Goal: Information Seeking & Learning: Check status

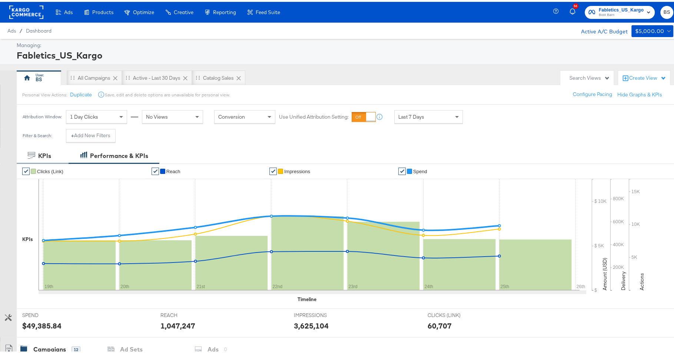
click at [40, 147] on div "KPIs" at bounding box center [43, 154] width 52 height 16
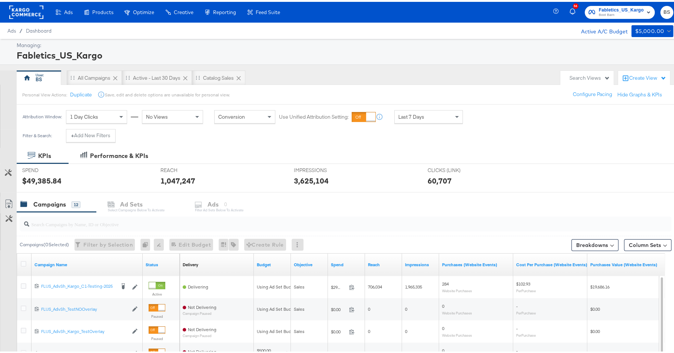
click at [603, 6] on span "Fabletics_US_Kargo" at bounding box center [621, 8] width 45 height 8
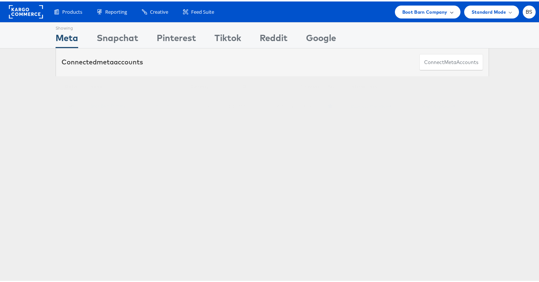
click at [424, 4] on div "Boot Barn Company" at bounding box center [428, 10] width 66 height 13
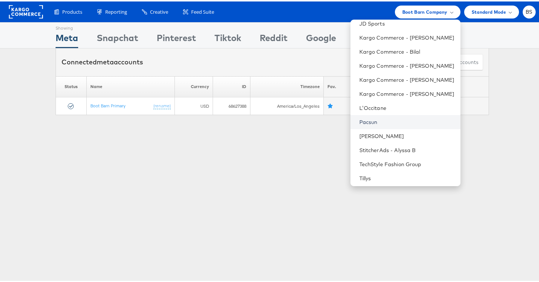
scroll to position [63, 0]
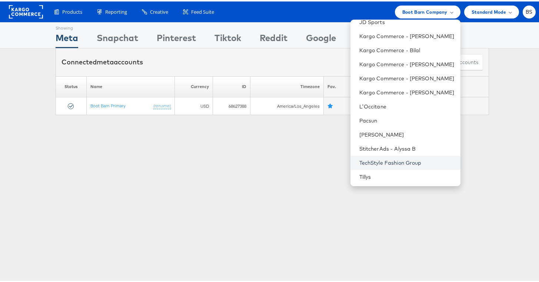
click at [373, 160] on link "TechStyle Fashion Group" at bounding box center [406, 161] width 95 height 7
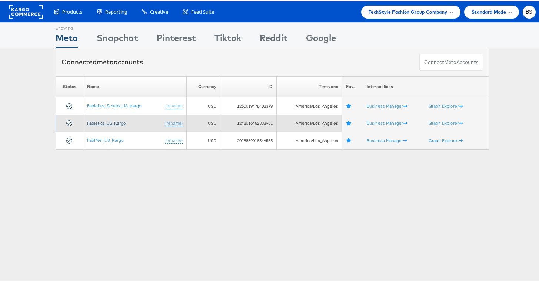
click at [110, 120] on link "Fabletics_US_Kargo" at bounding box center [106, 122] width 39 height 6
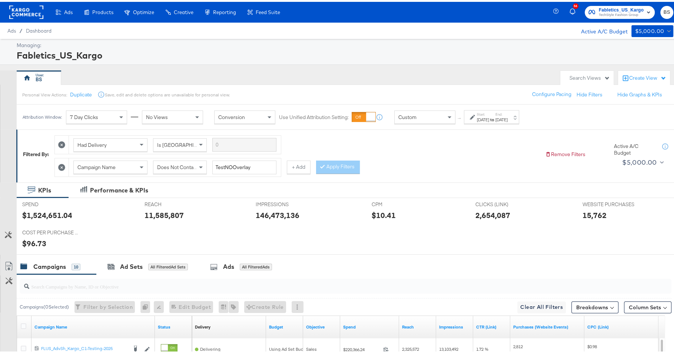
click at [489, 111] on label "Start:" at bounding box center [483, 112] width 12 height 5
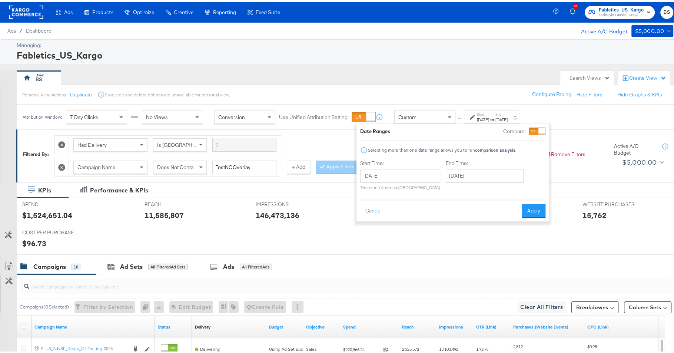
click at [416, 164] on div "Start Time: [DATE] ‹ [DATE] › Su Mo Tu We Th Fr Sa 29 30 1 2 3 4 5 6 7 8 9 10 1…" at bounding box center [400, 175] width 80 height 34
click at [415, 173] on input "[DATE]" at bounding box center [400, 173] width 80 height 13
click at [367, 190] on span "‹" at bounding box center [368, 188] width 11 height 11
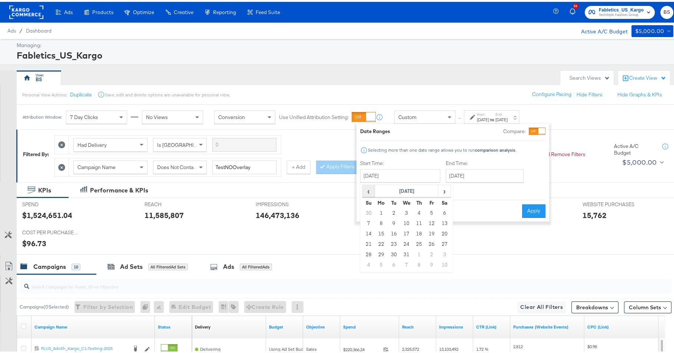
click at [371, 190] on span "‹" at bounding box center [368, 188] width 11 height 11
click at [371, 189] on span "‹" at bounding box center [368, 188] width 11 height 11
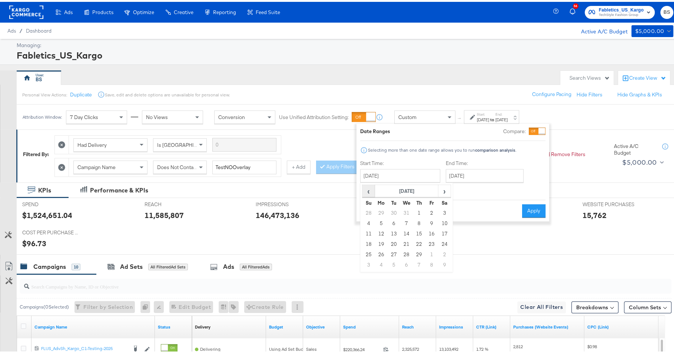
click at [371, 189] on span "‹" at bounding box center [368, 188] width 11 height 11
click at [377, 211] on td "1" at bounding box center [381, 211] width 13 height 10
type input "January 1st 2024"
click at [476, 170] on input "[DATE]" at bounding box center [485, 173] width 78 height 13
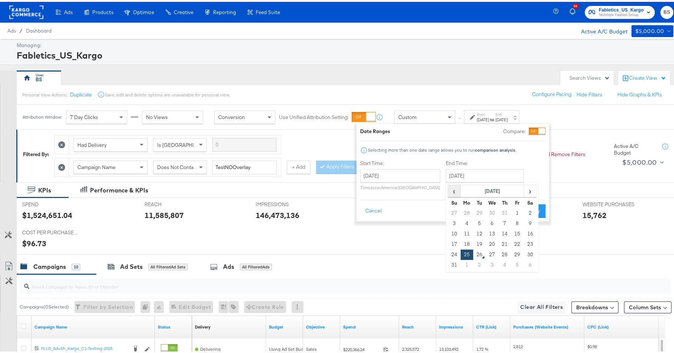
click at [452, 187] on span "‹" at bounding box center [453, 188] width 11 height 11
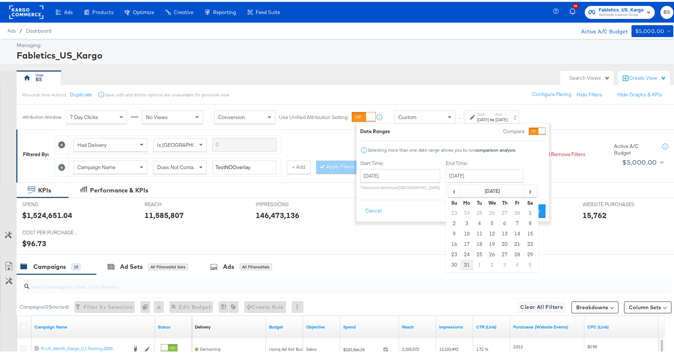
click at [462, 262] on td "31" at bounding box center [467, 263] width 13 height 10
type input "[DATE]"
click at [528, 204] on button "Apply" at bounding box center [532, 208] width 23 height 13
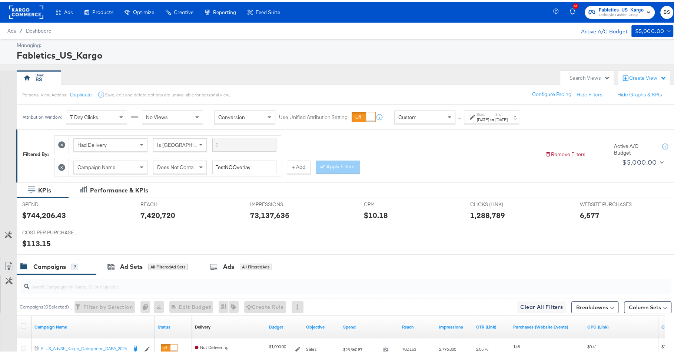
click at [499, 56] on div "Fabletics_US_Kargo" at bounding box center [344, 53] width 655 height 13
click at [123, 116] on span at bounding box center [121, 115] width 9 height 13
click at [114, 120] on div "1 Day Clicks" at bounding box center [96, 115] width 60 height 13
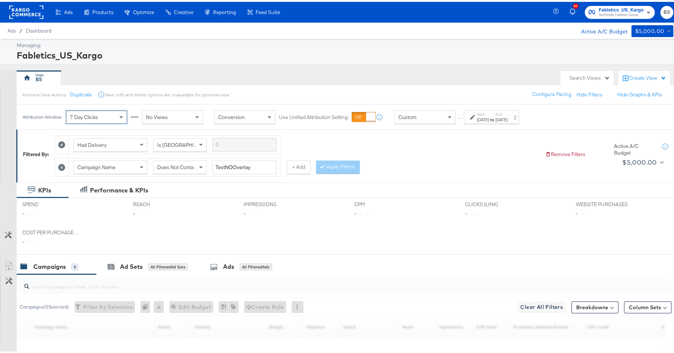
click at [264, 44] on div "Managing:" at bounding box center [344, 43] width 655 height 7
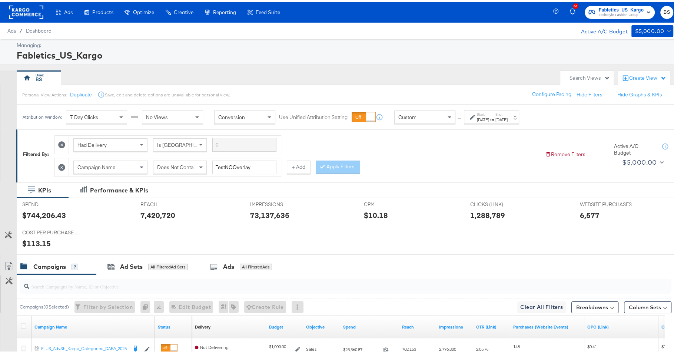
scroll to position [22, 0]
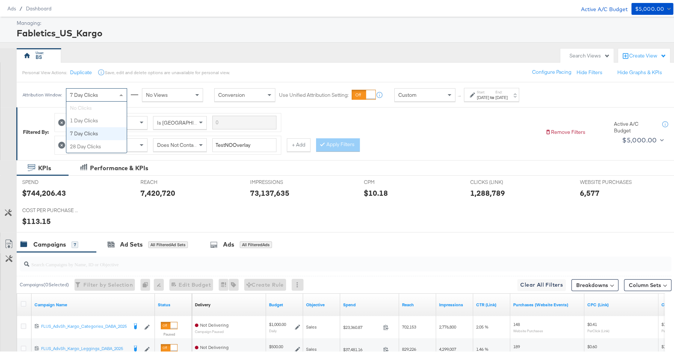
click at [106, 91] on div "7 Day Clicks" at bounding box center [96, 93] width 60 height 13
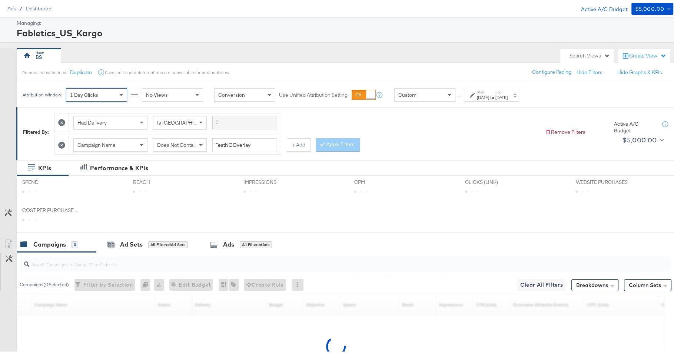
click at [238, 54] on div "BS" at bounding box center [287, 53] width 540 height 15
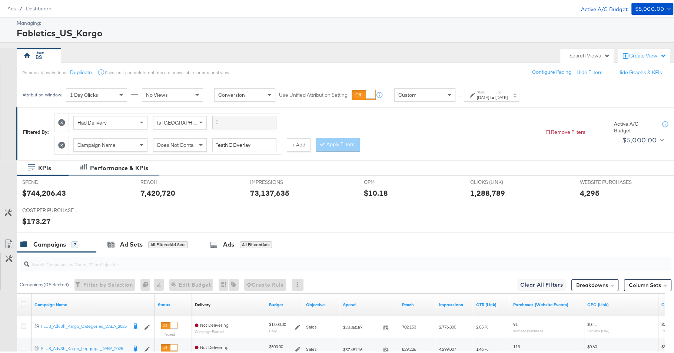
click at [124, 162] on div "Performance & KPIs" at bounding box center [119, 166] width 58 height 9
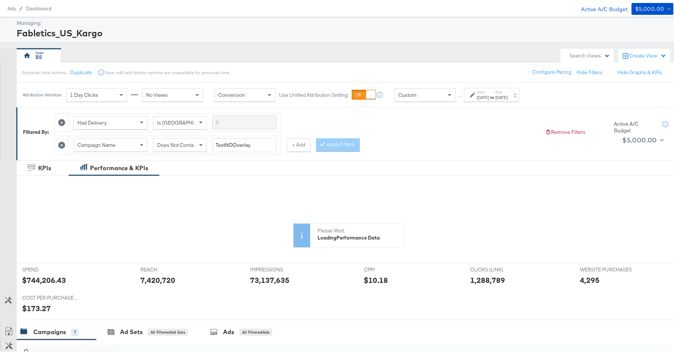
click at [489, 95] on div "Jan 1st 2024" at bounding box center [483, 96] width 12 height 6
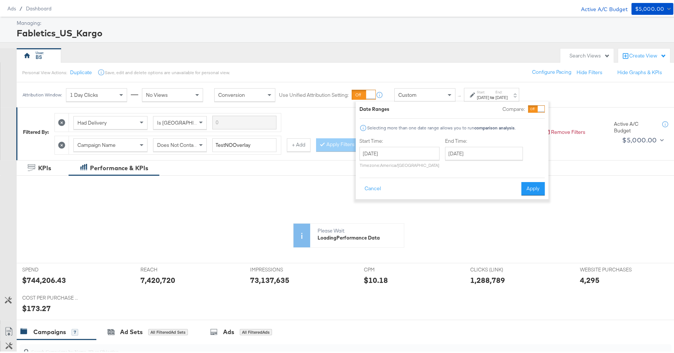
click at [473, 141] on label "End Time:" at bounding box center [485, 139] width 81 height 7
click at [475, 150] on input "[DATE]" at bounding box center [484, 151] width 78 height 13
click at [527, 169] on span "›" at bounding box center [529, 166] width 11 height 11
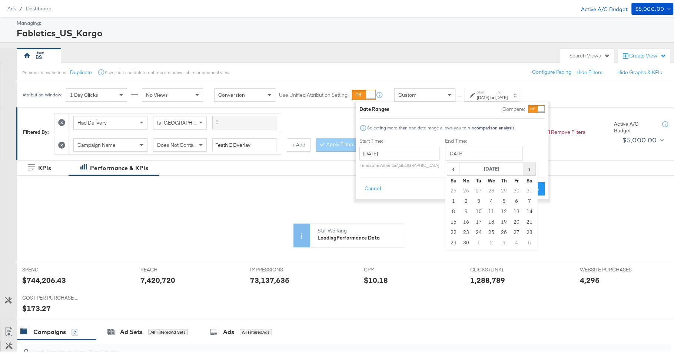
click at [527, 169] on span "›" at bounding box center [529, 166] width 11 height 11
click at [466, 229] on td "25" at bounding box center [466, 230] width 13 height 10
type input "[DATE]"
click at [527, 187] on button "Apply" at bounding box center [533, 186] width 23 height 13
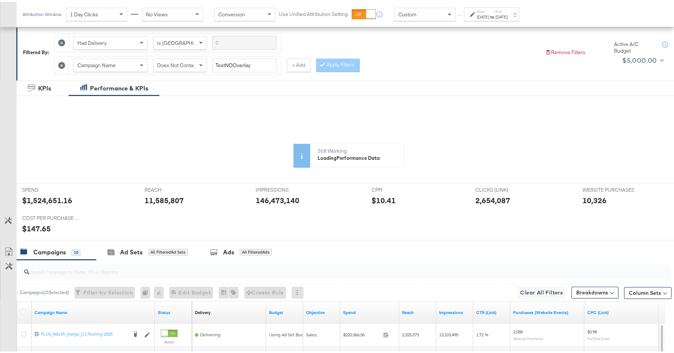
scroll to position [106, 0]
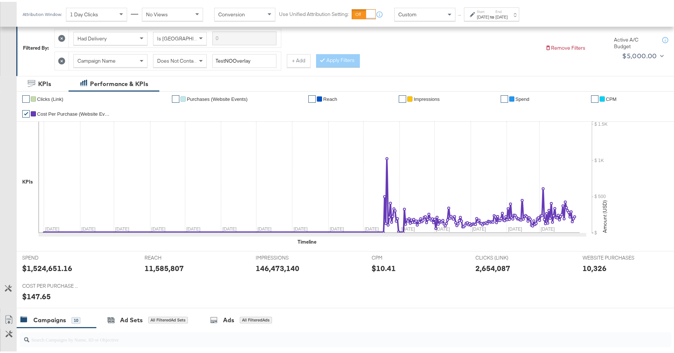
click at [97, 110] on span "Cost Per Purchase (Website Events)" at bounding box center [74, 112] width 74 height 6
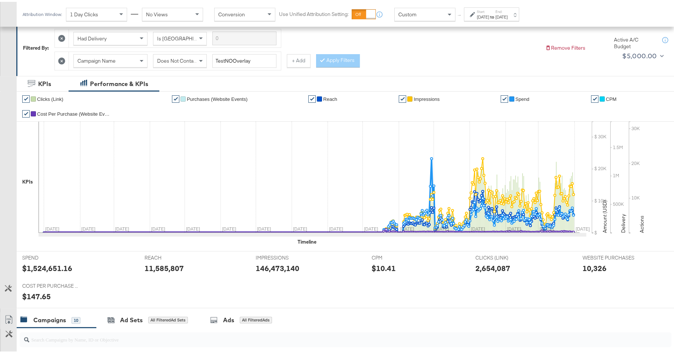
click at [482, 11] on label "Start:" at bounding box center [483, 9] width 12 height 5
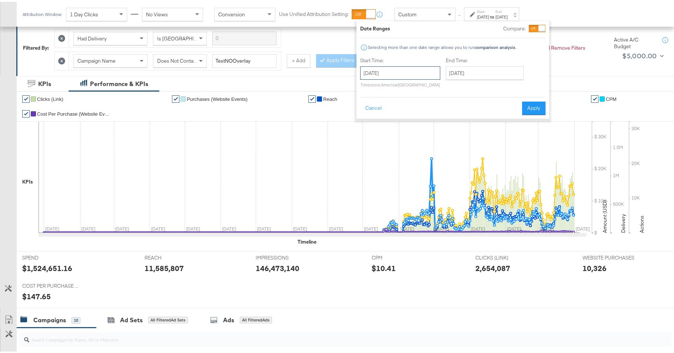
click at [421, 75] on input "January 1st 2024" at bounding box center [400, 70] width 80 height 13
click at [443, 84] on span "›" at bounding box center [444, 86] width 11 height 11
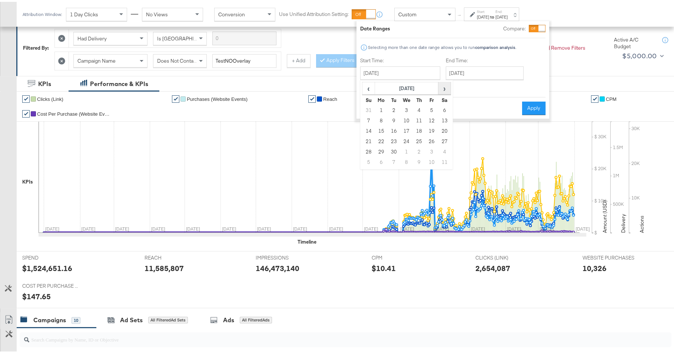
click at [443, 84] on span "›" at bounding box center [444, 86] width 11 height 11
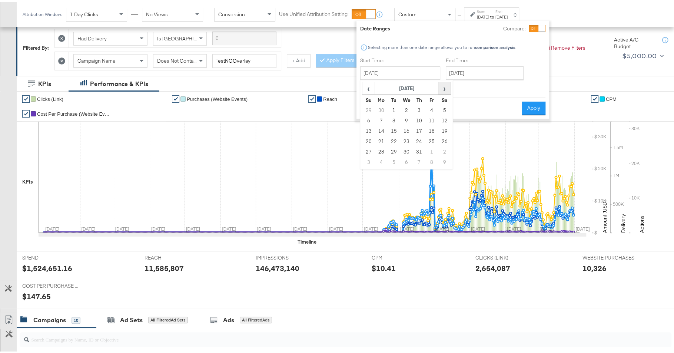
click at [443, 84] on span "›" at bounding box center [444, 86] width 11 height 11
click at [407, 106] on td "1" at bounding box center [406, 108] width 13 height 10
type input "[DATE]"
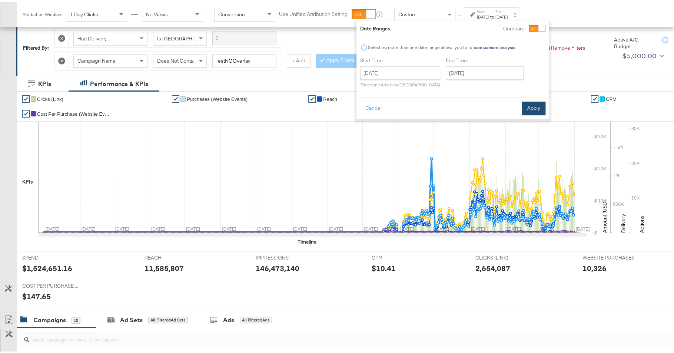
click at [537, 105] on button "Apply" at bounding box center [533, 106] width 23 height 13
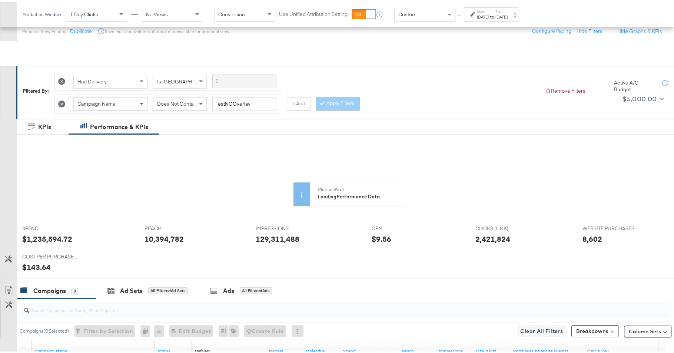
scroll to position [0, 0]
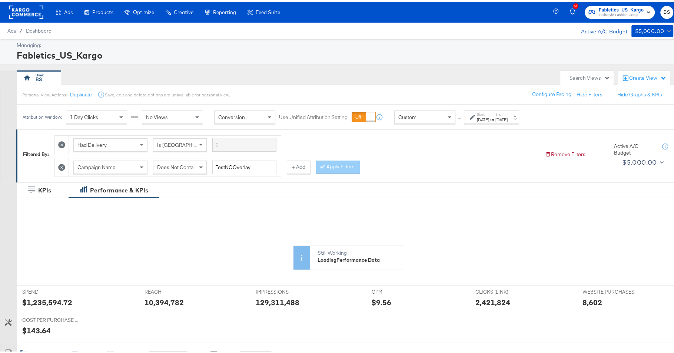
click at [46, 189] on div "KPIs" at bounding box center [44, 188] width 13 height 9
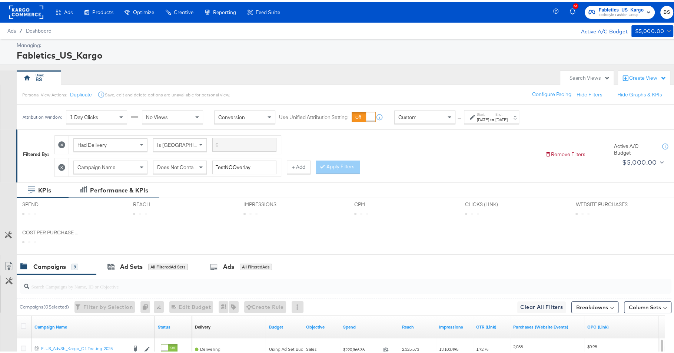
click at [108, 185] on div "Performance & KPIs" at bounding box center [119, 188] width 58 height 9
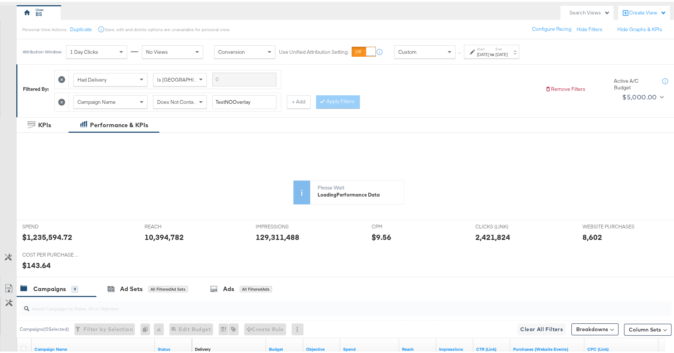
scroll to position [67, 0]
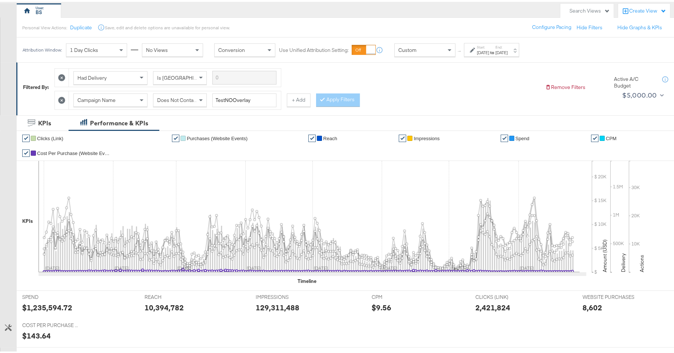
click at [93, 149] on span "Cost Per Purchase (Website Events)" at bounding box center [74, 152] width 74 height 6
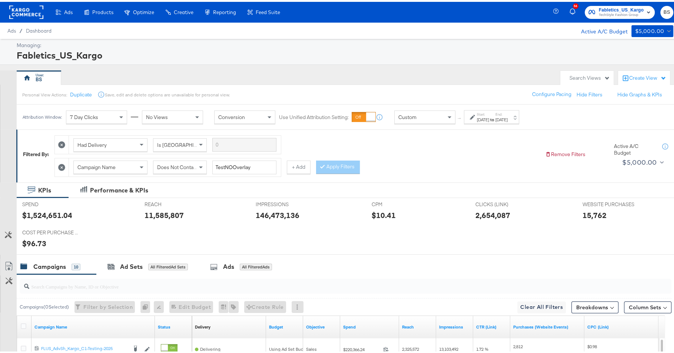
click at [489, 113] on label "Start:" at bounding box center [483, 112] width 12 height 5
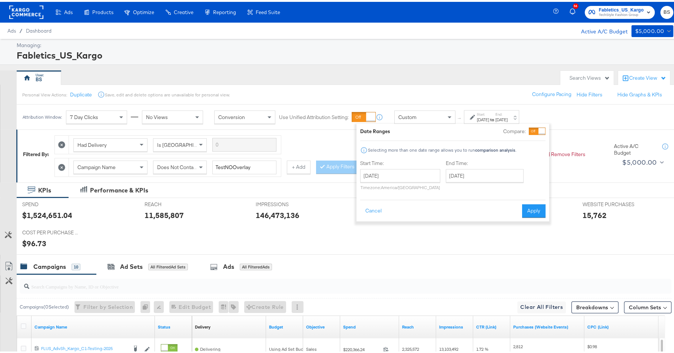
click at [404, 166] on div "Start Time: [DATE] ‹ [DATE] › Su Mo Tu We Th Fr Sa 29 30 1 2 3 4 5 6 7 8 9 10 1…" at bounding box center [400, 175] width 80 height 34
click at [404, 172] on input "October 1st 2024" at bounding box center [400, 173] width 80 height 13
click at [444, 189] on span "›" at bounding box center [444, 188] width 11 height 11
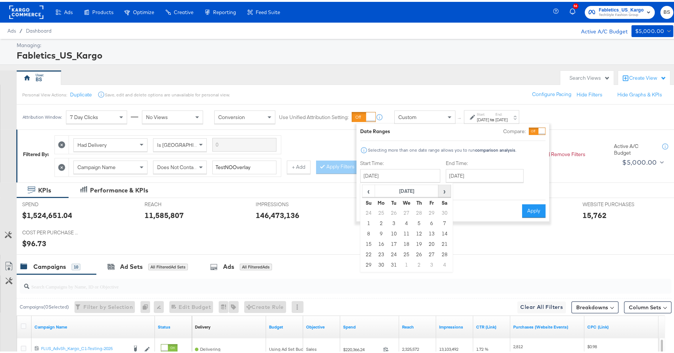
click at [444, 189] on span "›" at bounding box center [444, 188] width 11 height 11
click at [370, 187] on span "‹" at bounding box center [368, 188] width 11 height 11
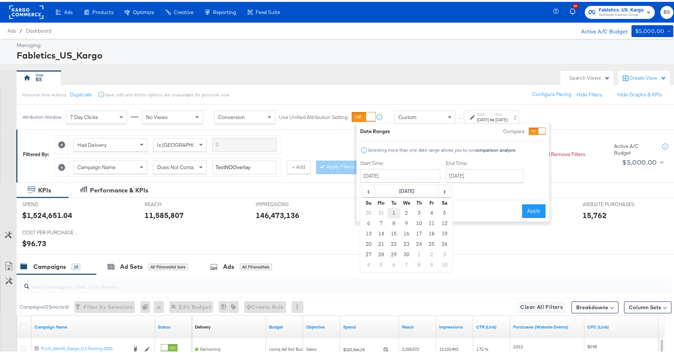
click at [392, 210] on td "1" at bounding box center [394, 211] width 13 height 10
type input "[DATE]"
click at [479, 174] on input "[DATE]" at bounding box center [484, 173] width 78 height 13
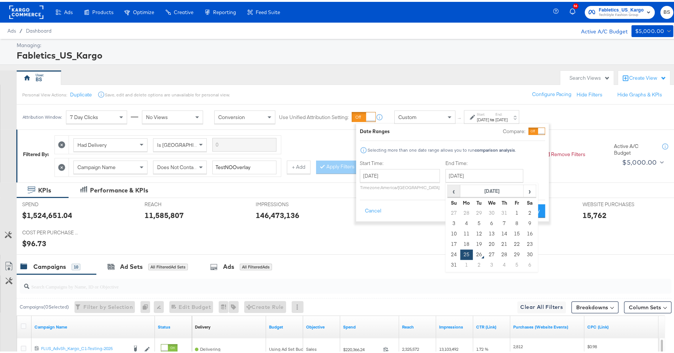
click at [452, 186] on span "‹" at bounding box center [453, 188] width 11 height 11
click at [465, 214] on td "30" at bounding box center [466, 211] width 13 height 10
type input "[DATE]"
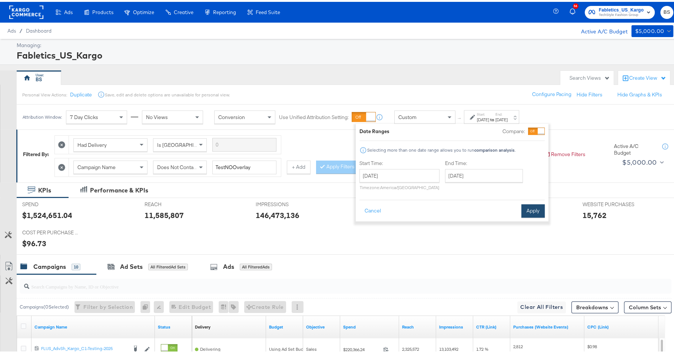
click at [533, 206] on button "Apply" at bounding box center [532, 208] width 23 height 13
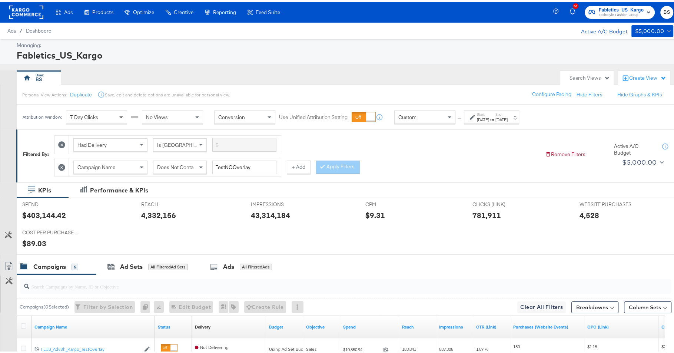
click at [118, 113] on span at bounding box center [121, 115] width 9 height 13
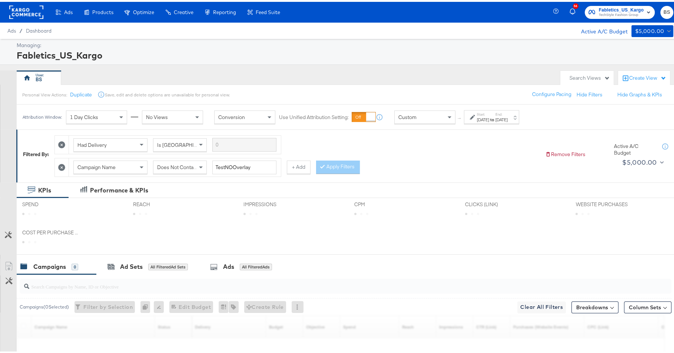
click at [211, 84] on div "Personal View Actions: Duplicate Save, edit and delete options are unavailable …" at bounding box center [348, 93] width 664 height 20
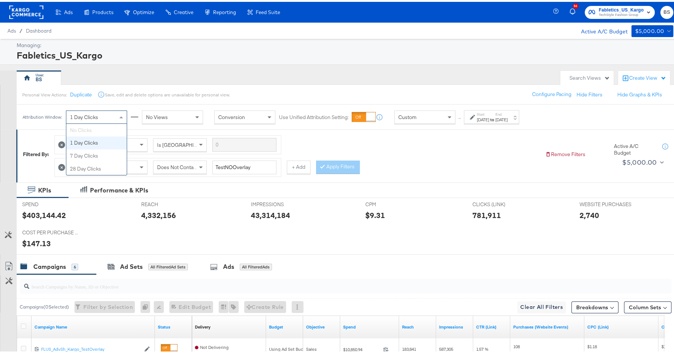
click at [107, 112] on div "1 Day Clicks" at bounding box center [96, 115] width 60 height 13
click at [30, 246] on div "COST PER PURCHASE (WEBSITE EVENTS) COST PER PURCHASE (WEBSITE EVENTS) $89.03" at bounding box center [76, 238] width 119 height 28
click at [34, 239] on div "$89.03" at bounding box center [34, 241] width 24 height 11
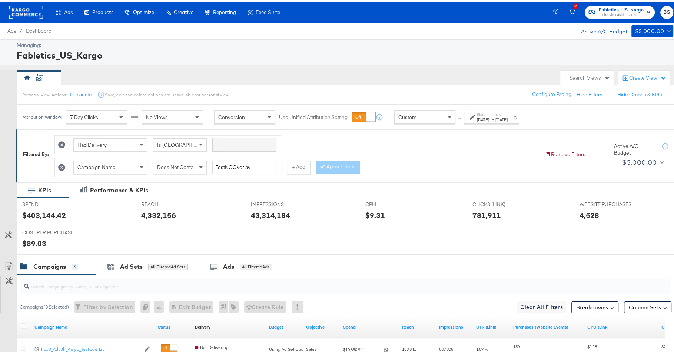
click at [110, 121] on div "Attribution Window: 7 Day Clicks No Views Conversion Use Unified Attribution Se…" at bounding box center [202, 115] width 361 height 14
click at [110, 114] on div "7 Day Clicks" at bounding box center [96, 115] width 60 height 13
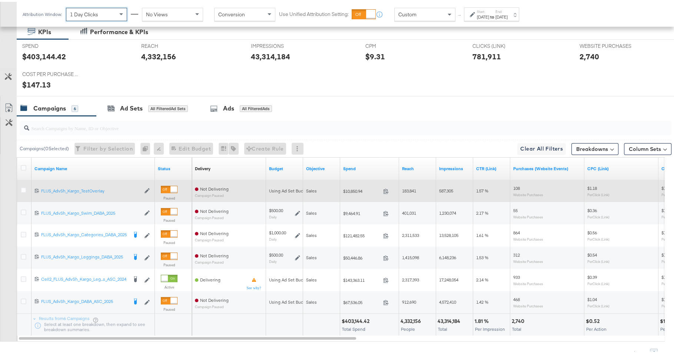
scroll to position [166, 0]
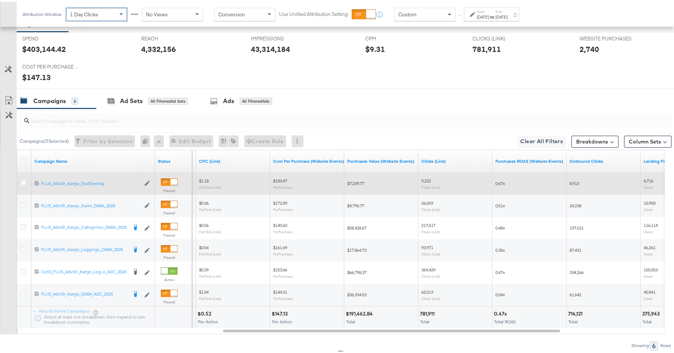
click at [85, 13] on span "1 Day Clicks" at bounding box center [84, 12] width 28 height 7
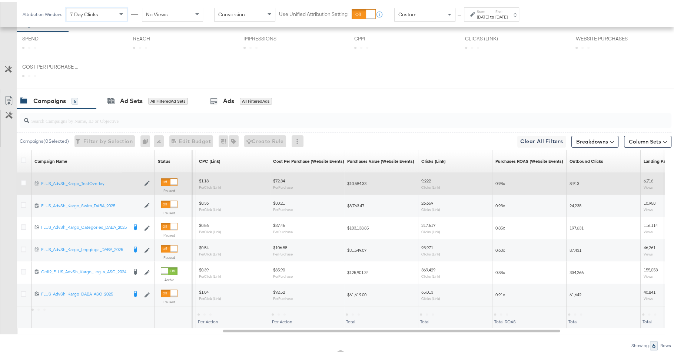
scroll to position [102, 0]
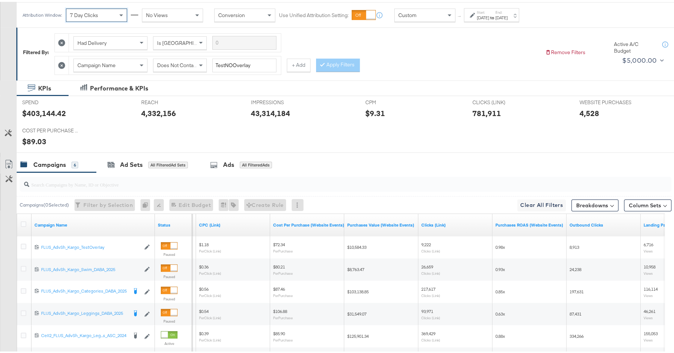
click at [498, 19] on div "Start: Apr 1st 2025 to End: Jun 30th 2025" at bounding box center [491, 13] width 55 height 14
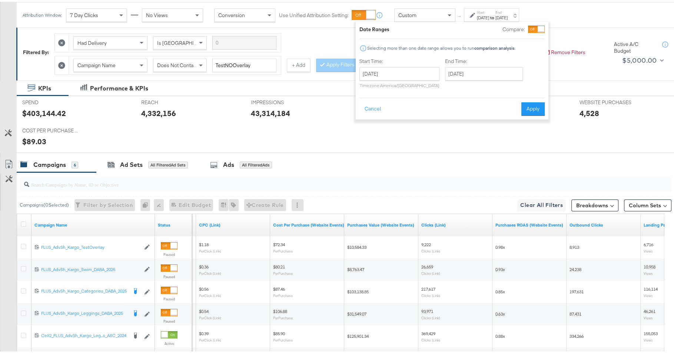
click at [409, 79] on div "April 1st 2025 ‹ April 2025 › Su Mo Tu We Th Fr Sa 30 31 1 2 3 4 5 6 7 8 9 10 1…" at bounding box center [399, 75] width 80 height 21
click at [415, 67] on input "[DATE]" at bounding box center [399, 71] width 80 height 13
click at [443, 83] on span "›" at bounding box center [443, 87] width 11 height 11
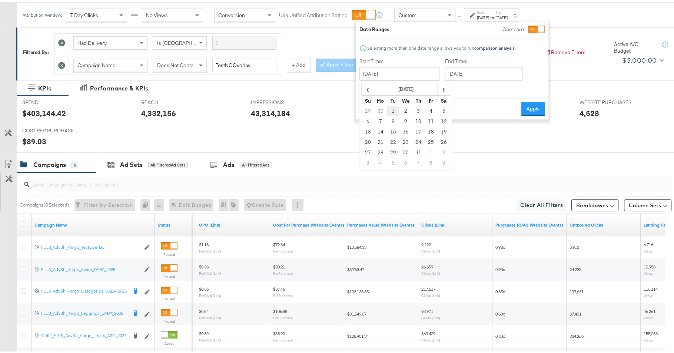
click at [394, 108] on td "1" at bounding box center [393, 109] width 13 height 10
type input "[DATE]"
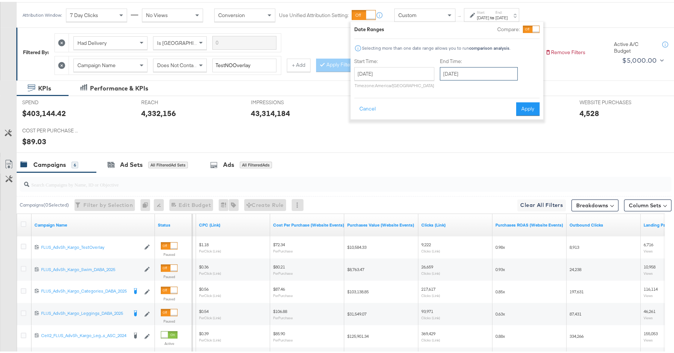
click at [482, 70] on input "[DATE]" at bounding box center [479, 71] width 78 height 13
click at [521, 86] on span "›" at bounding box center [523, 87] width 11 height 11
click at [458, 149] on td "25" at bounding box center [461, 151] width 13 height 10
type input "[DATE]"
click at [524, 106] on button "Apply" at bounding box center [532, 106] width 23 height 13
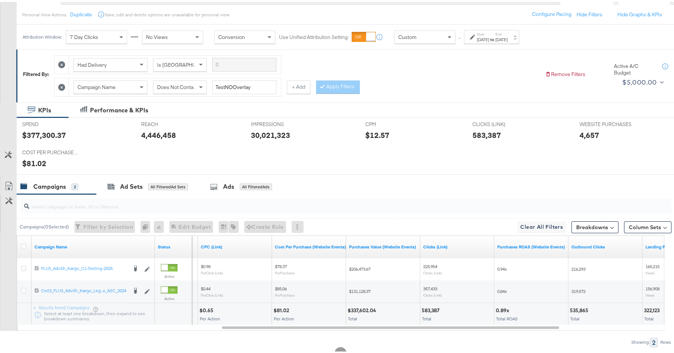
scroll to position [53, 0]
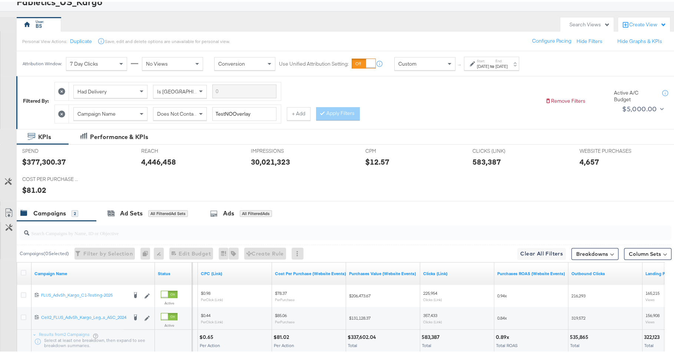
click at [100, 62] on div "7 Day Clicks" at bounding box center [96, 62] width 60 height 13
click at [106, 65] on div "1 Day Clicks" at bounding box center [96, 62] width 60 height 13
click at [100, 63] on div "7 Day Clicks" at bounding box center [96, 62] width 60 height 13
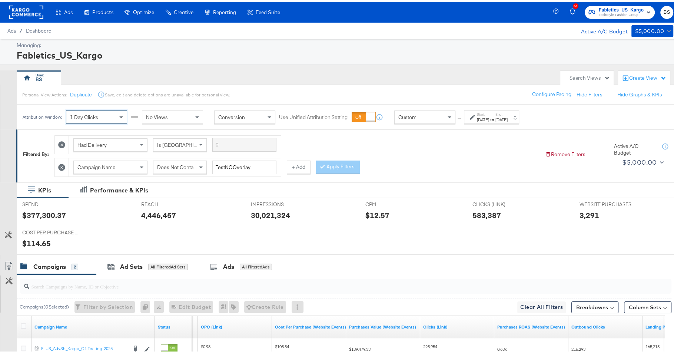
click at [54, 211] on div "$377,300.37" at bounding box center [44, 213] width 44 height 11
copy div "377,300.37"
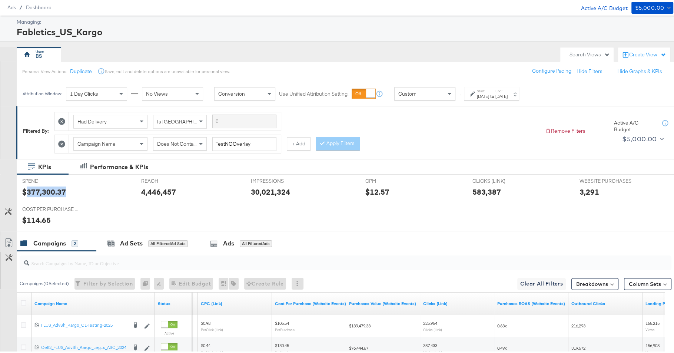
scroll to position [24, 0]
click at [489, 91] on div "[DATE]" at bounding box center [483, 94] width 12 height 6
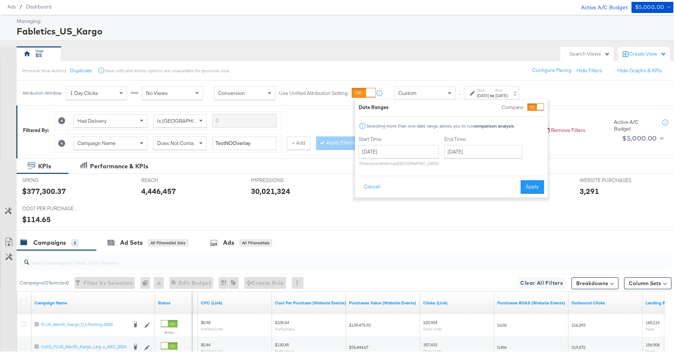
click at [256, 38] on div "Managing: Fabletics_US_Kargo" at bounding box center [340, 26] width 681 height 26
click at [378, 187] on button "Cancel" at bounding box center [372, 184] width 27 height 13
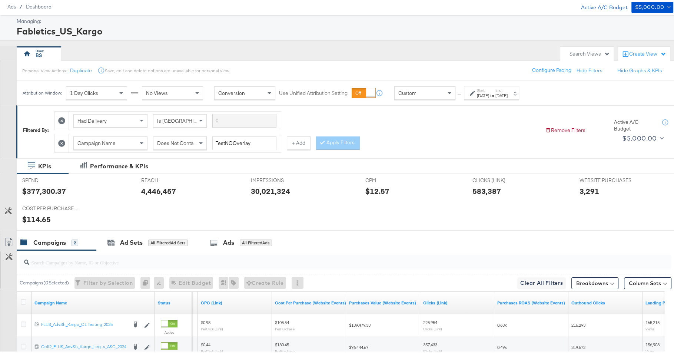
click at [489, 92] on div "[DATE]" at bounding box center [483, 94] width 12 height 6
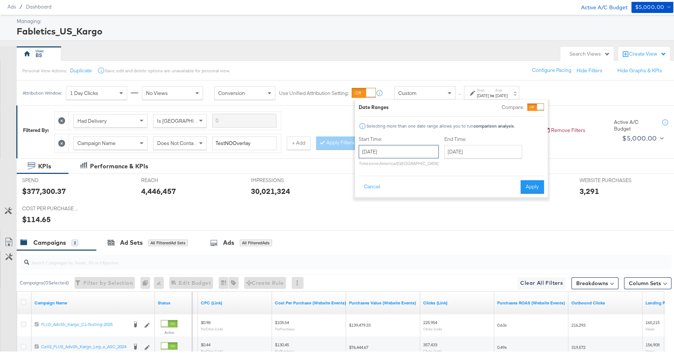
click at [399, 146] on input "July 1st 2025" at bounding box center [399, 149] width 80 height 13
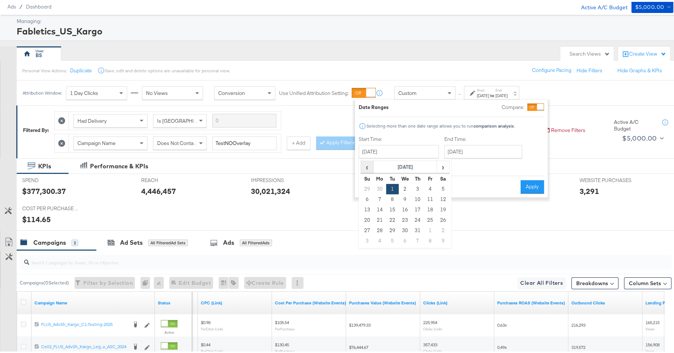
click at [368, 165] on span "‹" at bounding box center [366, 164] width 11 height 11
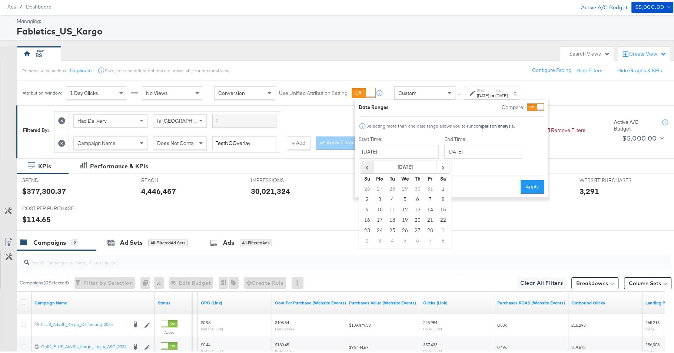
click at [368, 165] on span "‹" at bounding box center [366, 164] width 11 height 11
click at [392, 185] on td "1" at bounding box center [392, 187] width 13 height 10
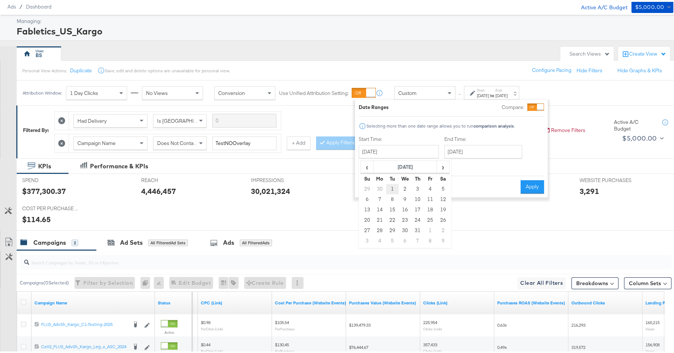
type input "[DATE]"
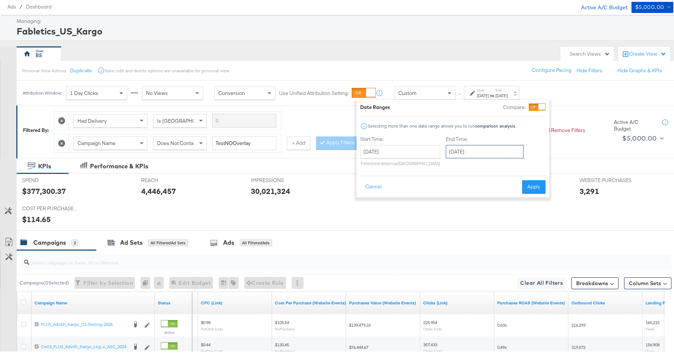
click at [479, 155] on input "[DATE]" at bounding box center [485, 149] width 78 height 13
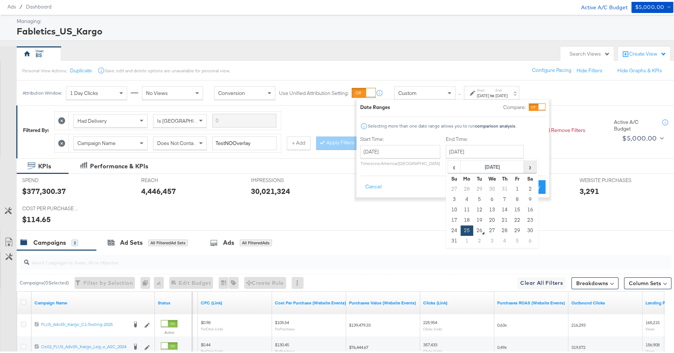
click at [528, 168] on span "›" at bounding box center [529, 164] width 11 height 11
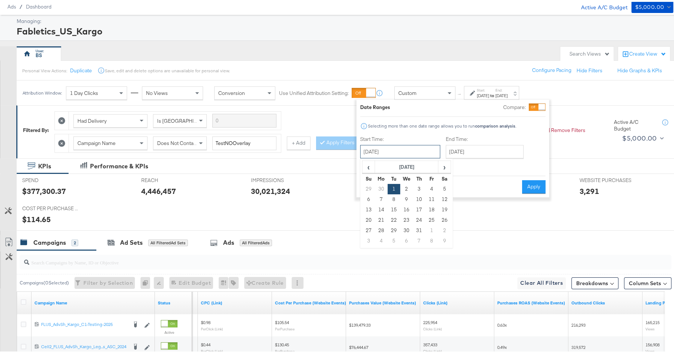
click at [429, 153] on input "[DATE]" at bounding box center [400, 149] width 80 height 13
click at [441, 166] on span "›" at bounding box center [444, 164] width 11 height 11
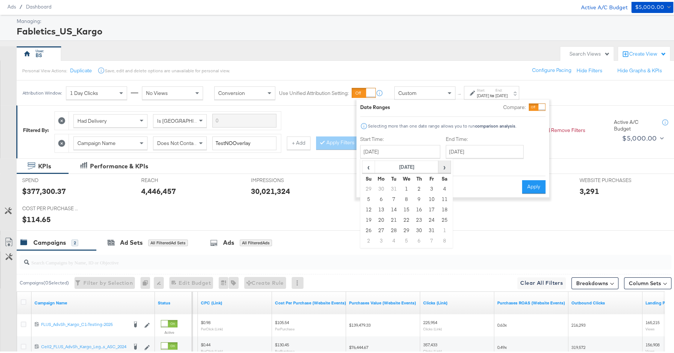
click at [441, 166] on span "›" at bounding box center [444, 164] width 11 height 11
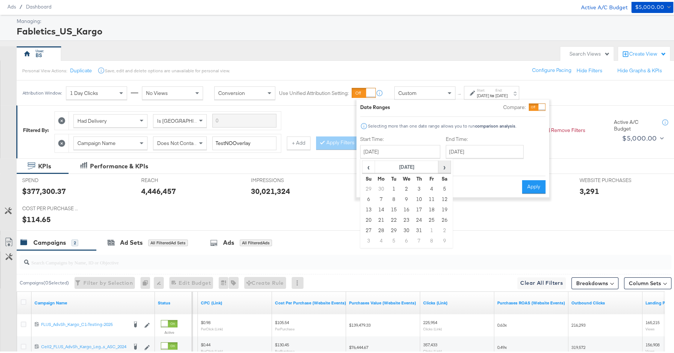
click at [441, 166] on span "›" at bounding box center [444, 164] width 11 height 11
click at [489, 166] on div "End Time: August 25th 2025 ‹ November 2025 › Su Mo Tu We Th Fr Sa 26 27 28 29 3…" at bounding box center [486, 151] width 81 height 34
click at [488, 149] on input "[DATE]" at bounding box center [485, 149] width 78 height 13
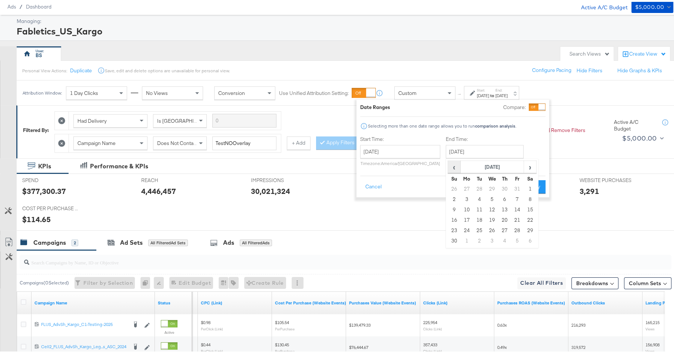
click at [450, 166] on span "‹" at bounding box center [453, 164] width 11 height 11
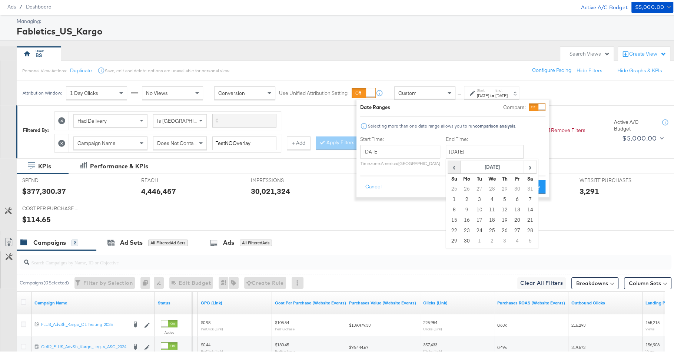
click at [450, 166] on span "‹" at bounding box center [453, 164] width 11 height 11
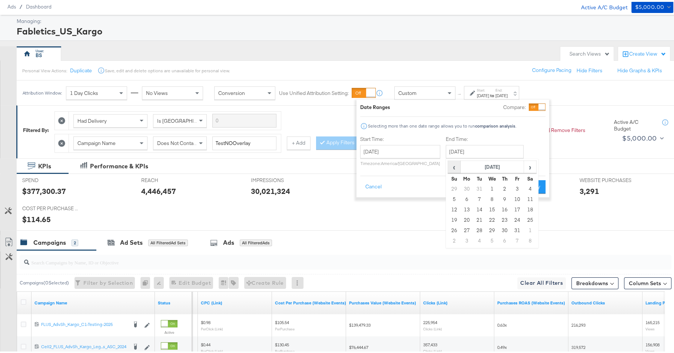
click at [450, 166] on span "‹" at bounding box center [453, 164] width 11 height 11
click at [475, 238] on td "31" at bounding box center [479, 239] width 13 height 10
type input "December 31st 2024"
click at [541, 188] on button "Apply" at bounding box center [533, 184] width 23 height 13
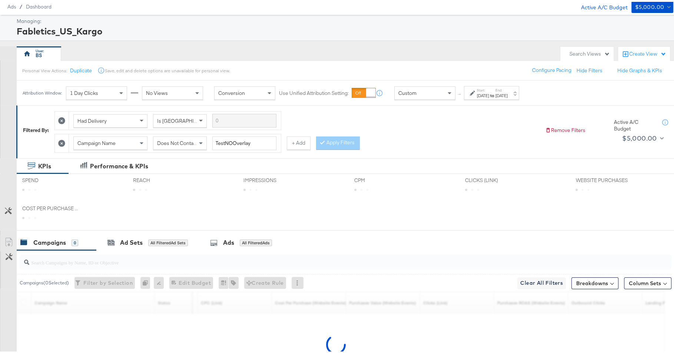
click at [114, 93] on div "1 Day Clicks" at bounding box center [96, 91] width 60 height 13
click at [291, 60] on div "Personal View Actions: Duplicate Save, edit and delete options are unavailable …" at bounding box center [348, 69] width 664 height 20
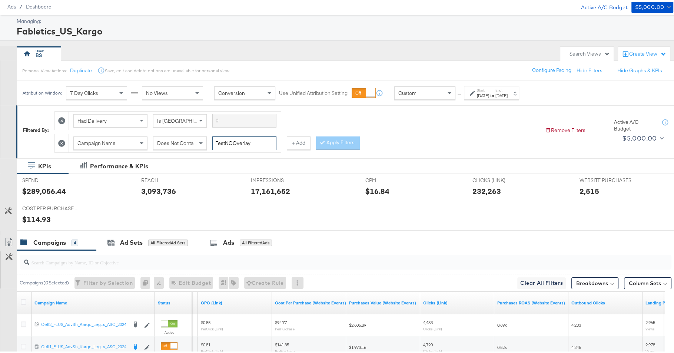
click at [235, 142] on input "TestNOOverlay" at bounding box center [244, 142] width 64 height 14
click at [508, 91] on div "Dec 31st 2024" at bounding box center [501, 94] width 12 height 6
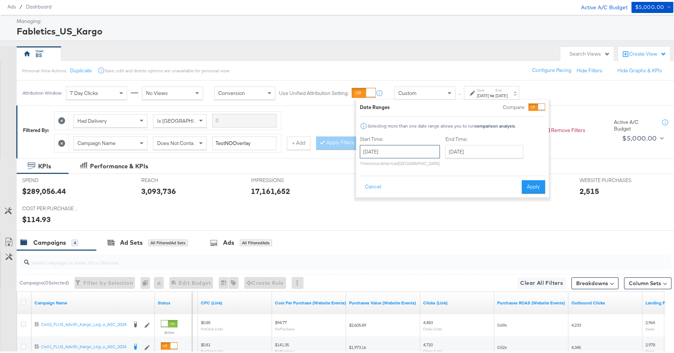
click at [414, 145] on input "[DATE]" at bounding box center [400, 149] width 80 height 13
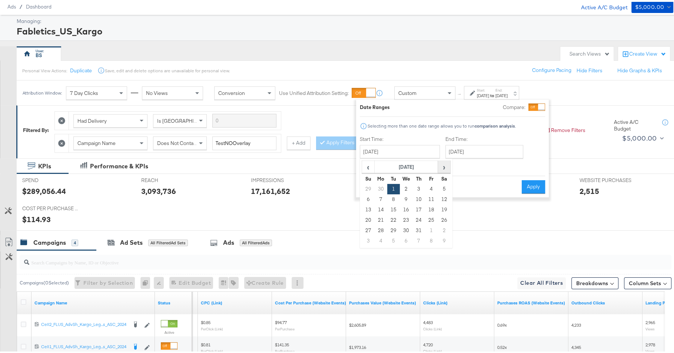
click at [442, 162] on span "›" at bounding box center [443, 164] width 11 height 11
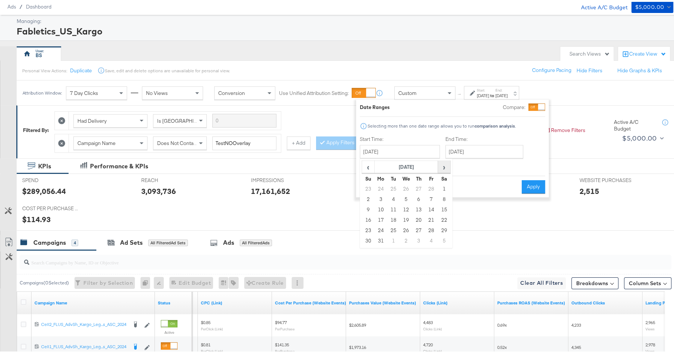
click at [442, 162] on span "›" at bounding box center [443, 164] width 11 height 11
click at [445, 164] on span "›" at bounding box center [443, 164] width 11 height 11
click at [392, 185] on td "1" at bounding box center [393, 187] width 13 height 10
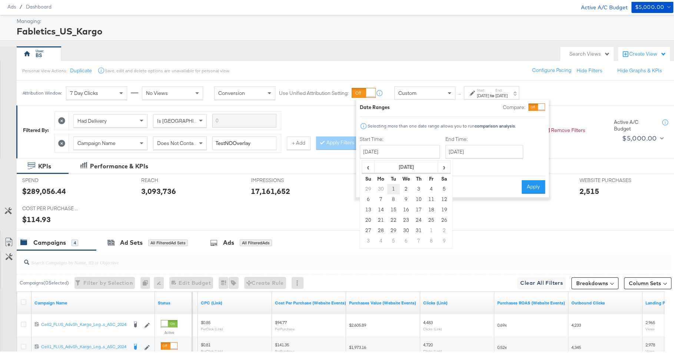
type input "[DATE]"
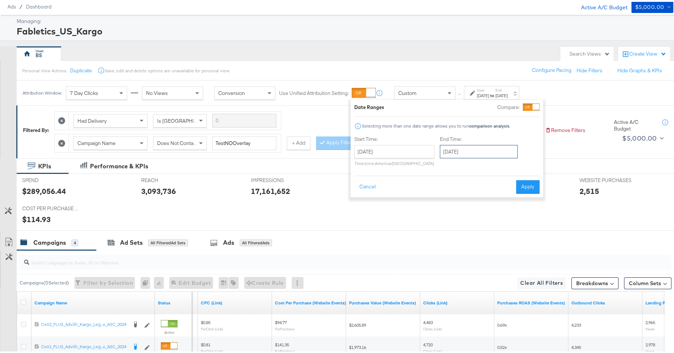
click at [458, 146] on input "[DATE]" at bounding box center [479, 149] width 78 height 13
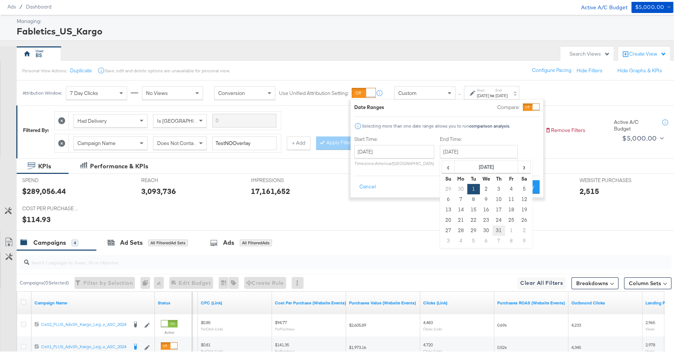
click at [493, 229] on td "31" at bounding box center [498, 228] width 13 height 10
type input "July 31st 2025"
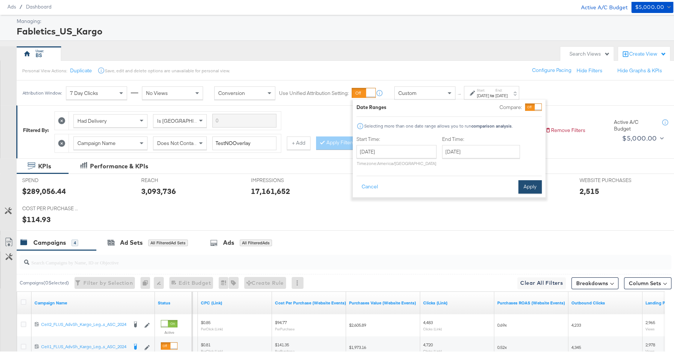
click at [527, 182] on button "Apply" at bounding box center [529, 184] width 23 height 13
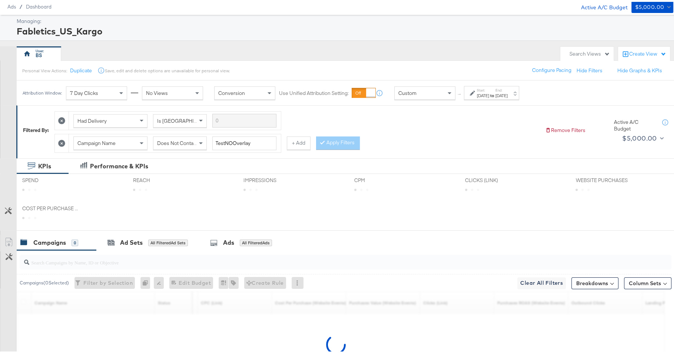
scroll to position [102, 0]
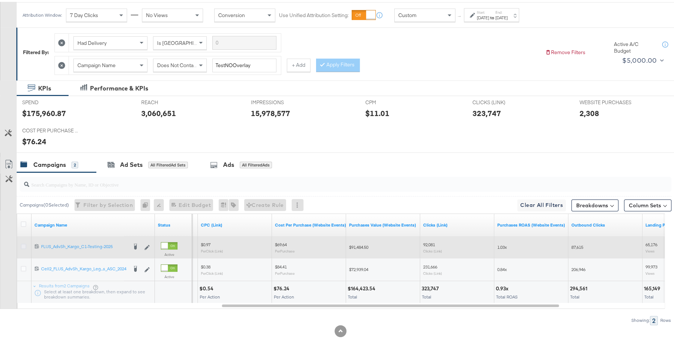
click at [24, 243] on icon at bounding box center [24, 245] width 6 height 6
click at [0, 0] on input "checkbox" at bounding box center [0, 0] width 0 height 0
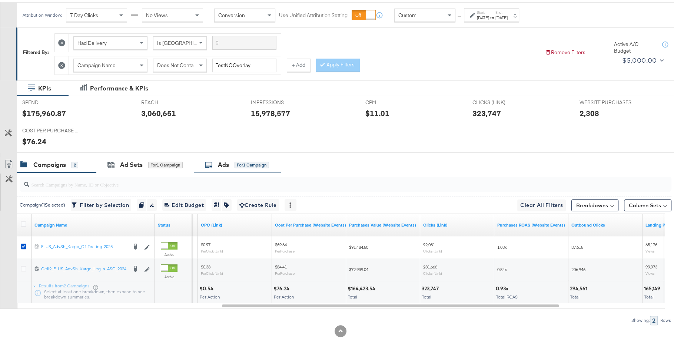
click at [230, 160] on div "Ads for 1 Campaign" at bounding box center [237, 163] width 64 height 9
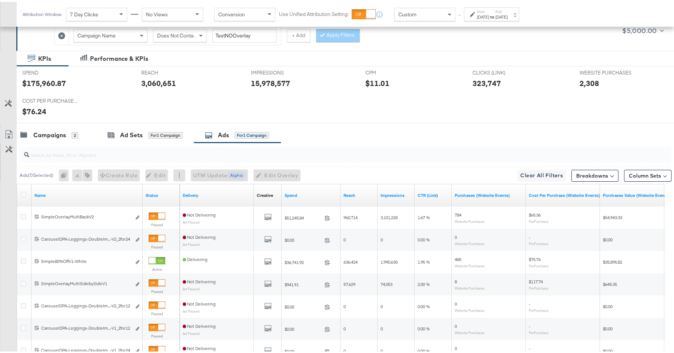
scroll to position [156, 0]
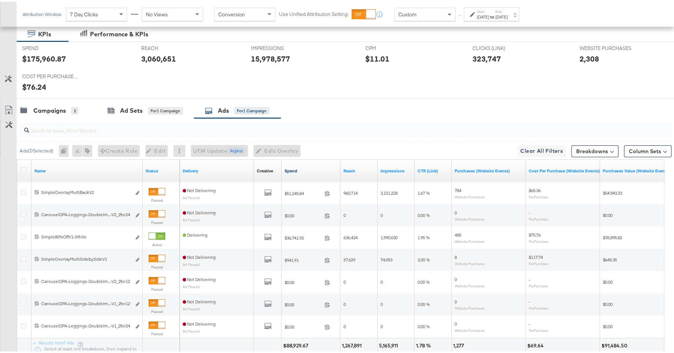
click at [290, 166] on link "Spend" at bounding box center [311, 169] width 53 height 6
click at [488, 10] on label "Start:" at bounding box center [483, 9] width 12 height 5
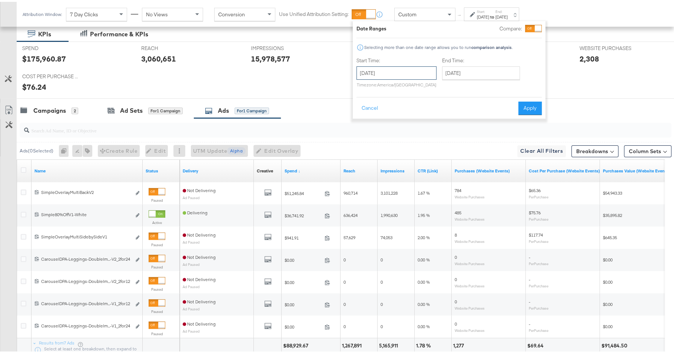
click at [412, 71] on input "[DATE]" at bounding box center [396, 70] width 80 height 13
click at [392, 127] on td "15" at bounding box center [390, 129] width 13 height 10
type input "July 15th 2025"
click at [466, 73] on input "July 31st 2025" at bounding box center [484, 70] width 78 height 13
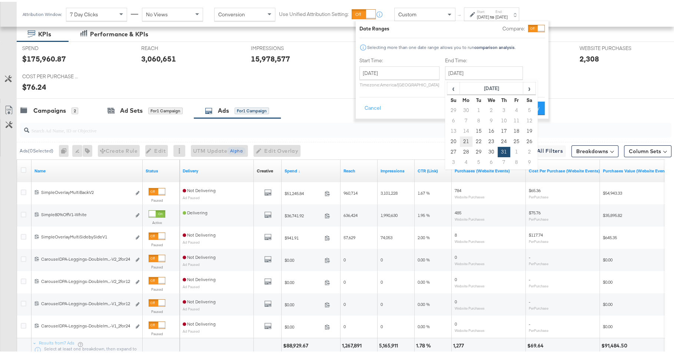
click at [464, 139] on td "21" at bounding box center [466, 140] width 13 height 10
type input "July 21st 2025"
click at [530, 104] on button "Apply" at bounding box center [532, 106] width 23 height 13
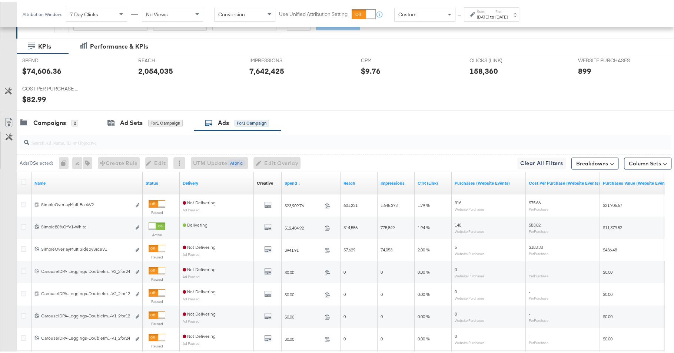
scroll to position [197, 0]
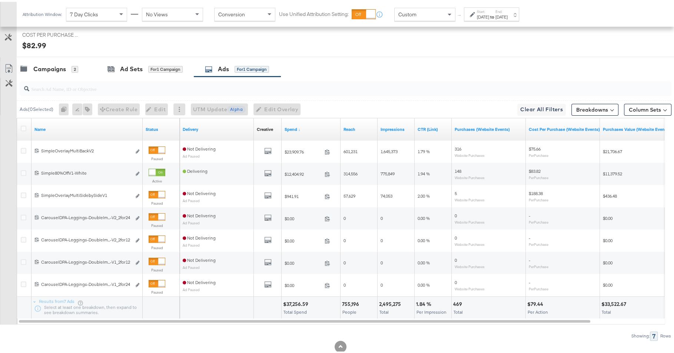
click at [489, 14] on div "Jul 15th 2025" at bounding box center [483, 15] width 12 height 6
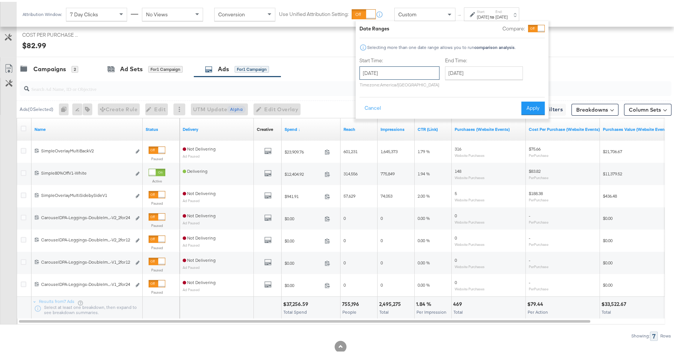
click at [418, 73] on input "July 15th 2025" at bounding box center [399, 70] width 80 height 13
click at [381, 129] on td "14" at bounding box center [380, 129] width 13 height 10
type input "July 14th 2025"
click at [462, 71] on input "July 21st 2025" at bounding box center [484, 70] width 78 height 13
click at [464, 126] on td "14" at bounding box center [466, 129] width 13 height 10
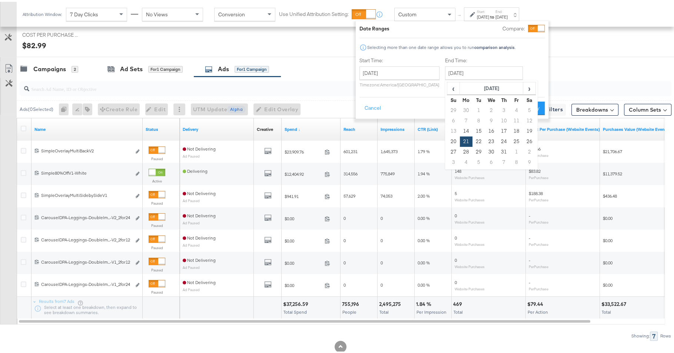
type input "July 14th 2025"
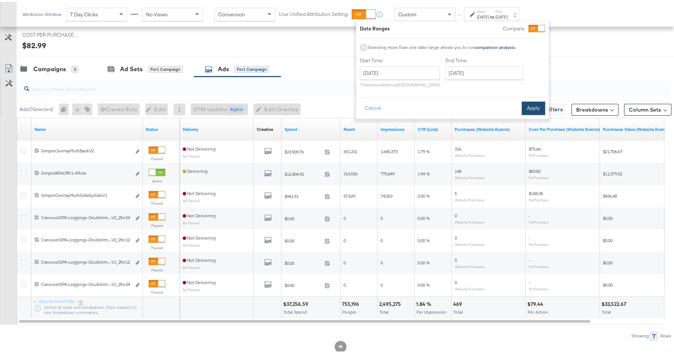
click at [544, 105] on button "Apply" at bounding box center [533, 106] width 23 height 13
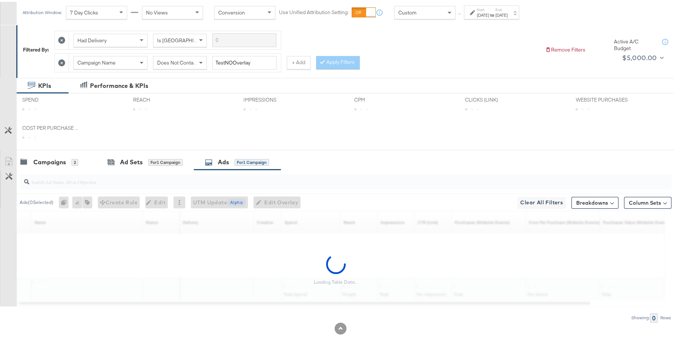
scroll to position [102, 0]
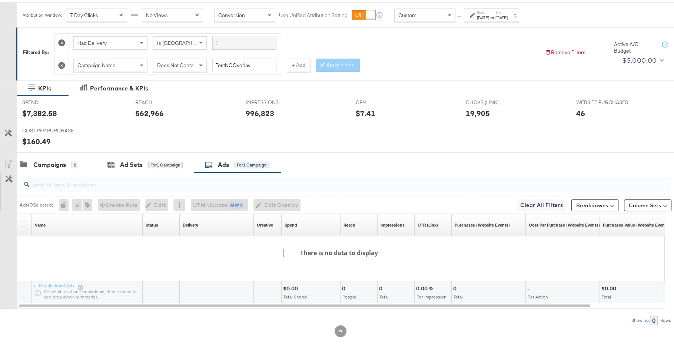
click at [489, 10] on label "Start:" at bounding box center [483, 10] width 12 height 5
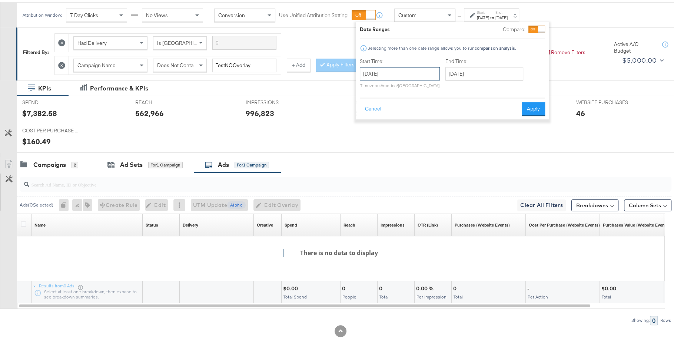
click at [407, 72] on input "July 14th 2025" at bounding box center [400, 71] width 80 height 13
click at [396, 129] on td "15" at bounding box center [393, 130] width 13 height 10
type input "July 15th 2025"
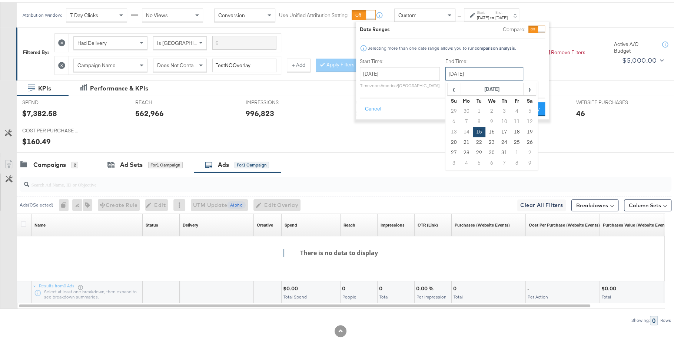
click at [466, 73] on input "July 15th 2025" at bounding box center [484, 71] width 78 height 13
click at [464, 139] on td "21" at bounding box center [466, 140] width 13 height 10
type input "July 21st 2025"
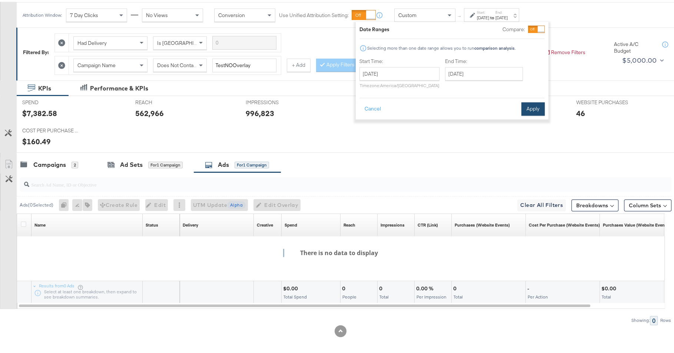
click at [537, 110] on button "Apply" at bounding box center [532, 106] width 23 height 13
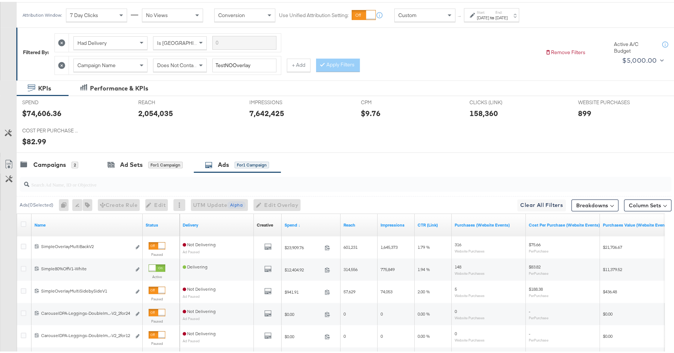
click at [489, 15] on div "Jul 15th 2025" at bounding box center [483, 16] width 12 height 6
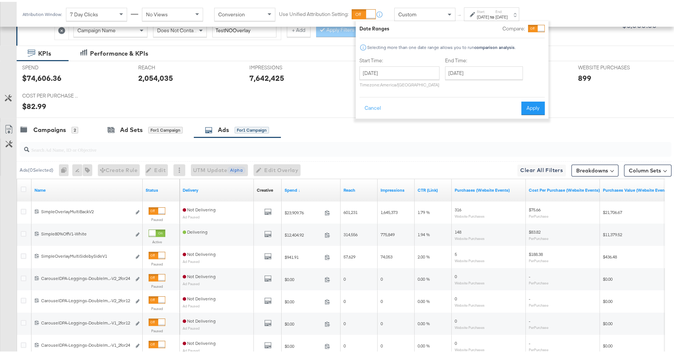
scroll to position [139, 0]
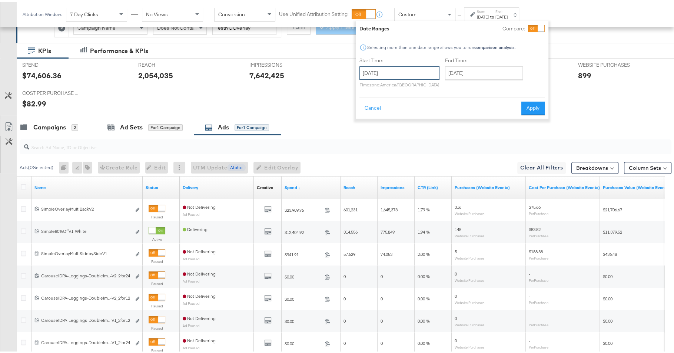
click at [416, 76] on input "July 15th 2025" at bounding box center [399, 70] width 80 height 13
click at [404, 128] on td "16" at bounding box center [405, 129] width 13 height 10
type input "July 16th 2025"
click at [477, 71] on input "July 21st 2025" at bounding box center [484, 70] width 78 height 13
click at [371, 110] on button "Cancel" at bounding box center [372, 106] width 27 height 13
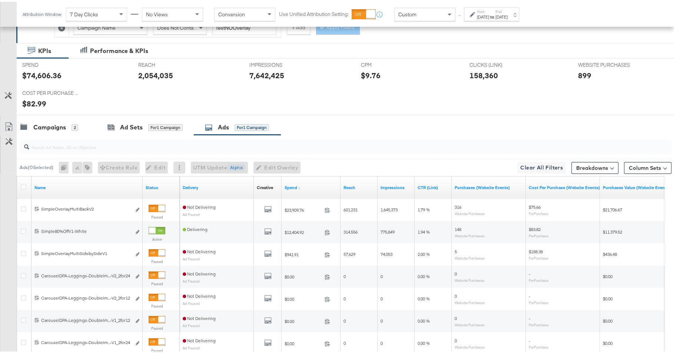
click at [495, 17] on strong "to" at bounding box center [492, 15] width 6 height 6
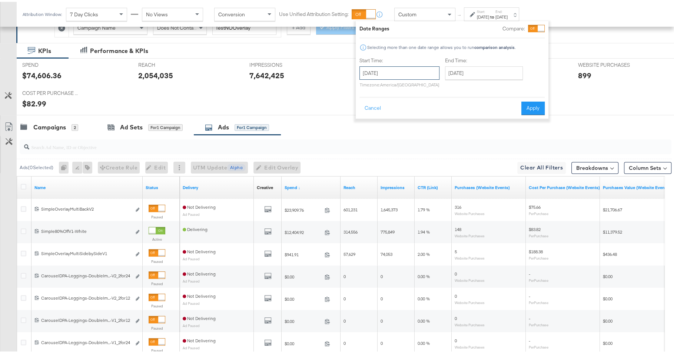
click at [390, 73] on input "July 16th 2025" at bounding box center [399, 70] width 80 height 13
click at [395, 128] on td "15" at bounding box center [393, 129] width 13 height 10
type input "July 15th 2025"
click at [473, 72] on input "July 21st 2025" at bounding box center [484, 70] width 78 height 13
click at [540, 103] on button "Apply" at bounding box center [532, 106] width 23 height 13
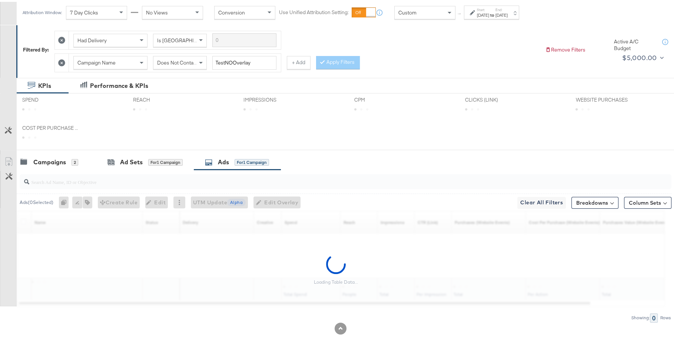
scroll to position [102, 0]
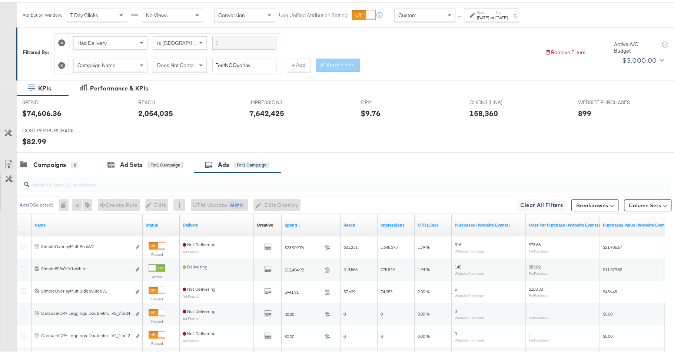
click at [489, 13] on div "Jul 15th 2025" at bounding box center [483, 16] width 12 height 6
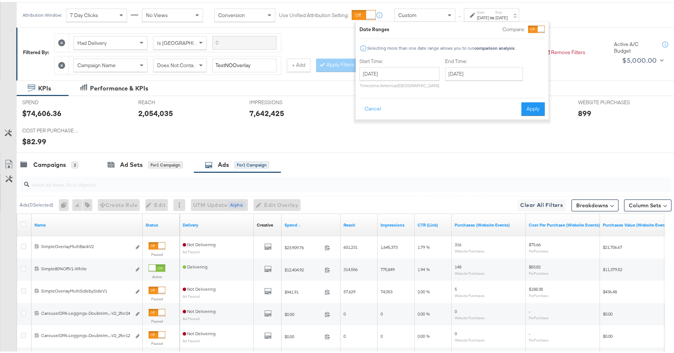
click at [489, 13] on div "Jul 15th 2025" at bounding box center [483, 16] width 12 height 6
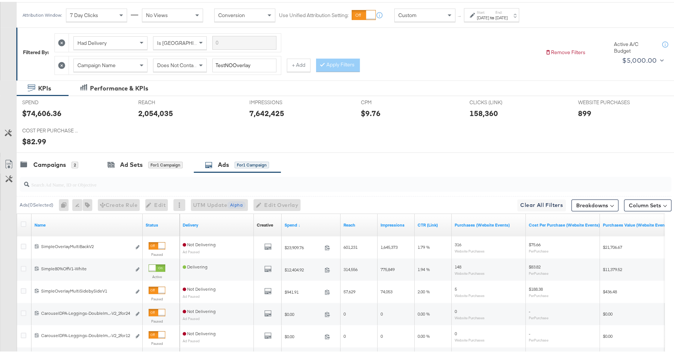
click at [489, 13] on div "Jul 15th 2025" at bounding box center [483, 16] width 12 height 6
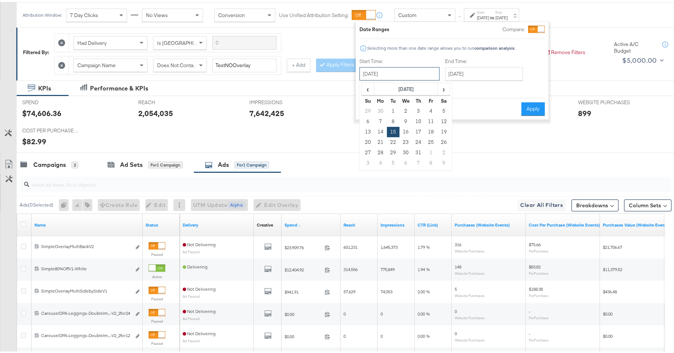
click at [409, 74] on input "July 15th 2025" at bounding box center [399, 71] width 80 height 13
click at [396, 136] on td "22" at bounding box center [393, 140] width 13 height 10
type input "July 22nd 2025"
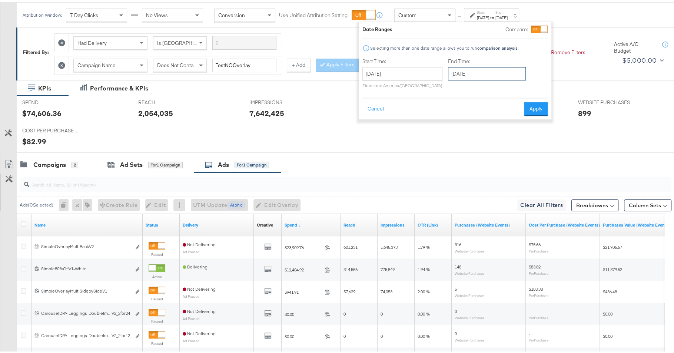
click at [479, 68] on input "July 22nd 2025" at bounding box center [487, 71] width 78 height 13
click at [466, 146] on td "28" at bounding box center [469, 151] width 13 height 10
type input "July 28th 2025"
click at [531, 102] on button "Apply" at bounding box center [534, 106] width 23 height 13
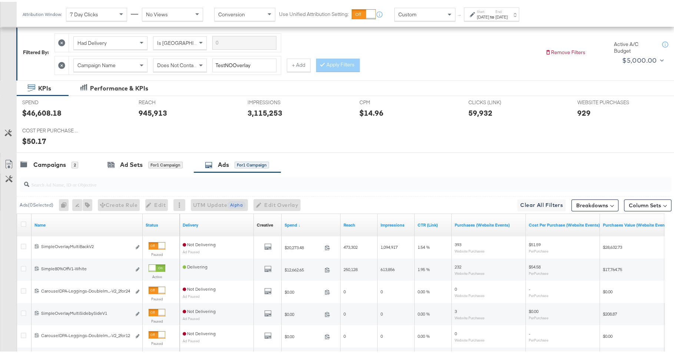
scroll to position [207, 0]
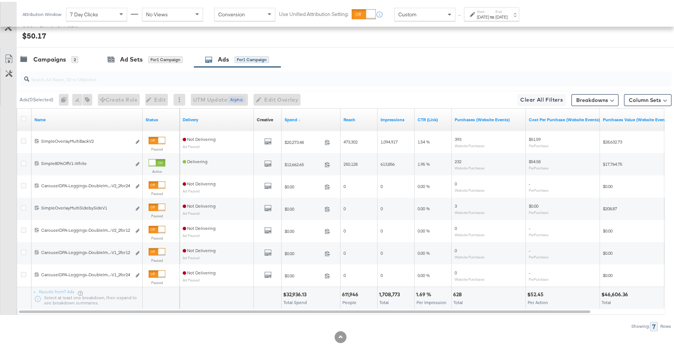
click at [489, 14] on div "Jul 22nd 2025" at bounding box center [483, 15] width 12 height 6
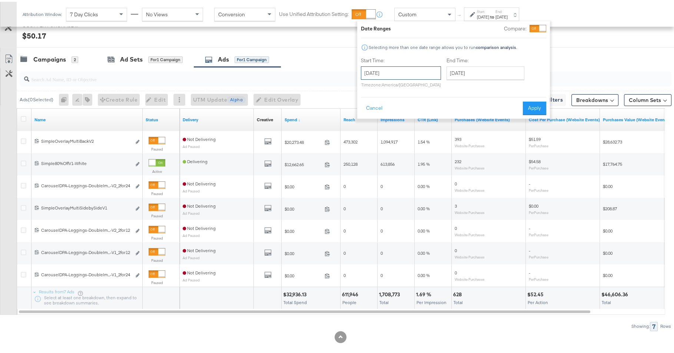
click at [391, 72] on input "July 22nd 2025" at bounding box center [401, 70] width 80 height 13
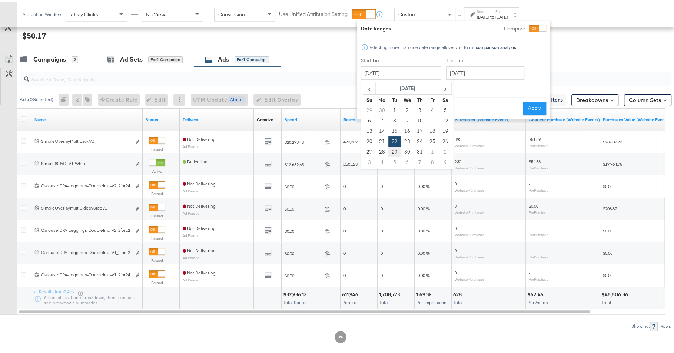
click at [395, 149] on td "29" at bounding box center [394, 150] width 13 height 10
type input "July 29th 2025"
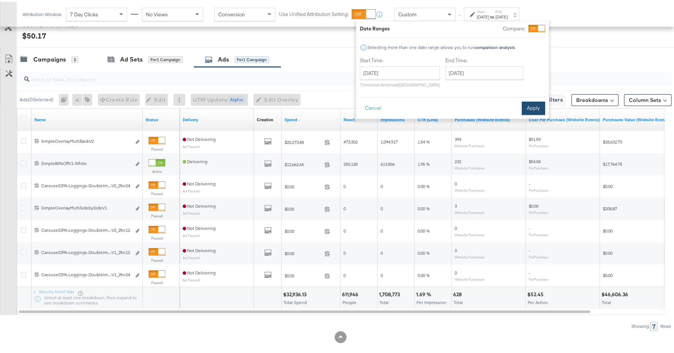
click at [529, 103] on button "Apply" at bounding box center [533, 106] width 23 height 13
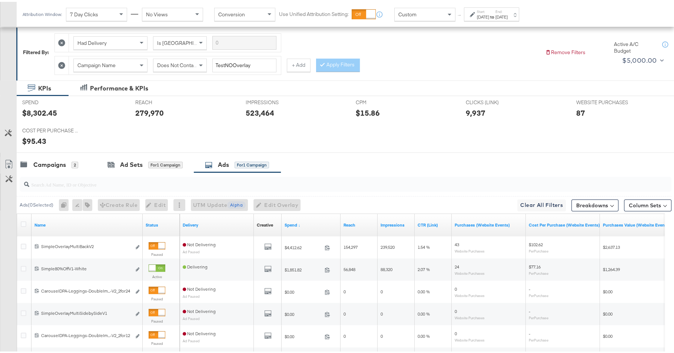
scroll to position [209, 0]
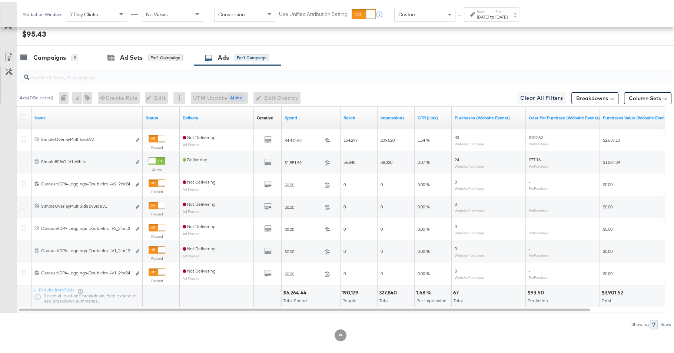
click at [489, 10] on label "Start:" at bounding box center [483, 9] width 12 height 5
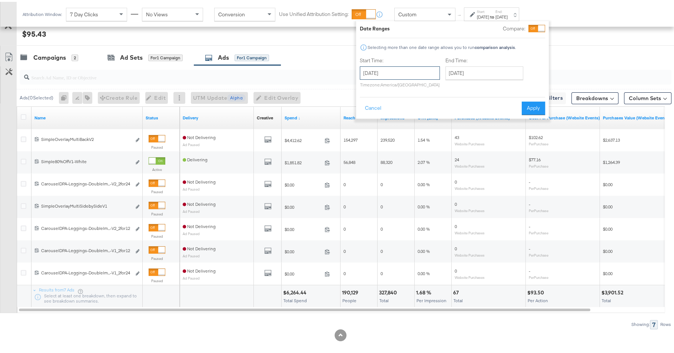
click at [398, 68] on input "July 29th 2025" at bounding box center [400, 70] width 80 height 13
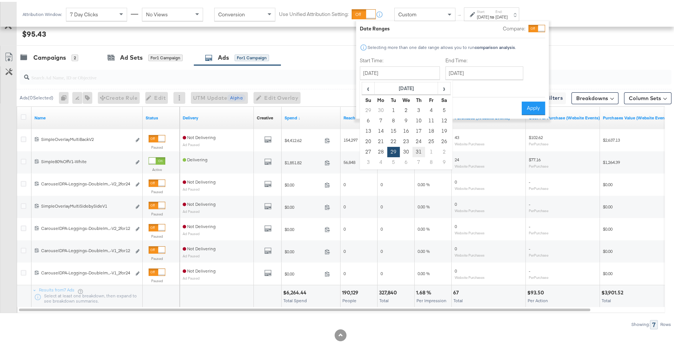
click at [415, 150] on td "31" at bounding box center [418, 150] width 13 height 10
type input "July 31st 2025"
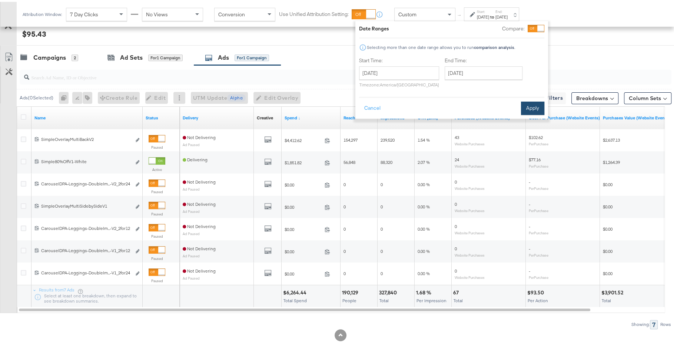
click at [529, 108] on button "Apply" at bounding box center [532, 106] width 23 height 13
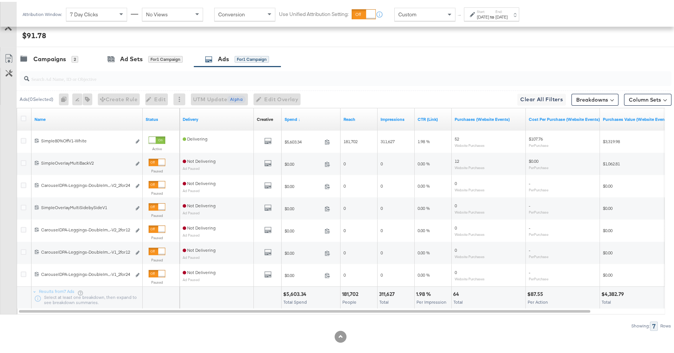
scroll to position [208, 0]
click at [508, 11] on label "End:" at bounding box center [501, 9] width 12 height 5
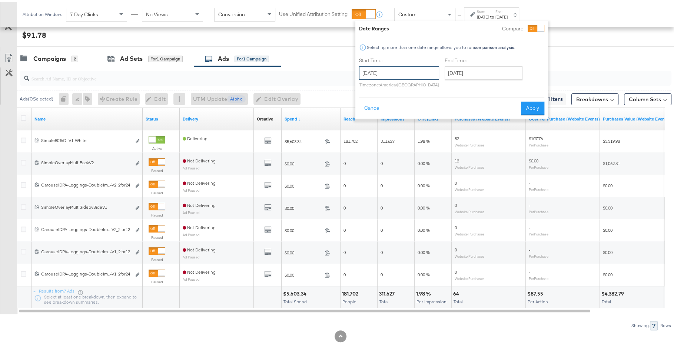
click at [425, 66] on input "July 31st 2025" at bounding box center [399, 70] width 80 height 13
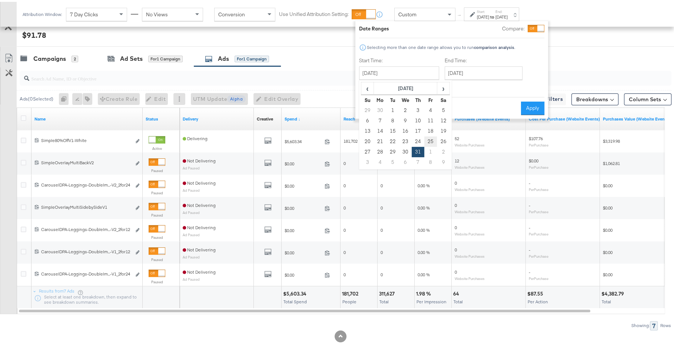
click at [431, 137] on td "25" at bounding box center [430, 140] width 13 height 10
type input "July 25th 2025"
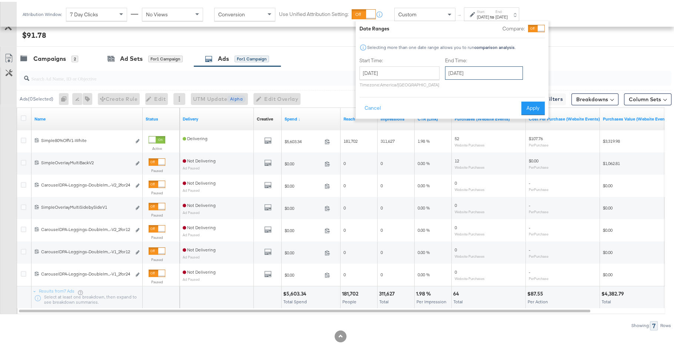
click at [472, 74] on input "July 31st 2025" at bounding box center [484, 70] width 78 height 13
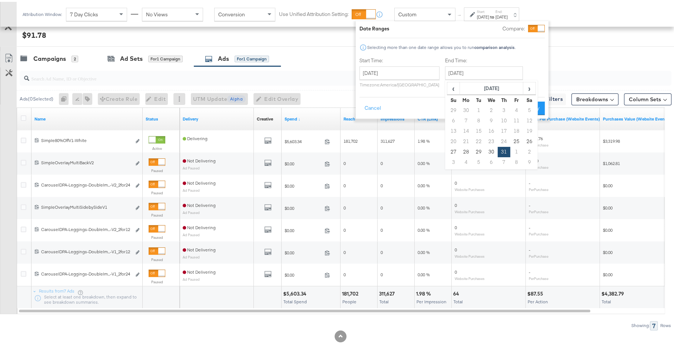
click at [529, 64] on div "Start Time: July 25th 2025 ‹ July 2025 › Su Mo Tu We Th Fr Sa 29 30 1 2 3 4 5 6…" at bounding box center [451, 72] width 185 height 34
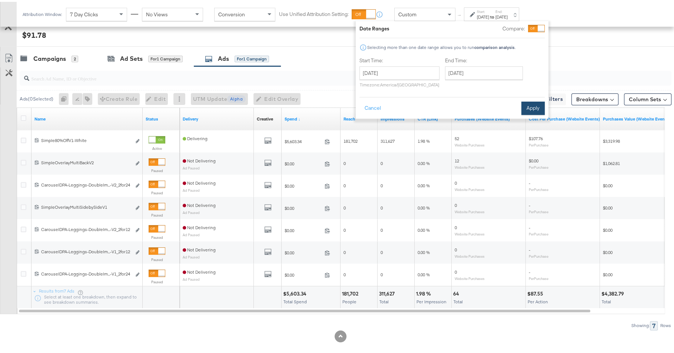
click at [530, 103] on button "Apply" at bounding box center [532, 106] width 23 height 13
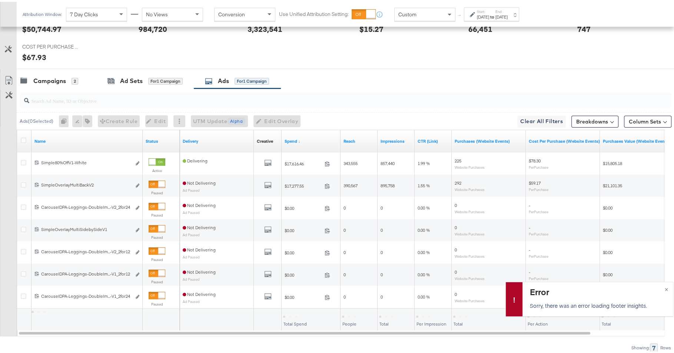
scroll to position [213, 0]
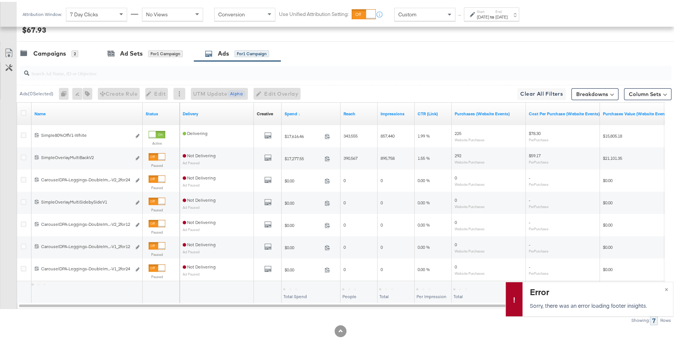
click at [485, 10] on label "Start:" at bounding box center [483, 9] width 12 height 5
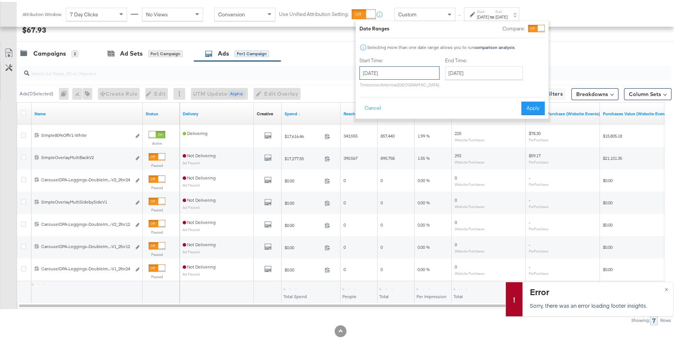
click at [408, 74] on input "July 25th 2025" at bounding box center [399, 70] width 80 height 13
click at [416, 65] on input "July 25th 2025" at bounding box center [399, 70] width 80 height 13
click at [391, 106] on td "1" at bounding box center [393, 108] width 13 height 10
type input "July 1st 2025"
click at [528, 101] on button "Apply" at bounding box center [529, 106] width 23 height 13
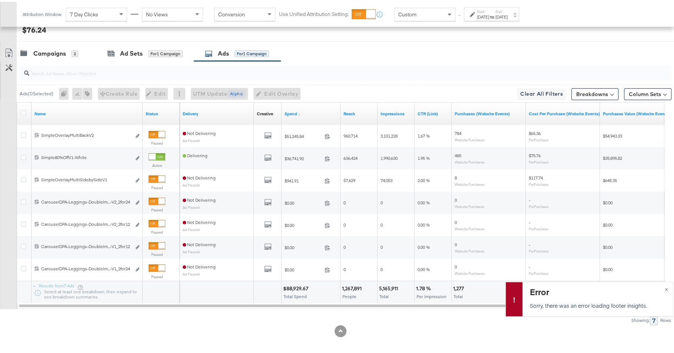
click at [489, 16] on div "Jul 1st 2025" at bounding box center [483, 15] width 12 height 6
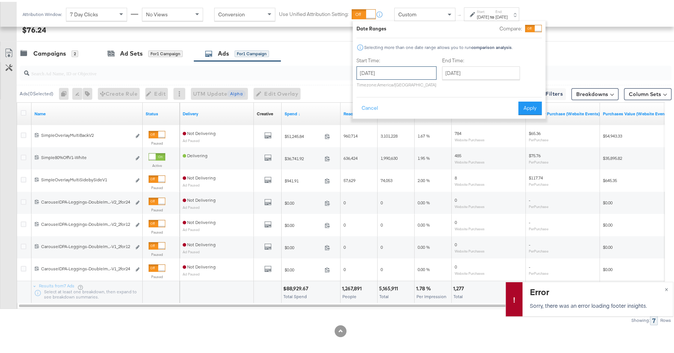
click at [416, 70] on input "July 1st 2025" at bounding box center [396, 70] width 80 height 13
click at [362, 140] on td "20" at bounding box center [365, 140] width 13 height 10
type input "July 20th 2025"
click at [472, 68] on input "July 31st 2025" at bounding box center [484, 70] width 78 height 13
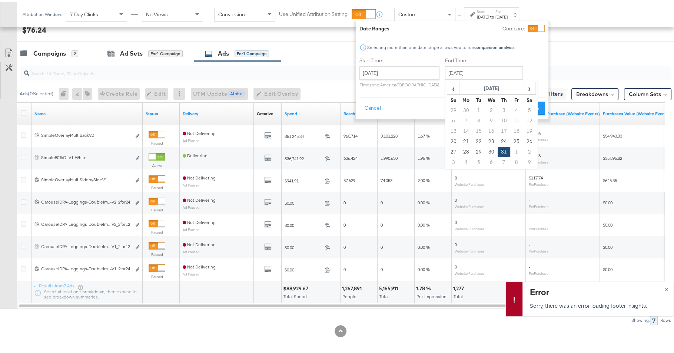
click at [534, 68] on div "Start Time: July 20th 2025 ‹ July 2025 › Su Mo Tu We Th Fr Sa 29 30 1 2 3 4 5 6…" at bounding box center [451, 72] width 185 height 34
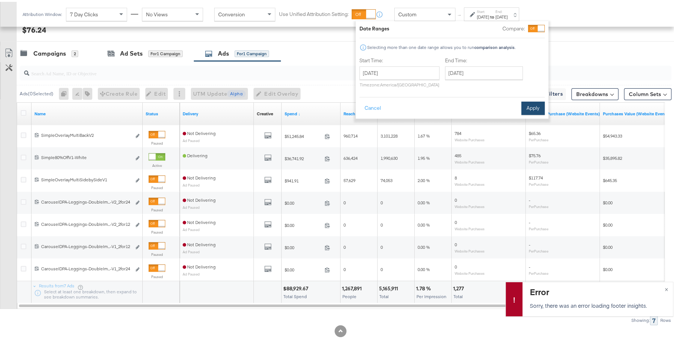
click at [534, 108] on button "Apply" at bounding box center [532, 106] width 23 height 13
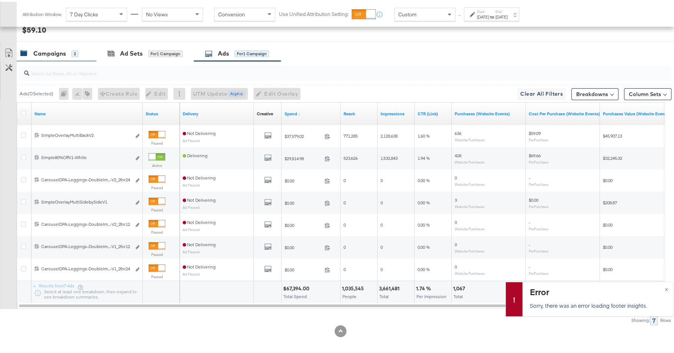
click at [48, 51] on div "Campaigns" at bounding box center [49, 51] width 33 height 9
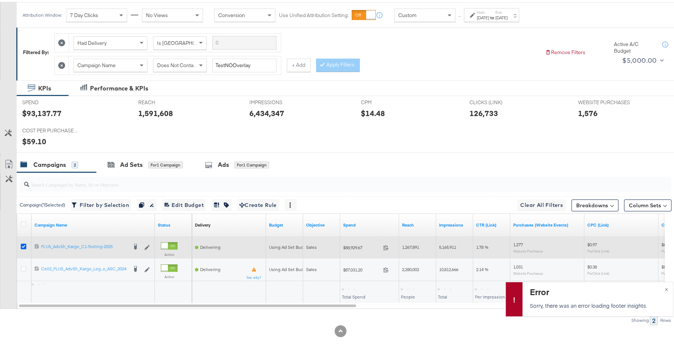
click at [23, 242] on icon at bounding box center [24, 245] width 6 height 6
click at [0, 0] on input "checkbox" at bounding box center [0, 0] width 0 height 0
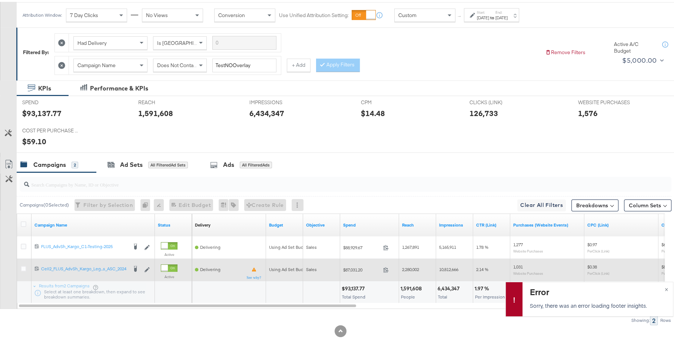
click at [27, 265] on div at bounding box center [25, 267] width 8 height 7
click at [23, 265] on icon at bounding box center [24, 267] width 6 height 6
click at [0, 0] on input "checkbox" at bounding box center [0, 0] width 0 height 0
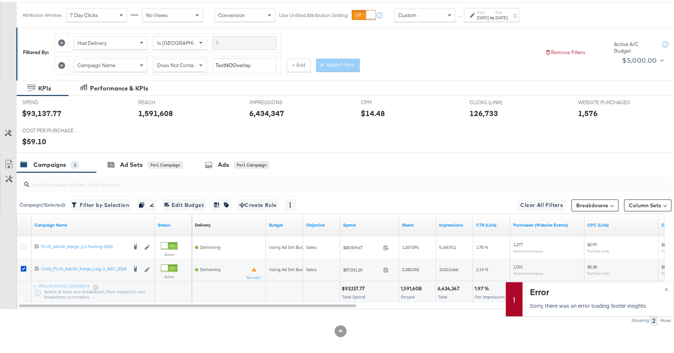
click at [220, 151] on div at bounding box center [340, 154] width 681 height 6
click at [224, 160] on div "Ads" at bounding box center [223, 163] width 11 height 9
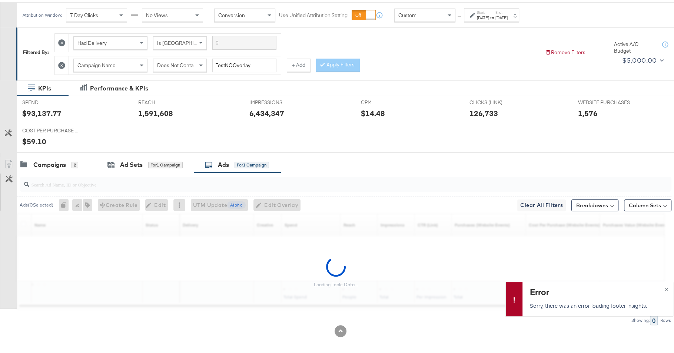
click at [442, 14] on div "Custom" at bounding box center [425, 13] width 60 height 13
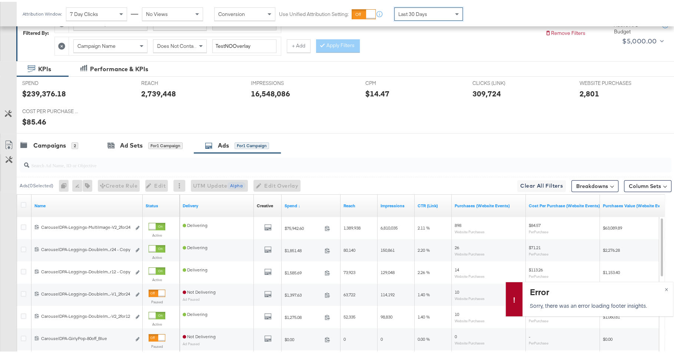
scroll to position [131, 0]
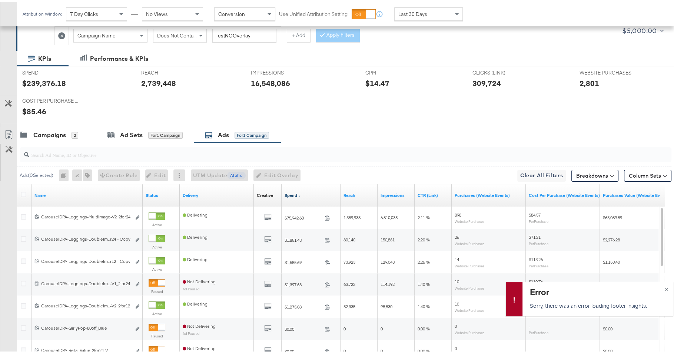
click at [295, 194] on link "Spend ↓" at bounding box center [311, 193] width 53 height 6
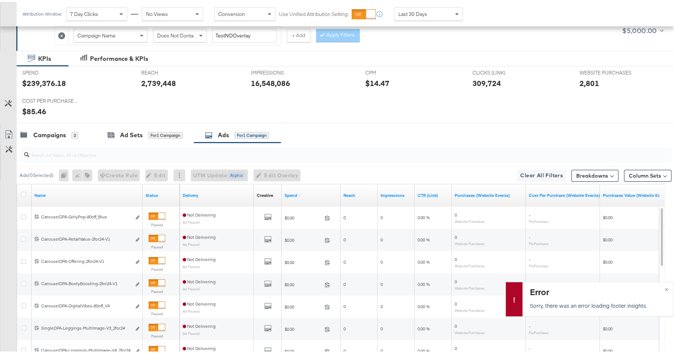
scroll to position [213, 0]
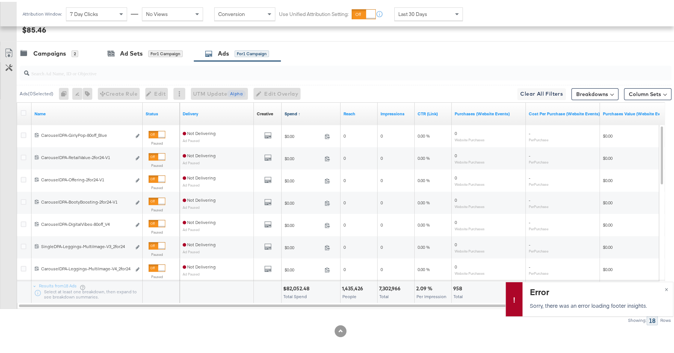
click at [296, 109] on link "Spend ↑" at bounding box center [311, 112] width 53 height 6
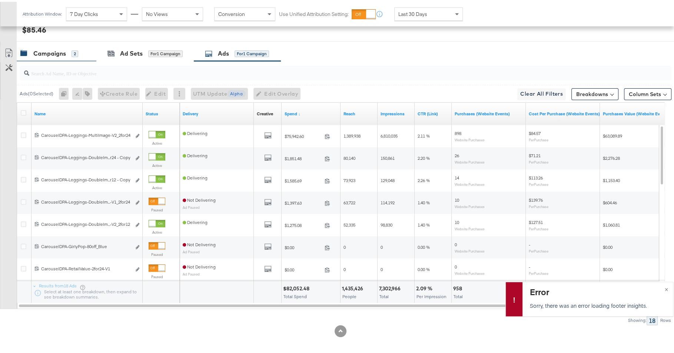
click at [64, 50] on div "Campaigns" at bounding box center [49, 51] width 33 height 9
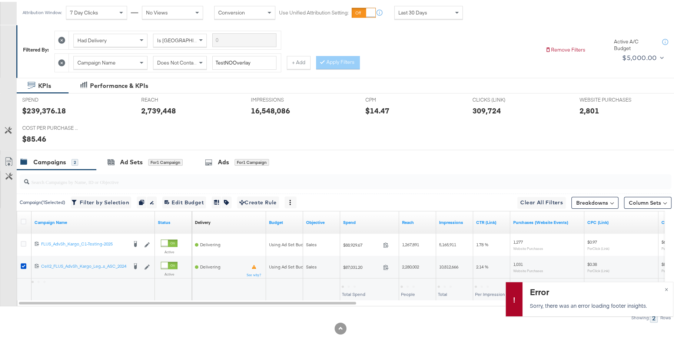
scroll to position [102, 0]
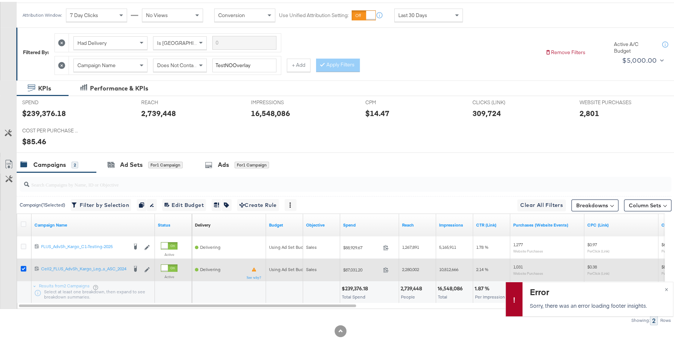
click at [24, 264] on icon at bounding box center [24, 267] width 6 height 6
click at [0, 0] on input "checkbox" at bounding box center [0, 0] width 0 height 0
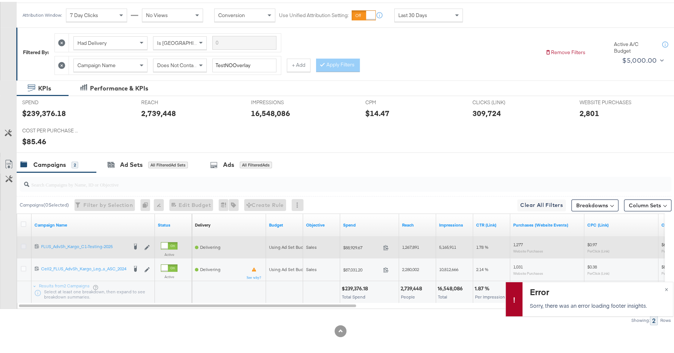
click at [24, 244] on icon at bounding box center [24, 245] width 6 height 6
click at [0, 0] on input "checkbox" at bounding box center [0, 0] width 0 height 0
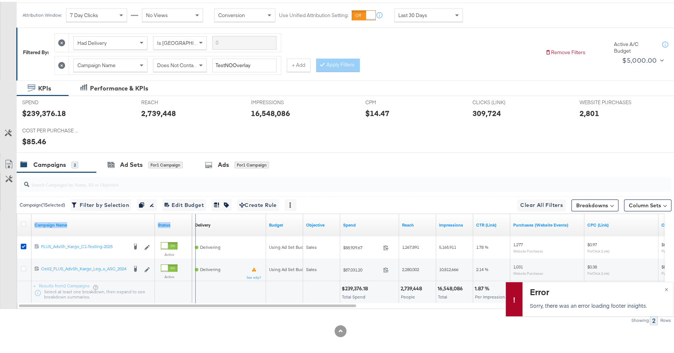
drag, startPoint x: 152, startPoint y: 215, endPoint x: 213, endPoint y: 215, distance: 60.4
click at [17, 212] on div "Campaign Name Status Delivery Sorting Unavailable Budget Objective Spend Reach …" at bounding box center [17, 212] width 0 height 0
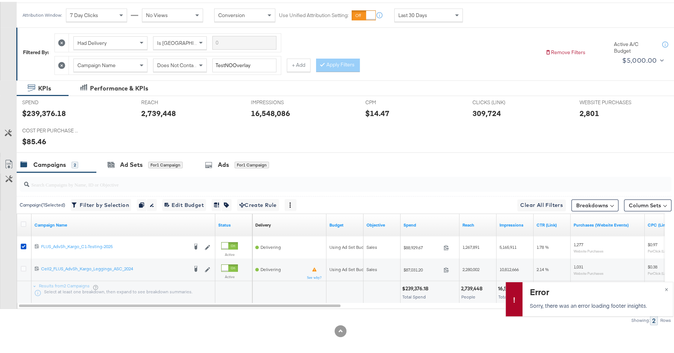
click at [207, 314] on div "Showing: 2 Rows" at bounding box center [335, 318] width 671 height 9
click at [440, 14] on div "Last 30 Days" at bounding box center [429, 13] width 68 height 13
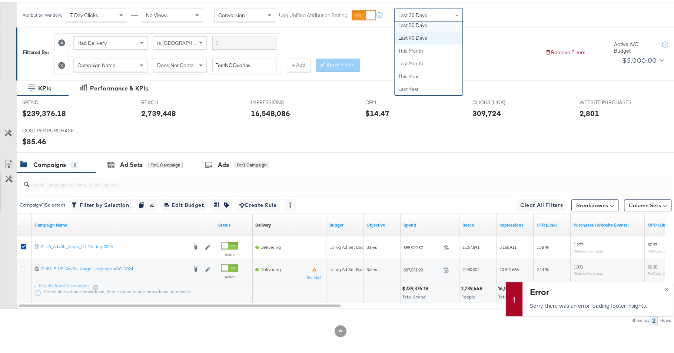
scroll to position [142, 0]
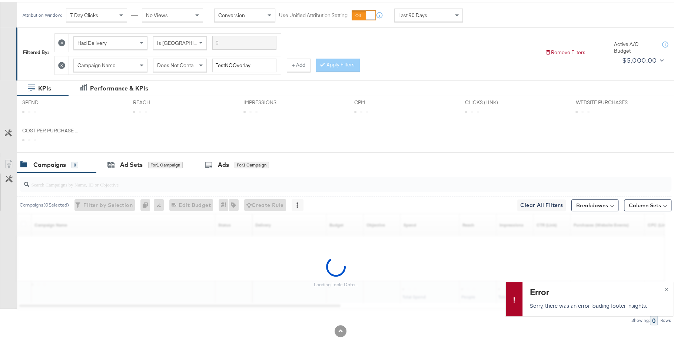
click at [442, 82] on div "KPIs Performance & KPIs" at bounding box center [340, 87] width 681 height 16
click at [664, 287] on span "×" at bounding box center [665, 286] width 3 height 9
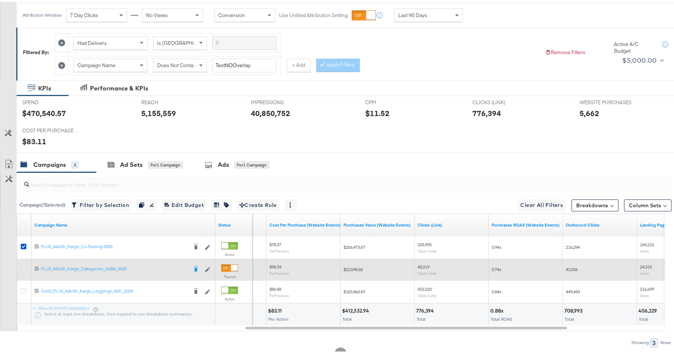
click at [23, 265] on icon at bounding box center [24, 267] width 6 height 6
click at [0, 0] on input "checkbox" at bounding box center [0, 0] width 0 height 0
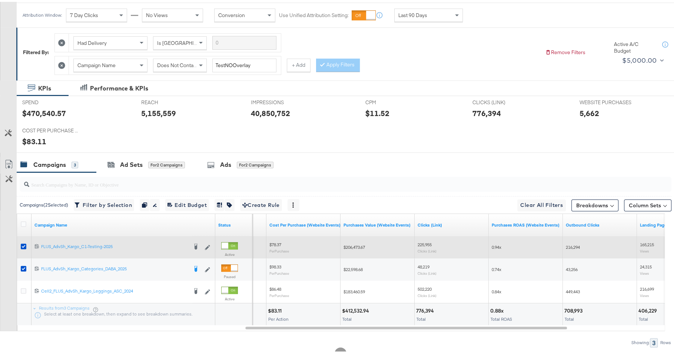
click at [20, 244] on div at bounding box center [25, 245] width 14 height 13
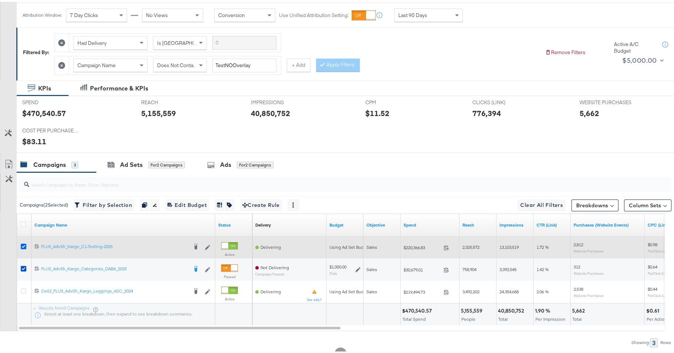
click at [23, 243] on icon at bounding box center [24, 245] width 6 height 6
click at [0, 0] on input "checkbox" at bounding box center [0, 0] width 0 height 0
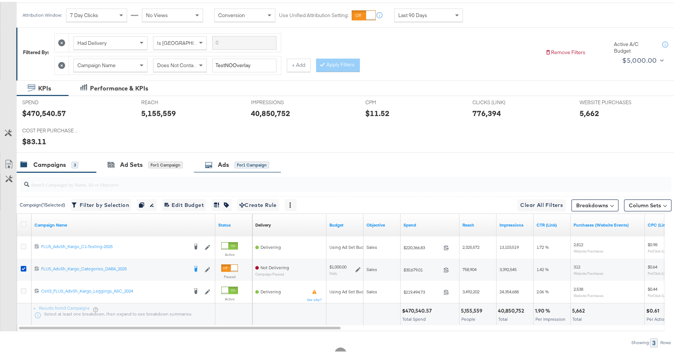
click at [236, 168] on div "Ads for 1 Campaign" at bounding box center [237, 163] width 87 height 16
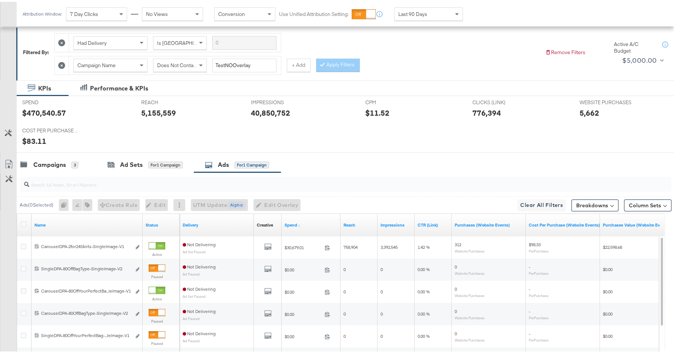
scroll to position [197, 0]
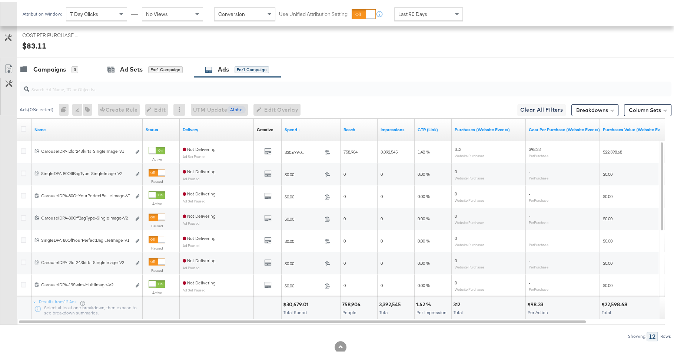
click at [292, 122] on div "Spend ↓" at bounding box center [311, 128] width 59 height 12
click at [292, 125] on link "Spend ↓" at bounding box center [311, 128] width 53 height 6
click at [292, 125] on link "Spend ↑" at bounding box center [311, 128] width 53 height 6
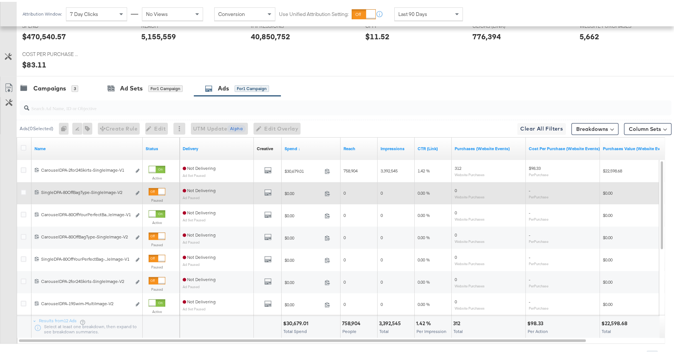
scroll to position [168, 0]
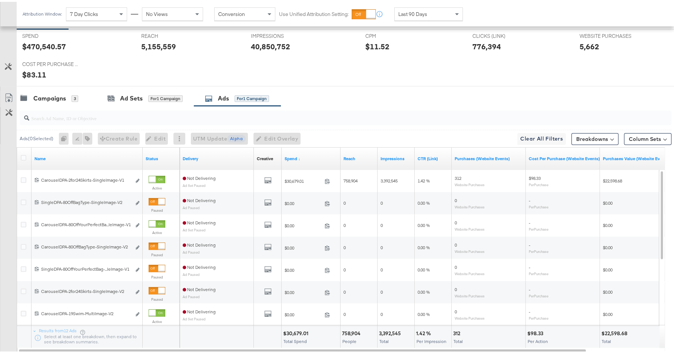
click at [53, 93] on div "Campaigns" at bounding box center [49, 96] width 33 height 9
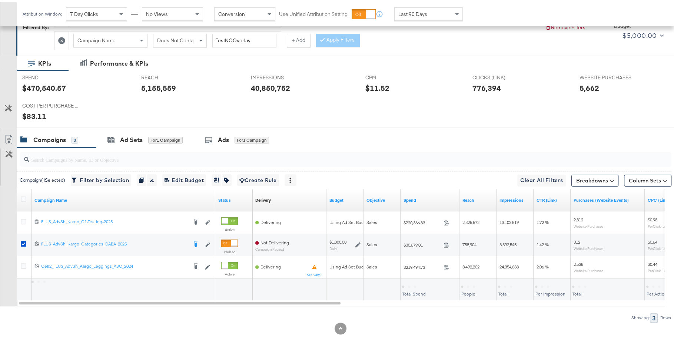
scroll to position [124, 0]
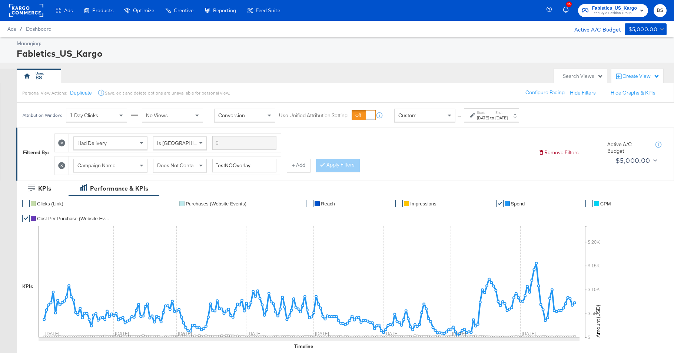
scroll to position [67, 0]
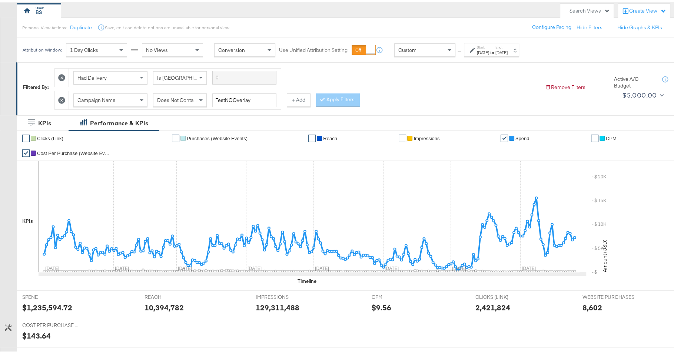
click at [502, 133] on link "✔" at bounding box center [504, 136] width 7 height 7
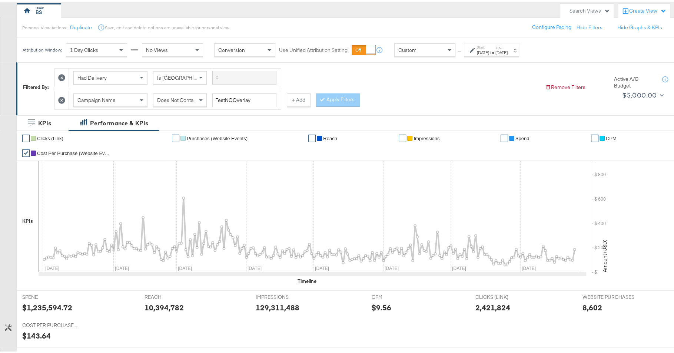
click at [502, 133] on link "✔" at bounding box center [504, 136] width 7 height 7
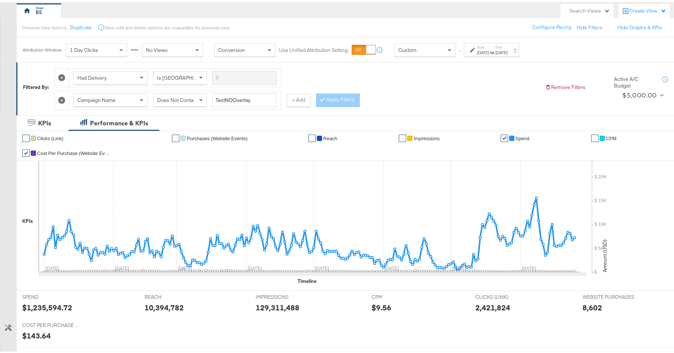
click at [502, 133] on link "✔" at bounding box center [504, 136] width 7 height 7
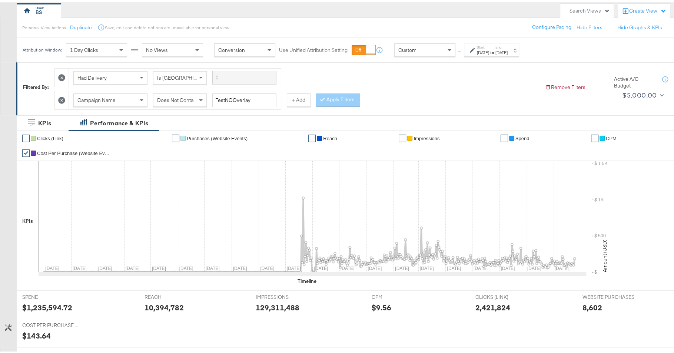
click at [501, 130] on li "✔ Spend" at bounding box center [543, 136] width 85 height 15
click at [501, 135] on link "✔" at bounding box center [504, 136] width 7 height 7
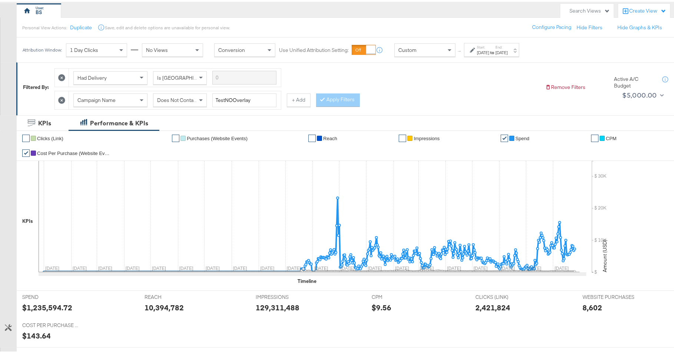
click at [501, 135] on link "✔" at bounding box center [504, 136] width 7 height 7
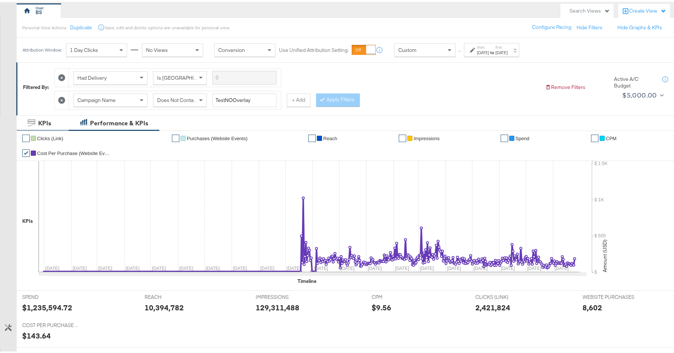
click at [37, 121] on div "KPIs" at bounding box center [39, 121] width 23 height 9
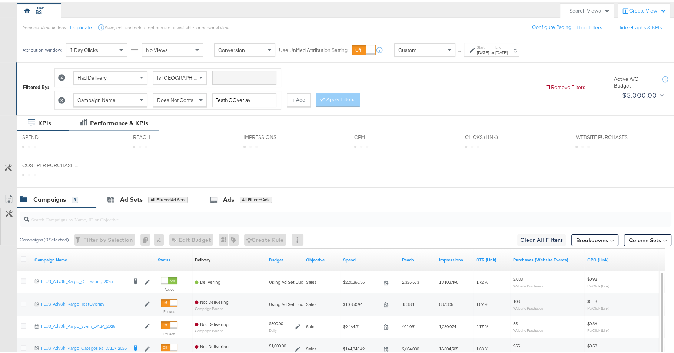
click at [105, 121] on div "Performance & KPIs" at bounding box center [119, 121] width 58 height 9
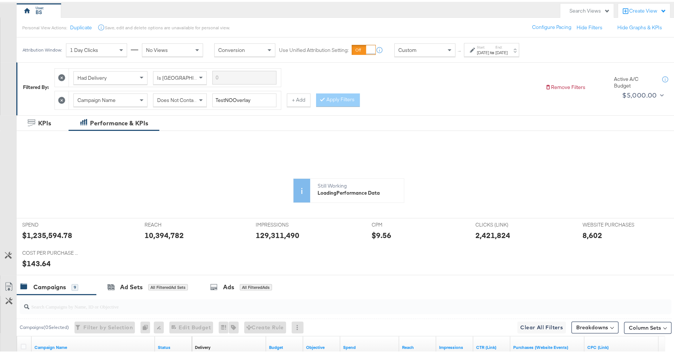
click at [102, 49] on div "1 Day Clicks" at bounding box center [96, 48] width 60 height 13
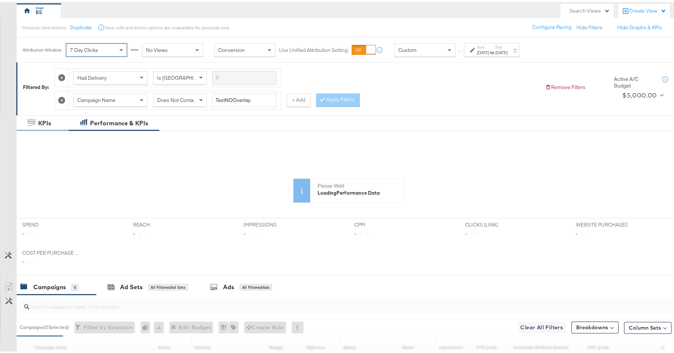
click at [57, 118] on div "KPIs" at bounding box center [43, 121] width 52 height 16
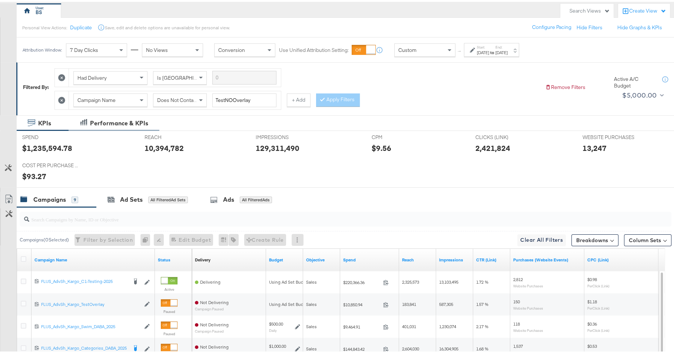
click at [155, 126] on div "Performance & KPIs" at bounding box center [114, 121] width 91 height 16
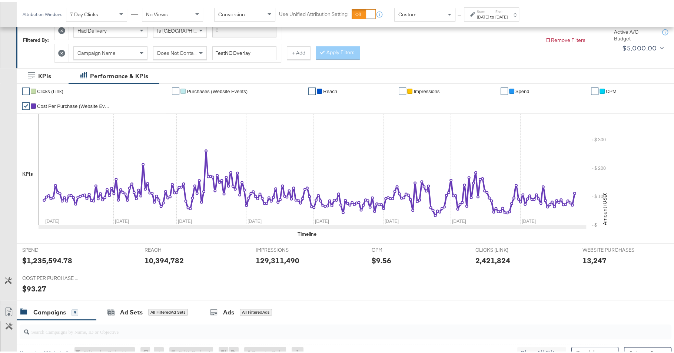
scroll to position [113, 0]
click at [36, 71] on div "KPIs" at bounding box center [39, 75] width 23 height 9
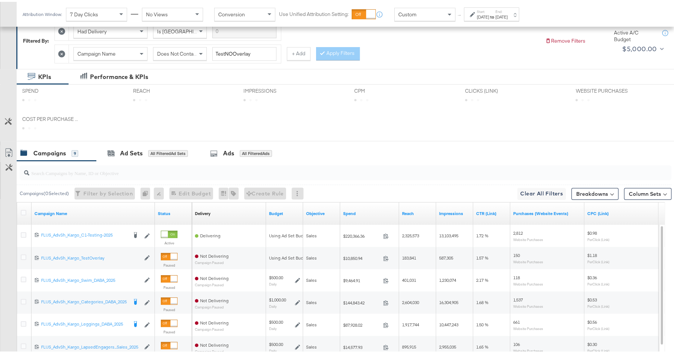
click at [489, 13] on div "[DATE]" at bounding box center [483, 15] width 12 height 6
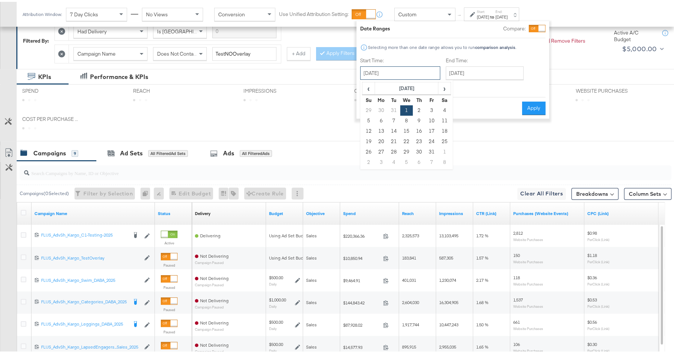
click at [420, 67] on input "[DATE]" at bounding box center [400, 70] width 80 height 13
click at [442, 88] on span "›" at bounding box center [444, 86] width 11 height 11
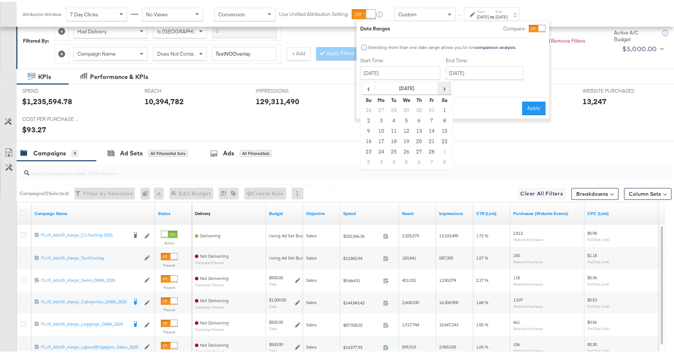
click at [442, 88] on span "›" at bounding box center [444, 86] width 11 height 11
click at [397, 108] on td "1" at bounding box center [394, 108] width 13 height 10
type input "April 1st 2025"
click at [499, 66] on input "August 25th 2025" at bounding box center [484, 70] width 78 height 13
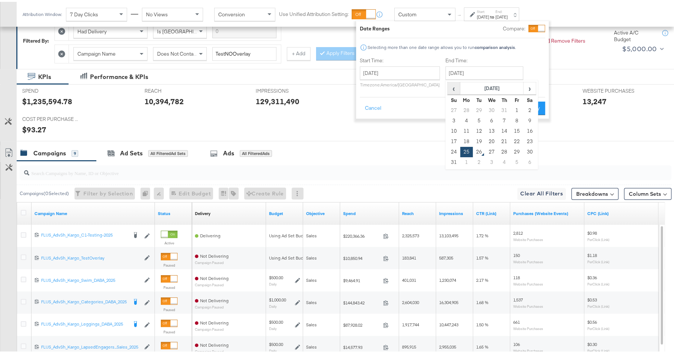
click at [449, 89] on span "‹" at bounding box center [453, 86] width 11 height 11
click at [466, 158] on td "30" at bounding box center [466, 160] width 13 height 10
type input "June 30th 2025"
click at [542, 102] on button "Apply" at bounding box center [532, 106] width 23 height 13
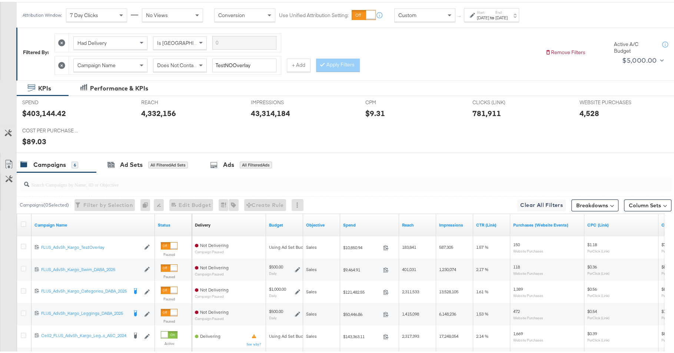
scroll to position [0, 0]
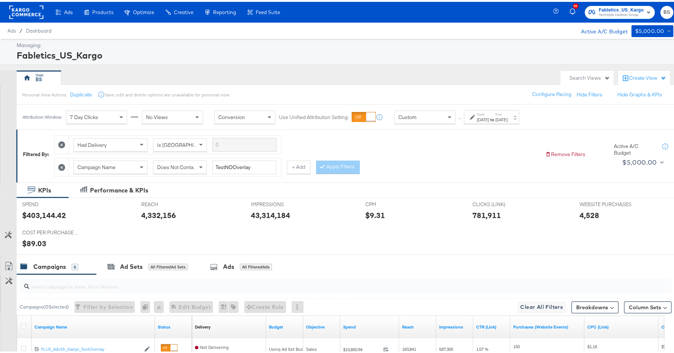
click at [53, 215] on div "$403,144.42" at bounding box center [44, 213] width 44 height 11
copy div "403,144.42"
click at [489, 116] on div "Apr 1st 2025" at bounding box center [483, 118] width 12 height 6
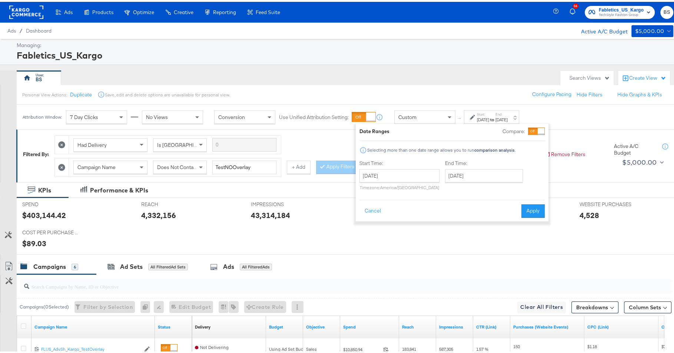
click at [408, 180] on div "April 1st 2025 ‹ April 2025 › Su Mo Tu We Th Fr Sa 30 31 1 2 3 4 5 6 7 8 9 10 1…" at bounding box center [399, 177] width 80 height 21
click at [409, 175] on input "April 1st 2025" at bounding box center [399, 173] width 80 height 13
click at [367, 189] on span "‹" at bounding box center [367, 188] width 11 height 11
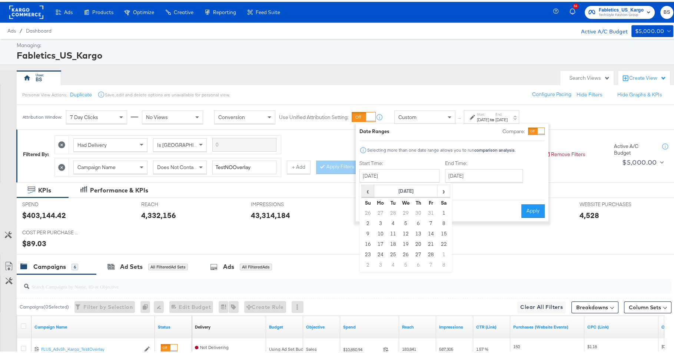
click at [367, 189] on span "‹" at bounding box center [367, 188] width 11 height 11
click at [444, 190] on span "›" at bounding box center [443, 188] width 11 height 11
click at [407, 209] on td "1" at bounding box center [405, 211] width 13 height 10
type input "January 1st 2025"
click at [470, 178] on input "June 30th 2025" at bounding box center [484, 173] width 78 height 13
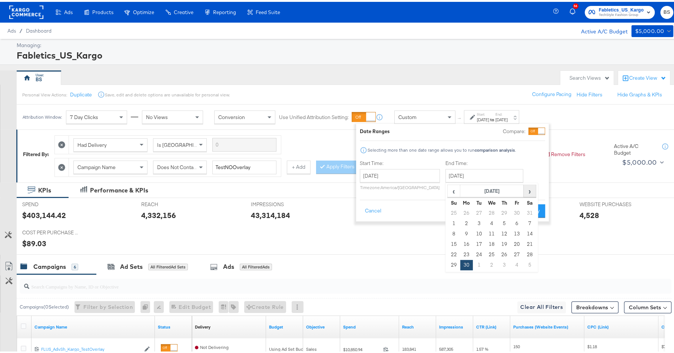
click at [526, 188] on span "›" at bounding box center [529, 188] width 11 height 11
click at [453, 187] on span "‹" at bounding box center [453, 188] width 11 height 11
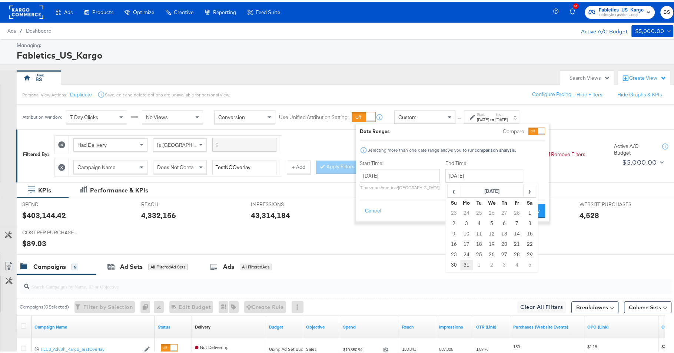
click at [465, 260] on td "31" at bounding box center [466, 263] width 13 height 10
type input "March 31st 2025"
click at [532, 209] on button "Apply" at bounding box center [532, 208] width 23 height 13
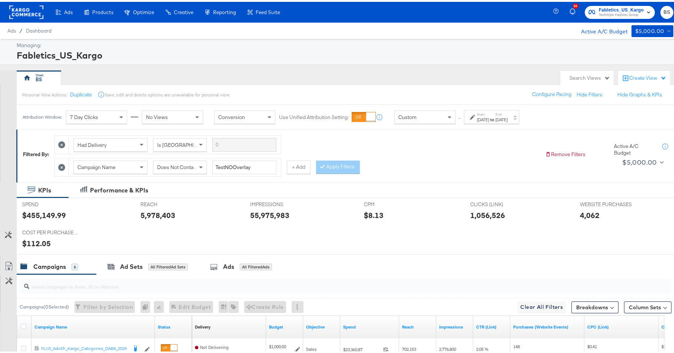
click at [55, 210] on div "$455,149.99" at bounding box center [44, 213] width 44 height 11
copy div "455,149.99"
click at [489, 119] on div "Jan 1st 2025" at bounding box center [483, 118] width 12 height 6
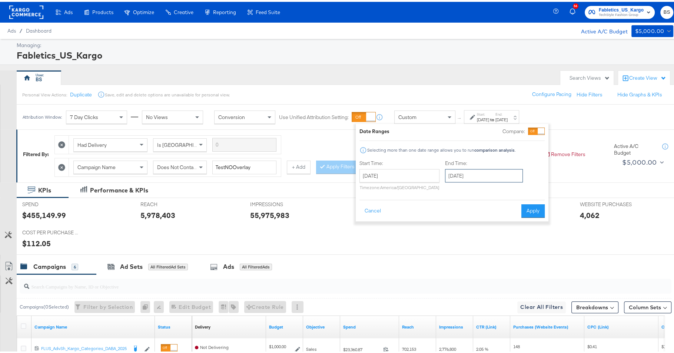
click at [479, 173] on input "March 31st 2025" at bounding box center [484, 173] width 78 height 13
click at [524, 191] on span "›" at bounding box center [529, 188] width 11 height 11
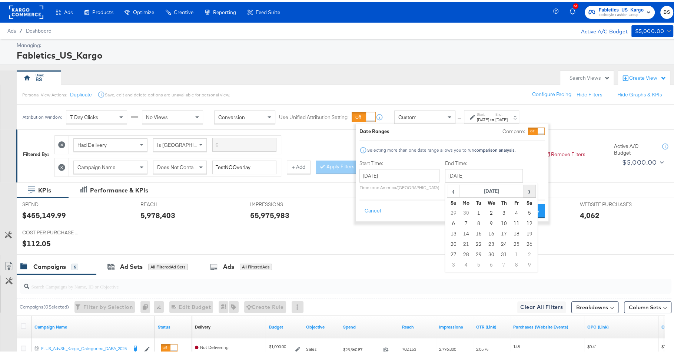
click at [524, 191] on span "›" at bounding box center [529, 188] width 11 height 11
click at [462, 253] on td "25" at bounding box center [466, 253] width 13 height 10
type input "August 25th 2025"
click at [527, 208] on button "Apply" at bounding box center [533, 208] width 23 height 13
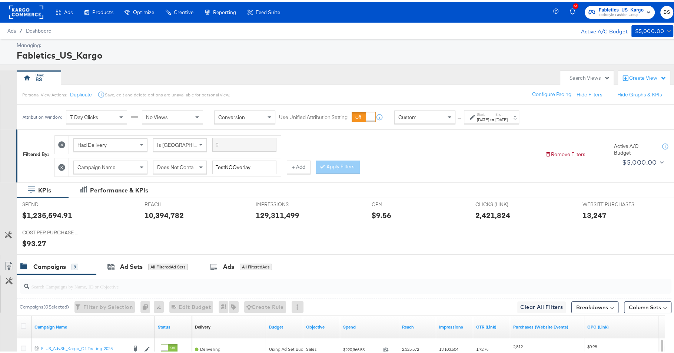
click at [60, 212] on div "$1,235,594.91" at bounding box center [47, 213] width 50 height 11
copy div "1,235,594.91"
click at [119, 109] on div "7 Day Clicks" at bounding box center [96, 115] width 61 height 13
click at [119, 115] on span at bounding box center [121, 115] width 9 height 13
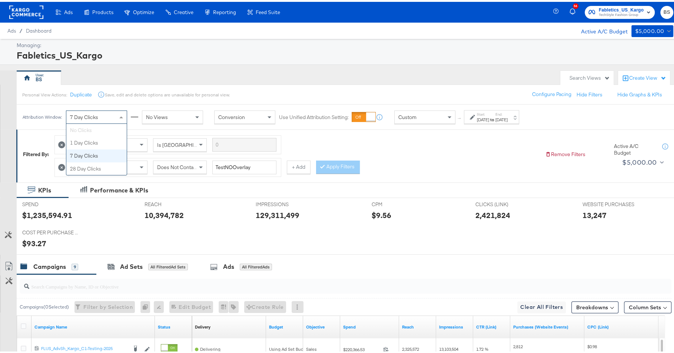
click at [119, 115] on span at bounding box center [121, 115] width 9 height 13
click at [588, 210] on div "8,602" at bounding box center [592, 213] width 20 height 11
copy div "8,602"
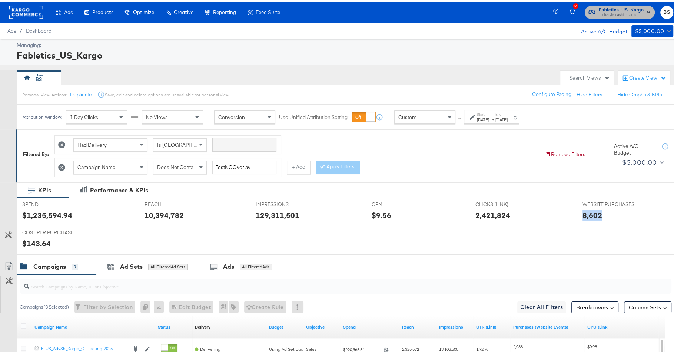
click at [612, 12] on span "TechStyle Fashion Group" at bounding box center [621, 13] width 45 height 6
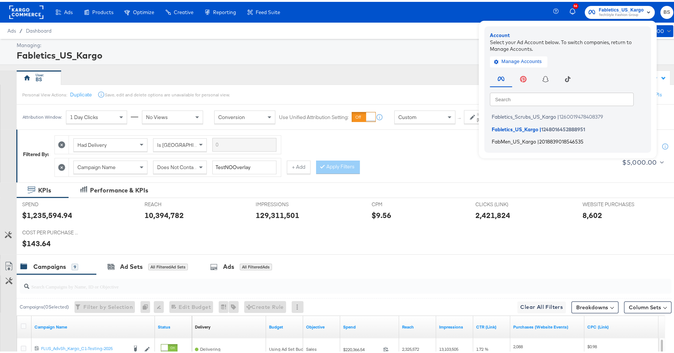
click at [537, 142] on span "|" at bounding box center [538, 140] width 2 height 6
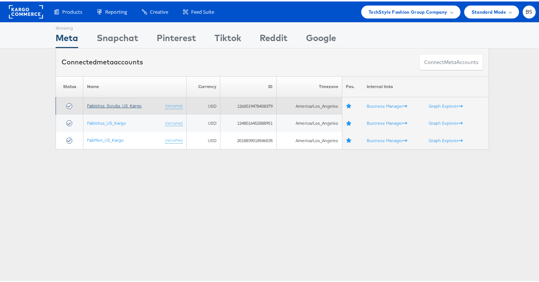
click at [122, 104] on link "Fabletics_Scrubs_US_Kargo" at bounding box center [114, 105] width 54 height 6
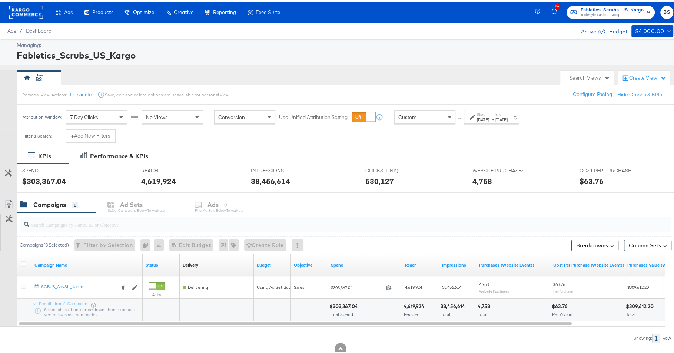
click at [489, 115] on div "[DATE]" at bounding box center [483, 118] width 12 height 6
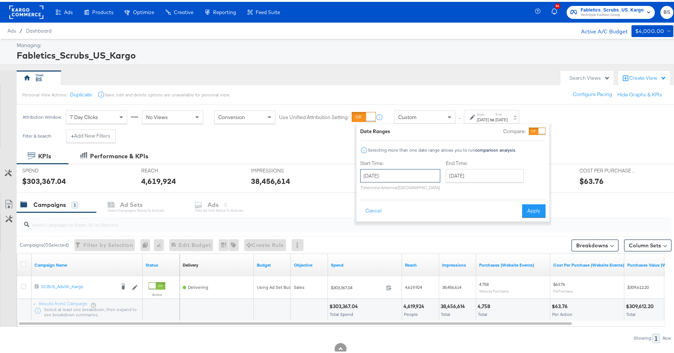
click at [411, 167] on input "[DATE]" at bounding box center [400, 173] width 80 height 13
click at [444, 190] on span "›" at bounding box center [444, 188] width 11 height 11
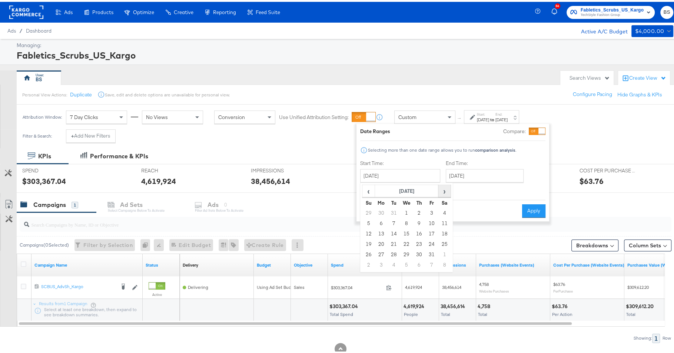
click at [444, 190] on span "›" at bounding box center [444, 188] width 11 height 11
click at [268, 149] on div "KPIs Performance & KPIs" at bounding box center [340, 154] width 681 height 16
click at [390, 175] on input "[DATE]" at bounding box center [400, 173] width 80 height 13
click at [442, 188] on span "›" at bounding box center [444, 188] width 11 height 11
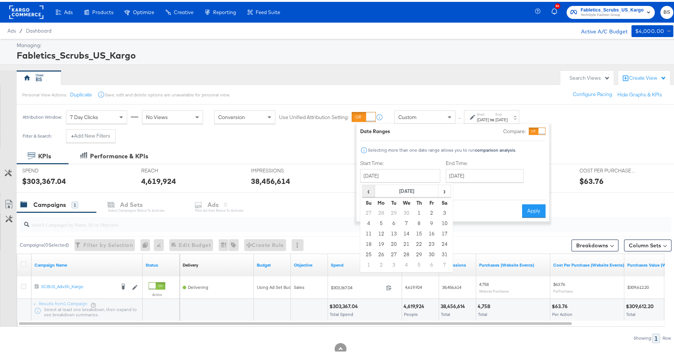
click at [370, 190] on span "‹" at bounding box center [368, 188] width 11 height 11
click at [401, 212] on td "1" at bounding box center [406, 211] width 13 height 10
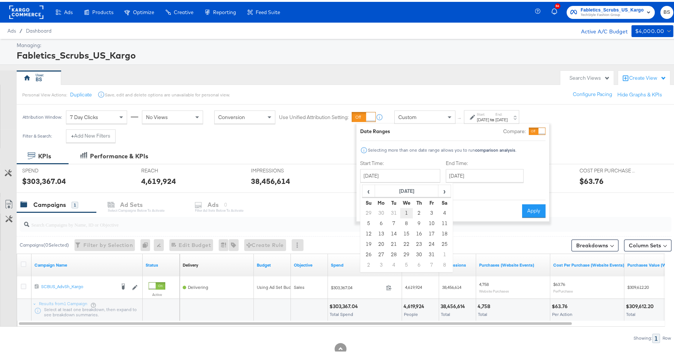
type input "[DATE]"
click at [494, 176] on input "[DATE]" at bounding box center [485, 173] width 78 height 13
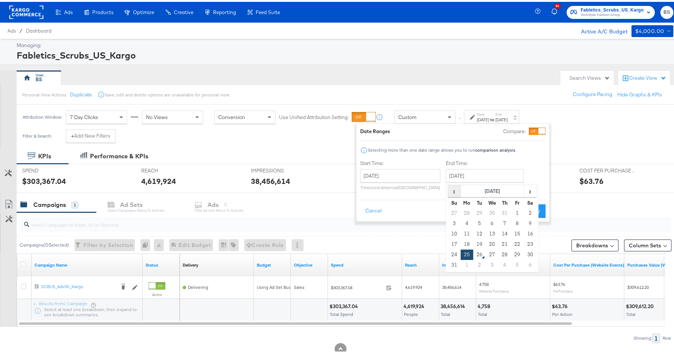
click at [455, 187] on span "‹" at bounding box center [453, 188] width 11 height 11
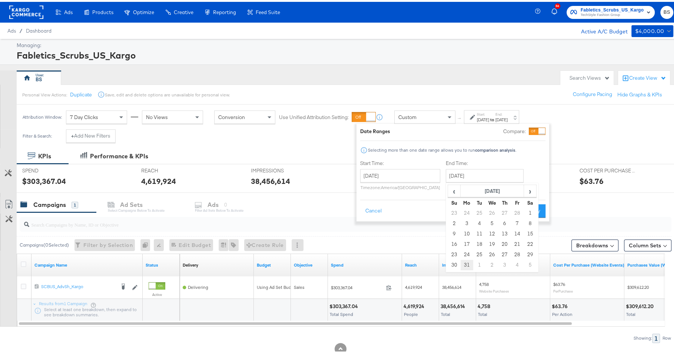
click at [466, 262] on td "31" at bounding box center [467, 263] width 13 height 10
type input "[DATE]"
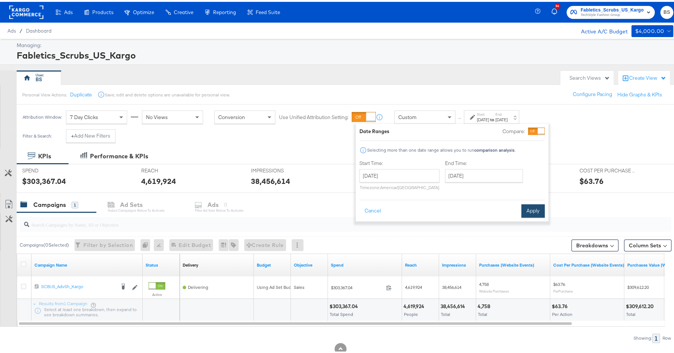
click at [532, 207] on button "Apply" at bounding box center [532, 208] width 23 height 13
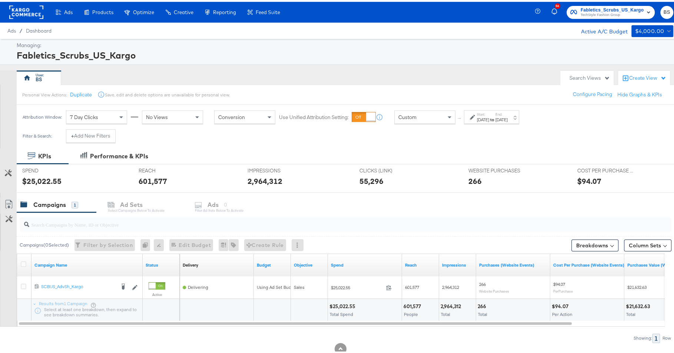
click at [100, 119] on div "7 Day Clicks" at bounding box center [96, 115] width 60 height 13
click at [104, 106] on div "Attribution Window: 1 Day Clicks No Views Conversion Use Unified Attribution Se…" at bounding box center [273, 115] width 512 height 25
click at [104, 114] on div "1 Day Clicks" at bounding box center [96, 115] width 60 height 13
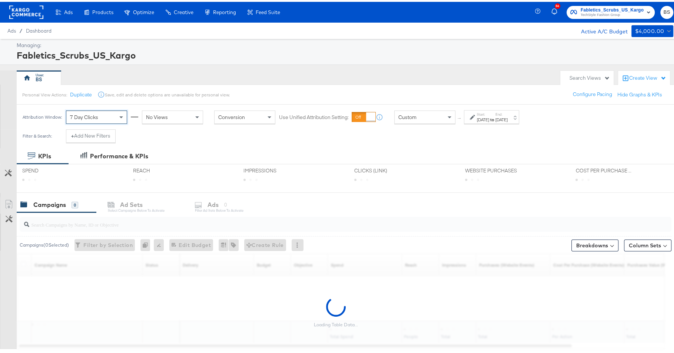
click at [489, 116] on div "[DATE]" at bounding box center [483, 118] width 12 height 6
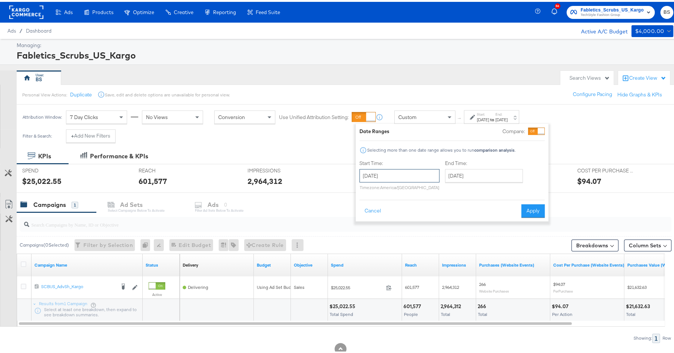
click at [414, 175] on input "[DATE]" at bounding box center [399, 173] width 80 height 13
click at [439, 187] on span "›" at bounding box center [443, 188] width 11 height 11
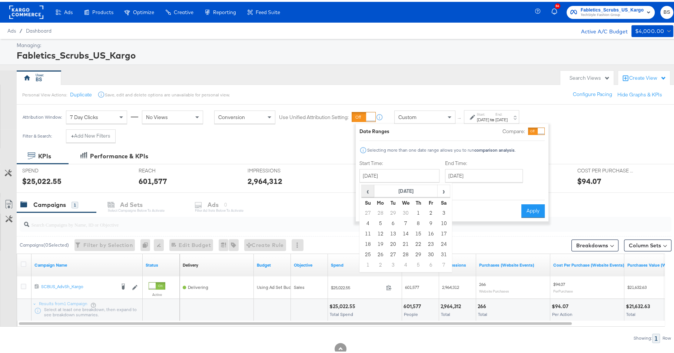
click at [363, 191] on span "‹" at bounding box center [367, 188] width 11 height 11
click at [395, 207] on td "1" at bounding box center [393, 211] width 13 height 10
type input "[DATE]"
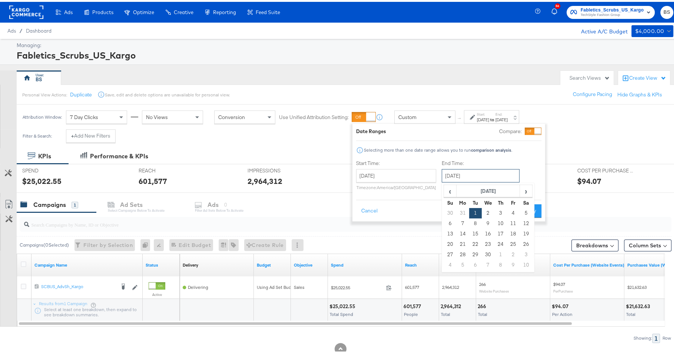
click at [494, 172] on input "[DATE]" at bounding box center [481, 173] width 78 height 13
click at [522, 190] on span "›" at bounding box center [525, 188] width 11 height 11
click at [462, 260] on td "30" at bounding box center [462, 263] width 13 height 10
type input "[DATE]"
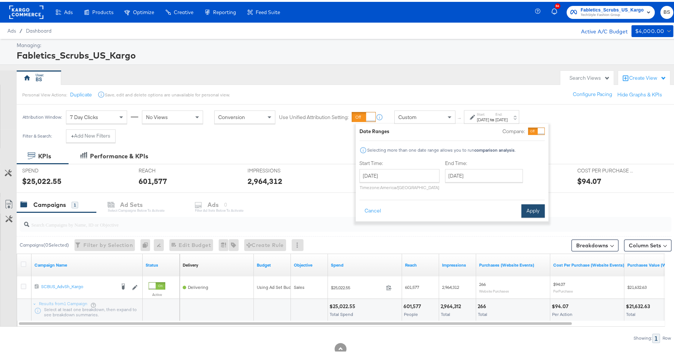
click at [532, 209] on button "Apply" at bounding box center [532, 208] width 23 height 13
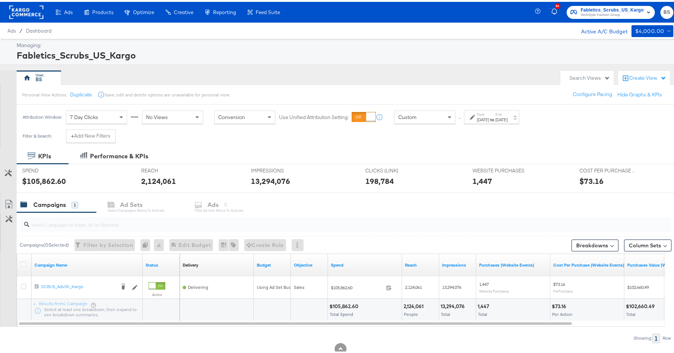
click at [103, 113] on div "7 Day Clicks" at bounding box center [96, 115] width 60 height 13
click at [98, 119] on div "1 Day Clicks" at bounding box center [96, 115] width 60 height 13
click at [205, 138] on div "Filter & Search: + Add New Filters" at bounding box center [340, 136] width 681 height 19
click at [50, 178] on div "$105,862.60" at bounding box center [44, 179] width 44 height 11
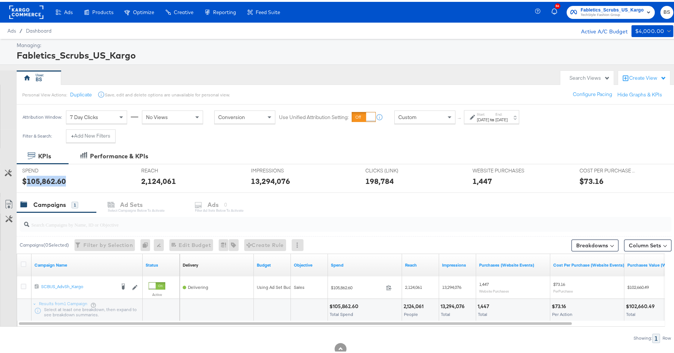
copy div "105,862.60"
click at [582, 179] on div "$73.16" at bounding box center [591, 179] width 24 height 11
copy div "73.16"
click at [97, 114] on span "7 Day Clicks" at bounding box center [84, 115] width 28 height 7
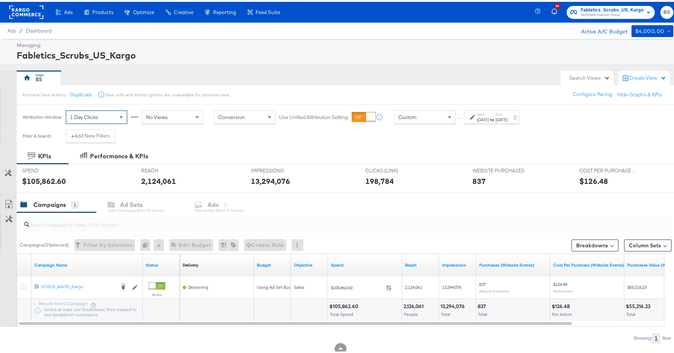
click at [587, 180] on div "$126.48" at bounding box center [593, 179] width 29 height 11
copy div "126.48"
click at [488, 116] on div "[DATE]" at bounding box center [483, 118] width 12 height 6
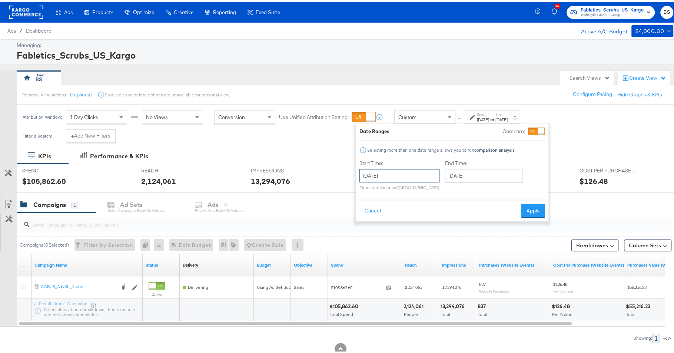
click at [415, 174] on input "[DATE]" at bounding box center [399, 173] width 80 height 13
click at [445, 185] on span "›" at bounding box center [443, 188] width 11 height 11
click at [393, 208] on td "1" at bounding box center [393, 211] width 13 height 10
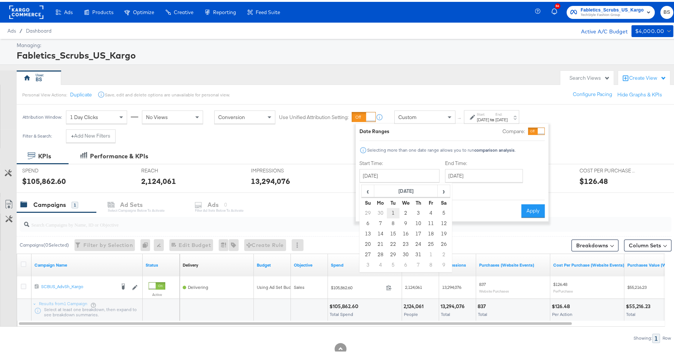
type input "[DATE]"
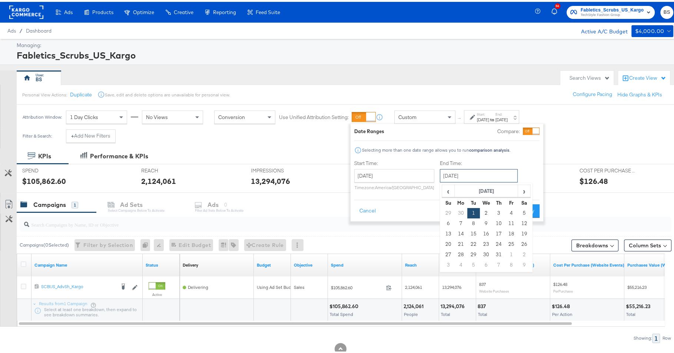
click at [504, 176] on input "[DATE]" at bounding box center [479, 173] width 78 height 13
click at [519, 193] on span "›" at bounding box center [523, 188] width 11 height 11
click at [459, 249] on td "25" at bounding box center [461, 253] width 13 height 10
type input "[DATE]"
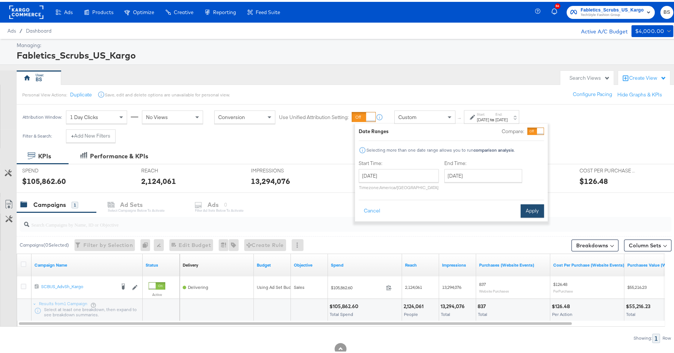
click at [539, 209] on button "Apply" at bounding box center [532, 208] width 23 height 13
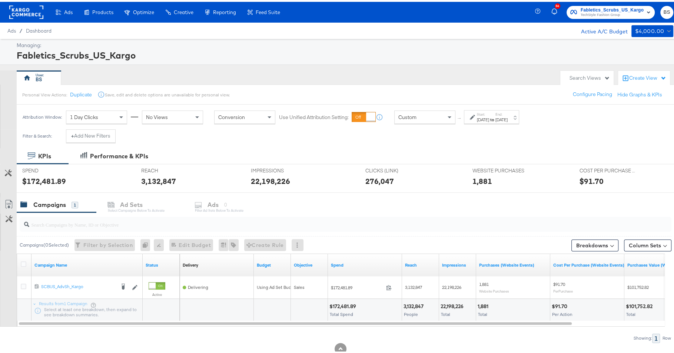
click at [99, 118] on div "1 Day Clicks" at bounding box center [96, 115] width 60 height 13
click at [204, 152] on div "KPIs Performance & KPIs" at bounding box center [340, 154] width 681 height 16
click at [52, 181] on div "$172,481.89" at bounding box center [44, 179] width 44 height 11
copy div "172,481.89"
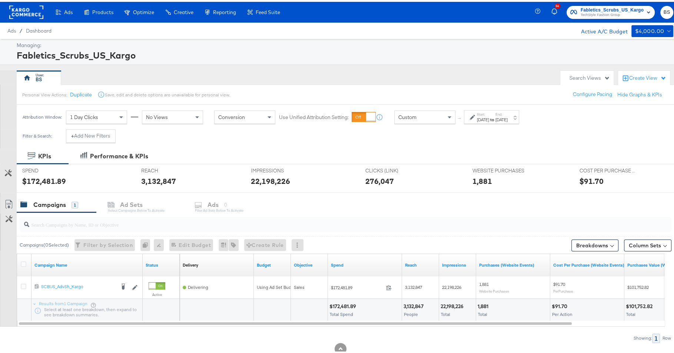
click at [579, 179] on div "$91.70" at bounding box center [591, 179] width 24 height 11
copy div "91.70"
click at [105, 117] on div "1 Day Clicks" at bounding box center [96, 115] width 60 height 13
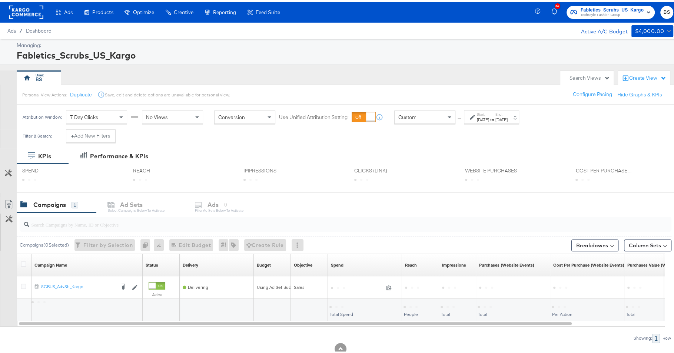
click at [530, 157] on div "KPIs Performance & KPIs" at bounding box center [340, 154] width 681 height 16
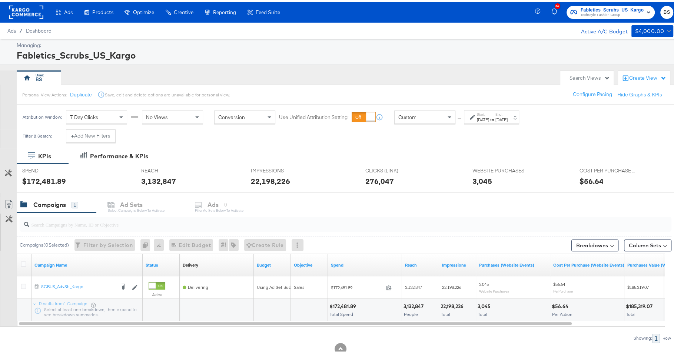
click at [585, 177] on div "$56.64" at bounding box center [591, 179] width 24 height 11
copy div "56.64"
click at [603, 4] on span "Fabletics_Scrubs_US_Kargo" at bounding box center [612, 8] width 63 height 8
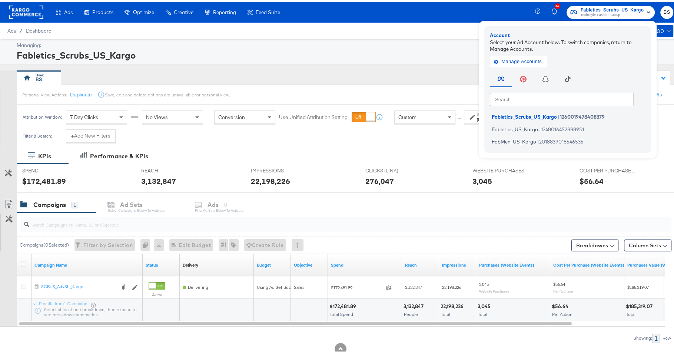
click at [375, 59] on div "Fabletics_Scrubs_US_Kargo" at bounding box center [344, 53] width 655 height 13
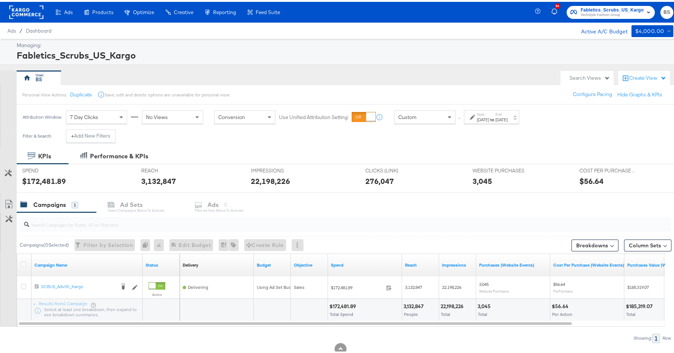
click at [477, 115] on div "[DATE]" at bounding box center [483, 118] width 12 height 6
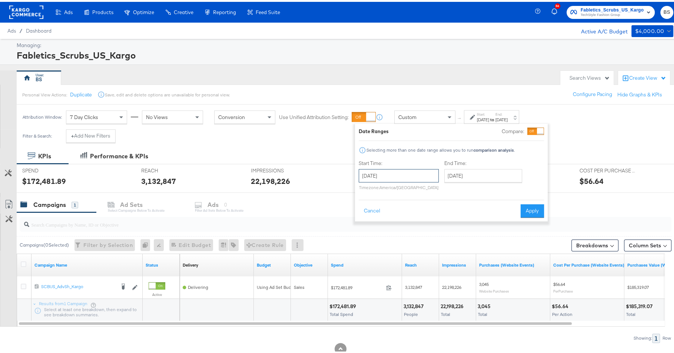
click at [383, 174] on input "[DATE]" at bounding box center [399, 173] width 80 height 13
click at [369, 188] on span "‹" at bounding box center [366, 188] width 11 height 11
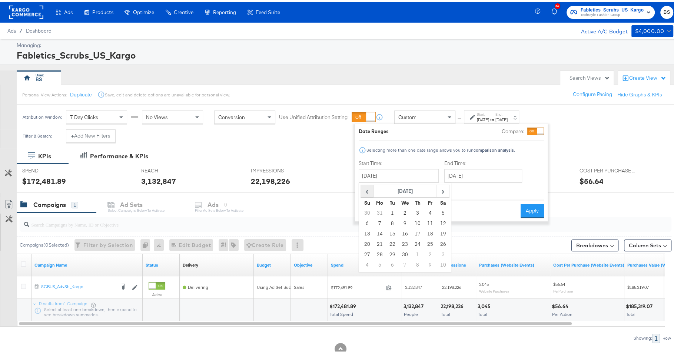
click at [369, 188] on span "‹" at bounding box center [366, 188] width 11 height 11
click at [404, 207] on td "1" at bounding box center [405, 211] width 13 height 10
type input "[DATE]"
click at [530, 206] on button "Apply" at bounding box center [533, 208] width 23 height 13
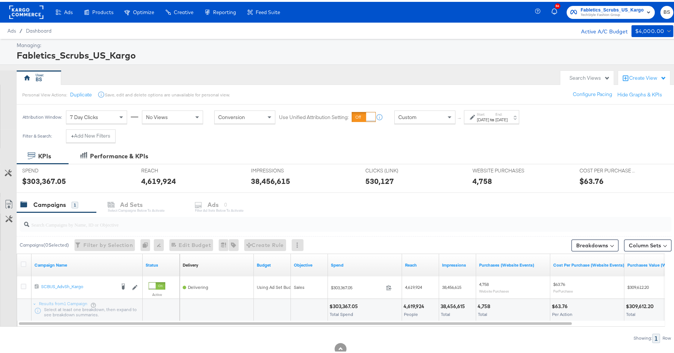
scroll to position [19, 0]
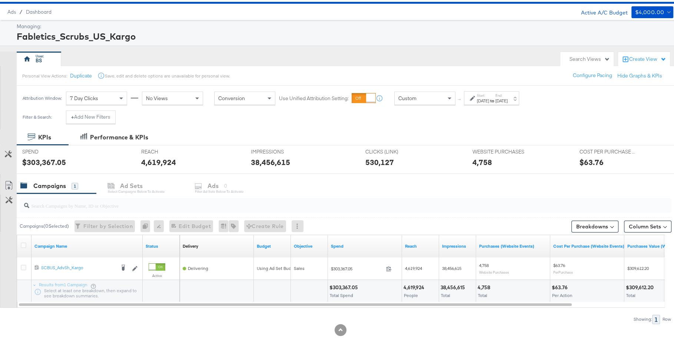
click at [45, 163] on div "$303,367.05" at bounding box center [44, 160] width 44 height 11
copy div "303,367.05"
click at [327, 26] on div "Managing:" at bounding box center [344, 24] width 655 height 7
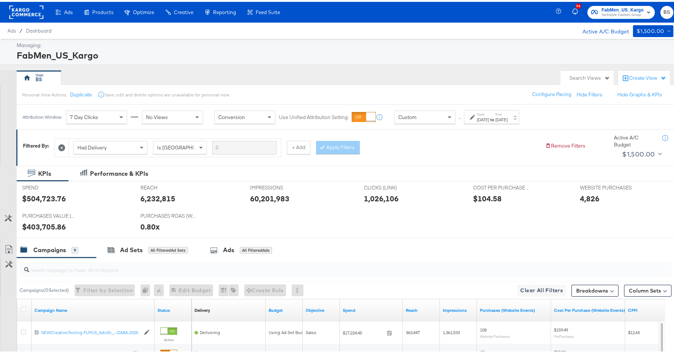
click at [485, 115] on div "[DATE]" at bounding box center [483, 118] width 12 height 6
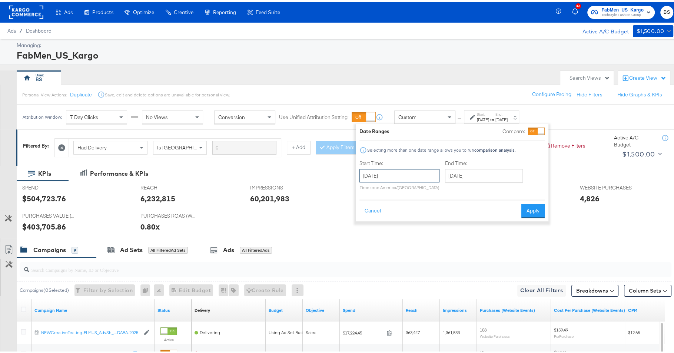
click at [410, 168] on input "[DATE]" at bounding box center [399, 173] width 80 height 13
click at [442, 189] on span "›" at bounding box center [443, 188] width 11 height 11
click at [406, 210] on td "1" at bounding box center [405, 211] width 13 height 10
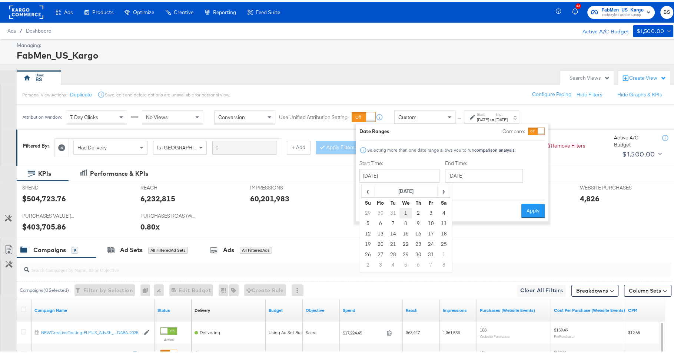
type input "[DATE]"
click at [478, 170] on input "[DATE]" at bounding box center [485, 173] width 78 height 13
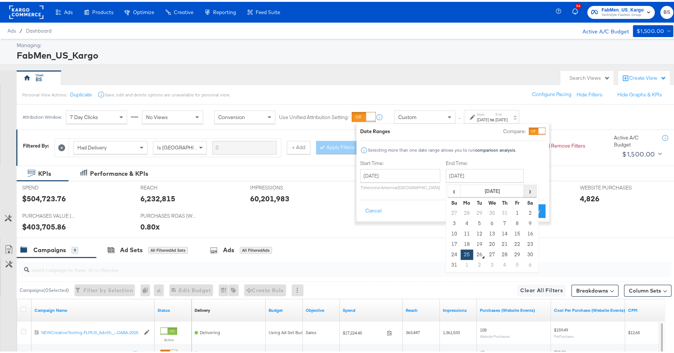
click at [527, 189] on span "›" at bounding box center [529, 188] width 11 height 11
click at [451, 189] on span "‹" at bounding box center [453, 188] width 11 height 11
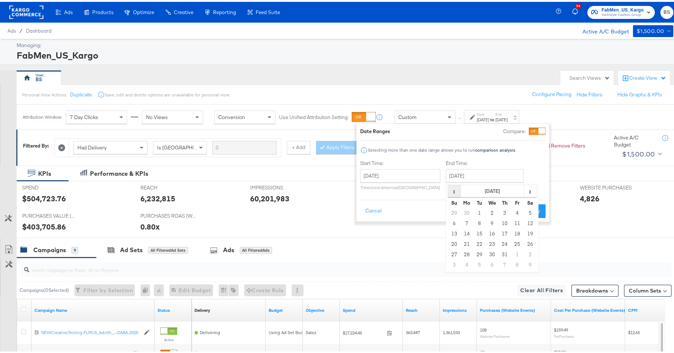
click at [451, 189] on span "‹" at bounding box center [453, 188] width 11 height 11
click at [466, 263] on td "31" at bounding box center [467, 263] width 13 height 10
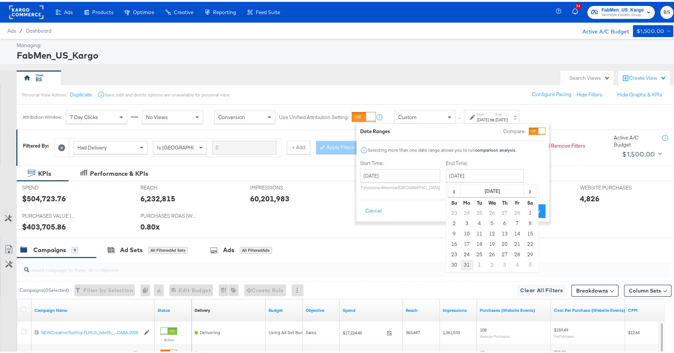
type input "March 31st 2025"
click at [528, 212] on button "Apply" at bounding box center [532, 208] width 23 height 13
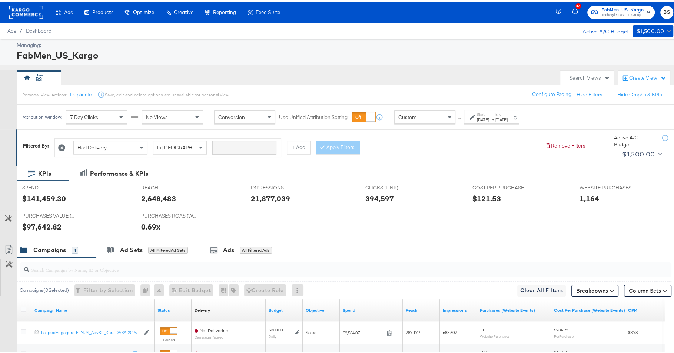
click at [405, 192] on div "394,597" at bounding box center [413, 196] width 96 height 11
click at [49, 193] on div "$141,459.30" at bounding box center [44, 196] width 44 height 11
copy div "141,459.30"
click at [485, 195] on div "$121.53" at bounding box center [486, 196] width 29 height 11
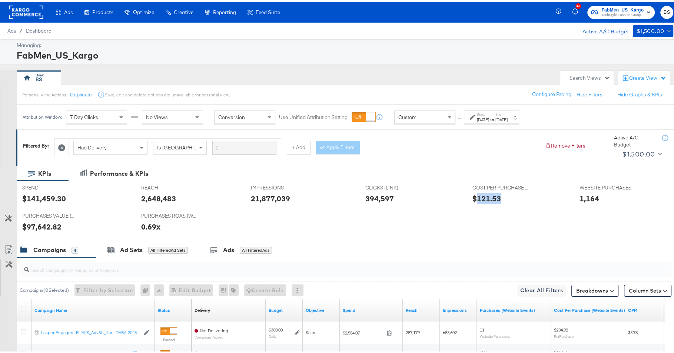
click at [485, 195] on div "$121.53" at bounding box center [486, 196] width 29 height 11
copy div "121.53"
click at [107, 113] on div "7 Day Clicks" at bounding box center [96, 115] width 60 height 13
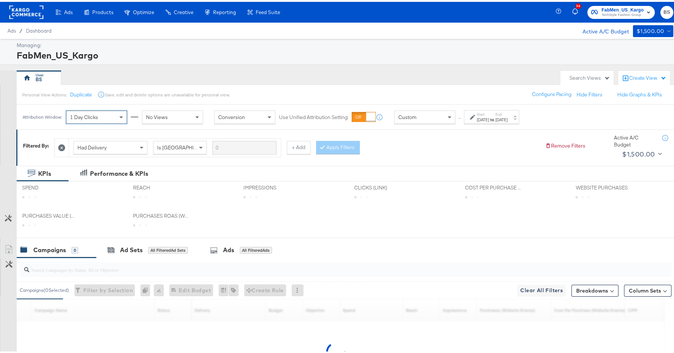
click at [448, 165] on div "KPIs Performance & KPIs" at bounding box center [340, 172] width 681 height 16
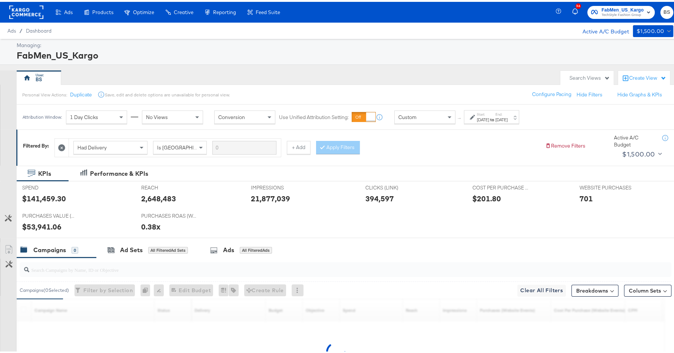
click at [482, 197] on div "$201.80" at bounding box center [486, 196] width 29 height 11
copy div "201.80"
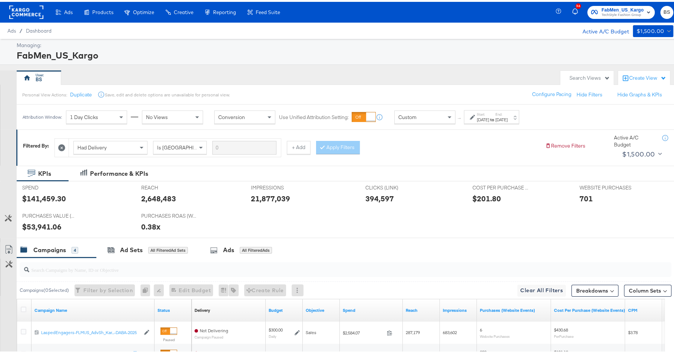
click at [99, 117] on div "1 Day Clicks" at bounding box center [96, 115] width 60 height 13
click at [489, 115] on div "[DATE]" at bounding box center [483, 118] width 12 height 6
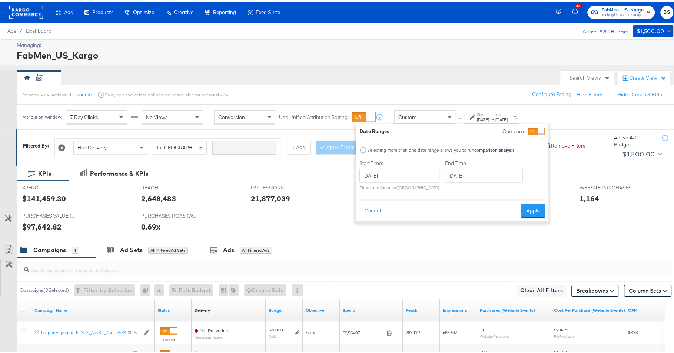
click at [494, 166] on div "End Time: March 31st 2025 ‹ March 2025 › Su Mo Tu We Th Fr Sa 23 24 25 26 27 28…" at bounding box center [485, 175] width 81 height 34
click at [496, 174] on input "March 31st 2025" at bounding box center [484, 173] width 78 height 13
click at [524, 185] on span "›" at bounding box center [529, 188] width 11 height 11
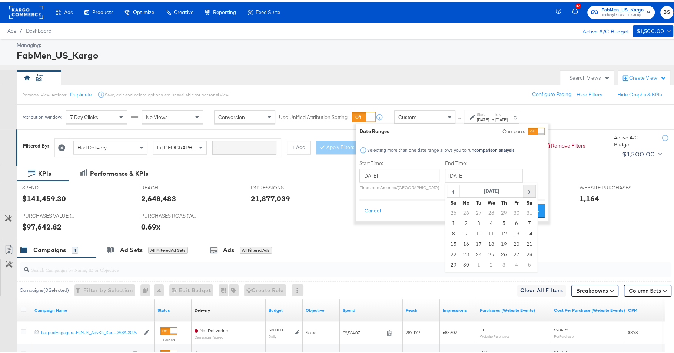
click at [524, 185] on span "›" at bounding box center [529, 188] width 11 height 11
click at [465, 248] on td "25" at bounding box center [466, 253] width 13 height 10
type input "[DATE]"
click at [532, 208] on button "Apply" at bounding box center [533, 208] width 23 height 13
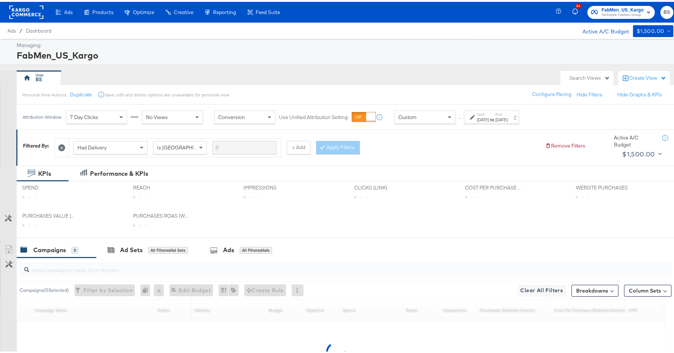
click at [403, 47] on div "FabMen_US_Kargo" at bounding box center [344, 53] width 655 height 13
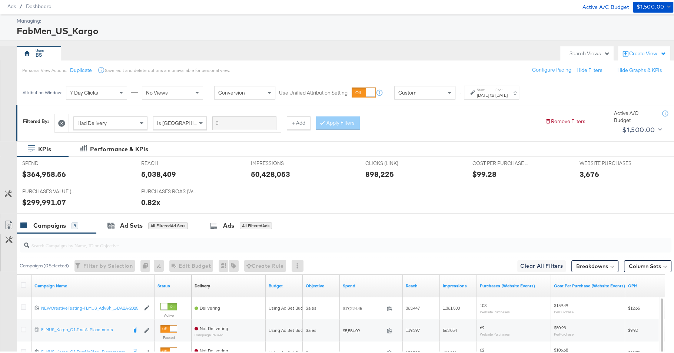
scroll to position [39, 0]
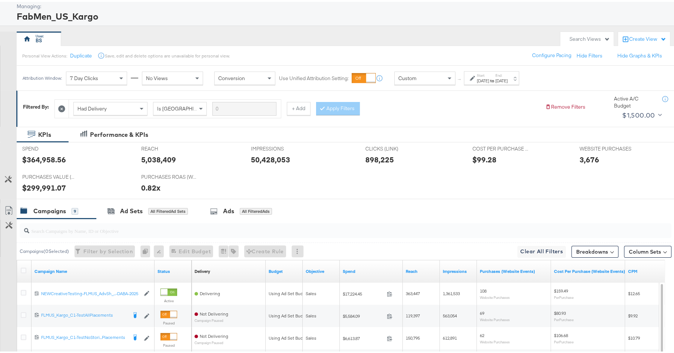
click at [51, 155] on div "$364,958.56" at bounding box center [44, 157] width 44 height 11
click at [50, 156] on div "$364,958.56" at bounding box center [44, 157] width 44 height 11
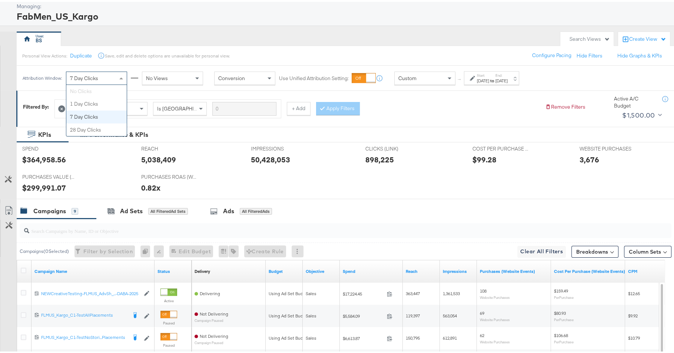
click at [113, 79] on div "7 Day Clicks" at bounding box center [96, 76] width 60 height 13
click at [587, 156] on div "2,316" at bounding box center [589, 157] width 20 height 11
copy div "2,316"
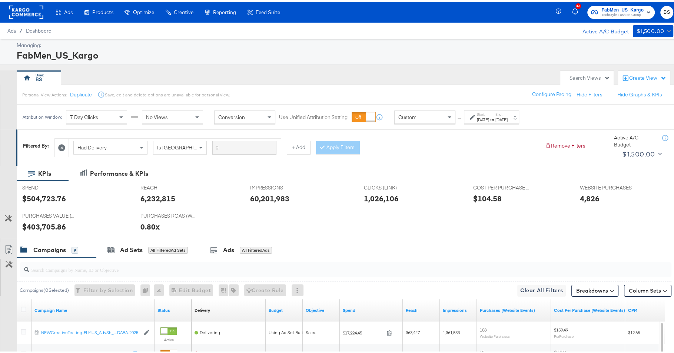
click at [503, 112] on div "Start: [DATE] to End: [DATE]" at bounding box center [492, 115] width 31 height 11
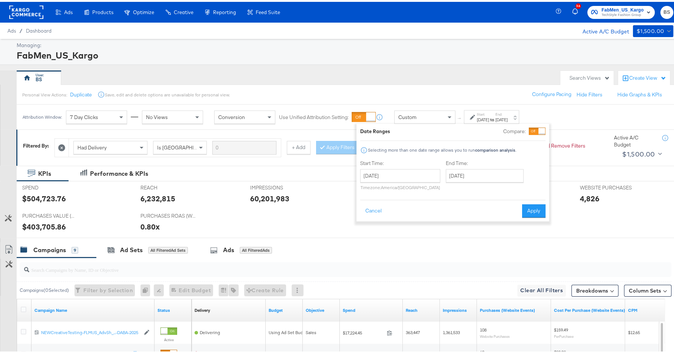
click at [411, 183] on p "Timezone: [GEOGRAPHIC_DATA]/[GEOGRAPHIC_DATA]" at bounding box center [400, 186] width 80 height 6
click at [407, 180] on div "[DATE] ‹ [DATE] › Su Mo Tu We Th Fr Sa 29 30 1 2 3 4 5 6 7 8 9 10 11 12 13 14 1…" at bounding box center [400, 177] width 80 height 21
click at [410, 178] on input "[DATE]" at bounding box center [400, 173] width 80 height 13
click at [442, 187] on span "›" at bounding box center [444, 188] width 11 height 11
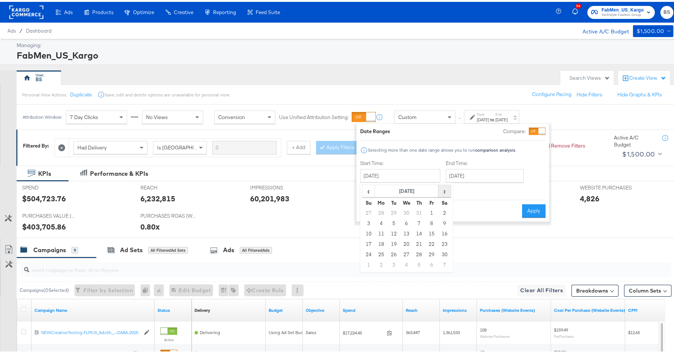
click at [442, 187] on span "›" at bounding box center [444, 188] width 11 height 11
click at [396, 209] on td "1" at bounding box center [394, 211] width 13 height 10
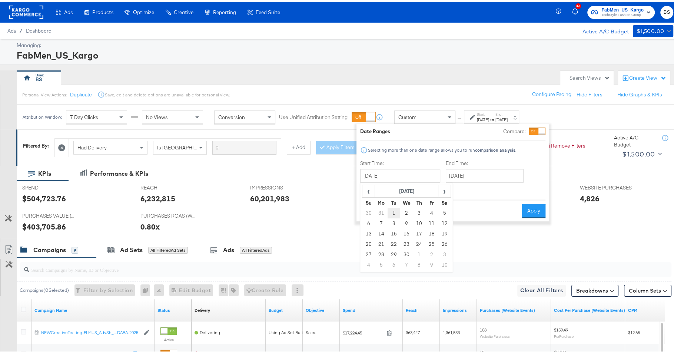
type input "April 1st 2025"
click at [477, 175] on input "August 25th 2025" at bounding box center [484, 173] width 78 height 13
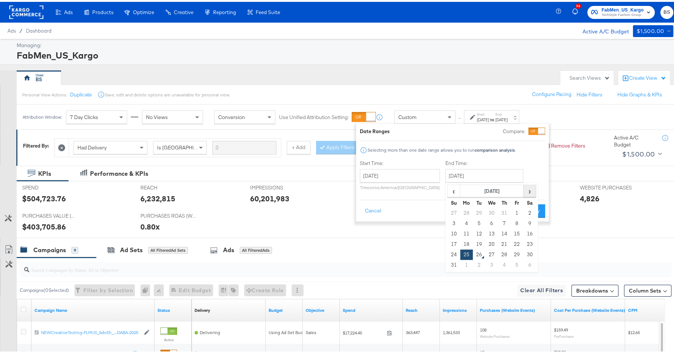
click at [525, 188] on span "›" at bounding box center [529, 188] width 11 height 11
click at [455, 191] on span "‹" at bounding box center [453, 188] width 11 height 11
click at [463, 208] on td "30" at bounding box center [466, 211] width 13 height 10
type input "June 30th 2025"
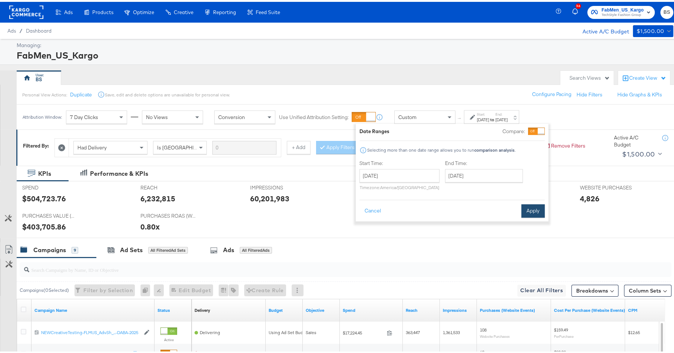
click at [531, 206] on button "Apply" at bounding box center [532, 208] width 23 height 13
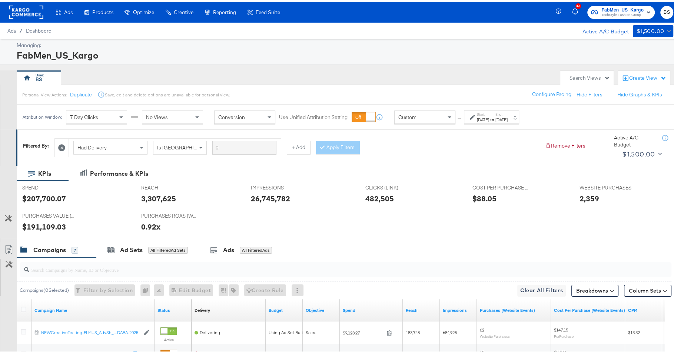
click at [50, 195] on div "$207,700.07" at bounding box center [44, 196] width 44 height 11
copy div "207,700.07"
click at [483, 195] on div "$88.05" at bounding box center [484, 196] width 24 height 11
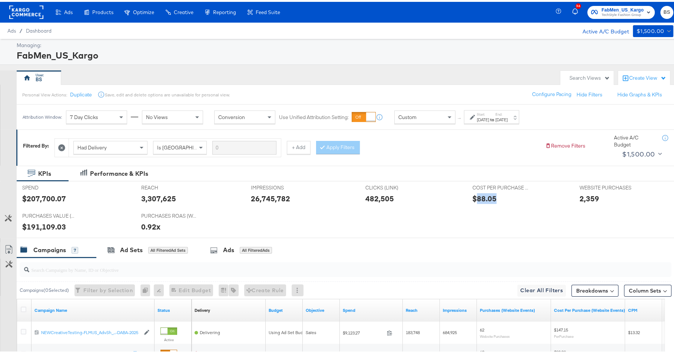
copy div "88.05"
click at [89, 119] on div "7 Day Clicks" at bounding box center [96, 115] width 60 height 13
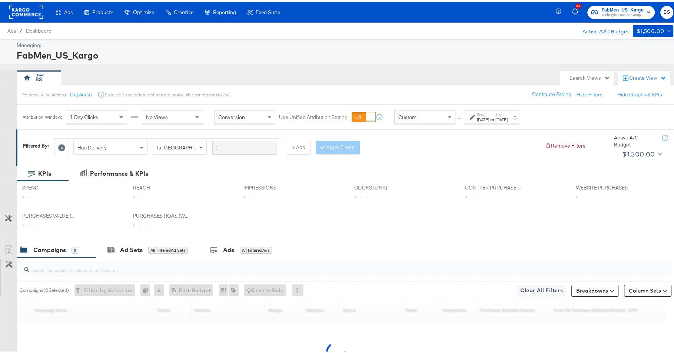
click at [476, 163] on div "Filtered By: Had Delivery Is Greater Than + Add Apply Filters Remove Filters Ac…" at bounding box center [348, 145] width 664 height 36
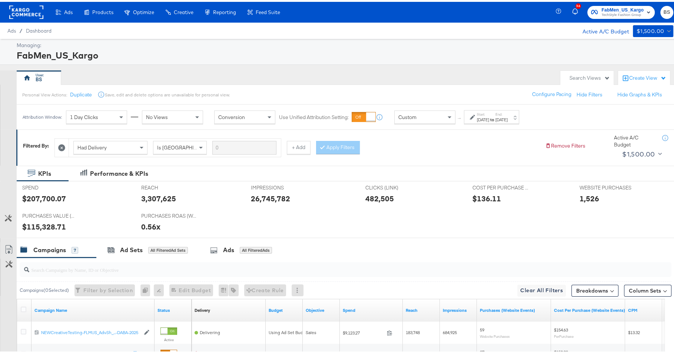
click at [475, 198] on div "$136.11" at bounding box center [486, 196] width 29 height 11
copy div "136.11"
click at [99, 115] on div "1 Day Clicks" at bounding box center [96, 115] width 60 height 13
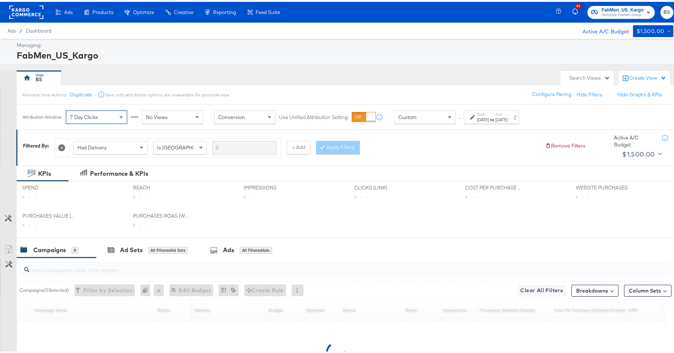
click at [434, 65] on div "Managing: FabMen_US_Kargo BS Search Views Create View Personal View Actions: Du…" at bounding box center [340, 239] width 681 height 404
click at [508, 113] on label "End:" at bounding box center [501, 112] width 12 height 5
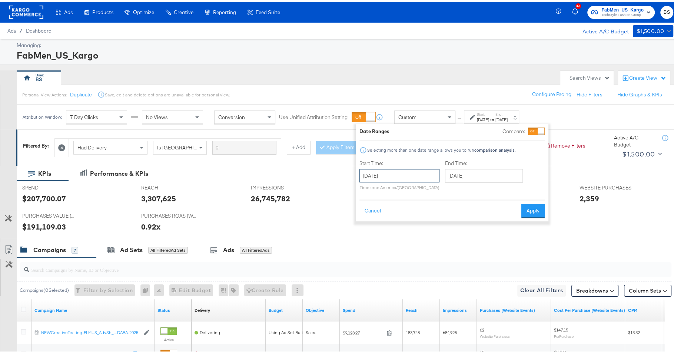
click at [408, 175] on input "April 1st 2025" at bounding box center [399, 173] width 80 height 13
click at [441, 187] on span "›" at bounding box center [443, 188] width 11 height 11
click at [392, 212] on td "1" at bounding box center [393, 211] width 13 height 10
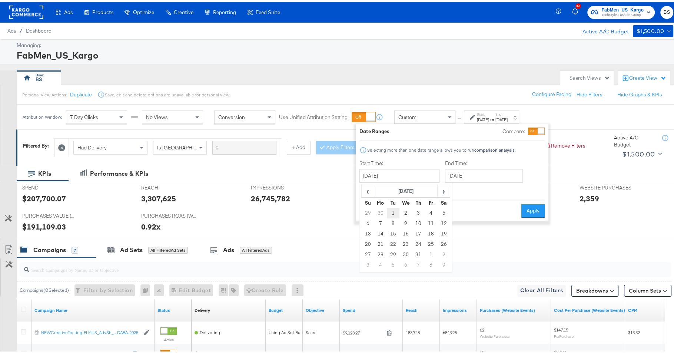
type input "July 1st 2025"
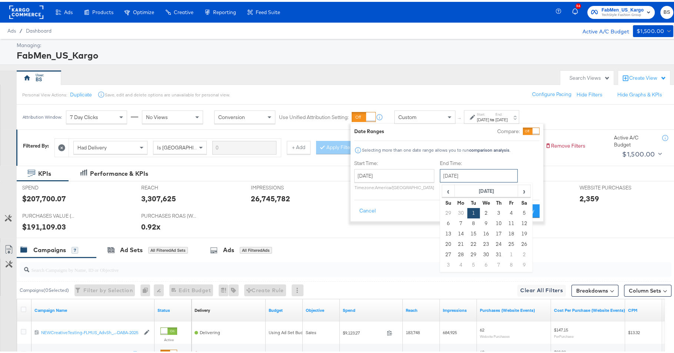
click at [504, 172] on input "July 1st 2025" at bounding box center [479, 173] width 78 height 13
click at [522, 189] on span "›" at bounding box center [523, 188] width 11 height 11
click at [458, 252] on td "25" at bounding box center [461, 253] width 13 height 10
type input "August 25th 2025"
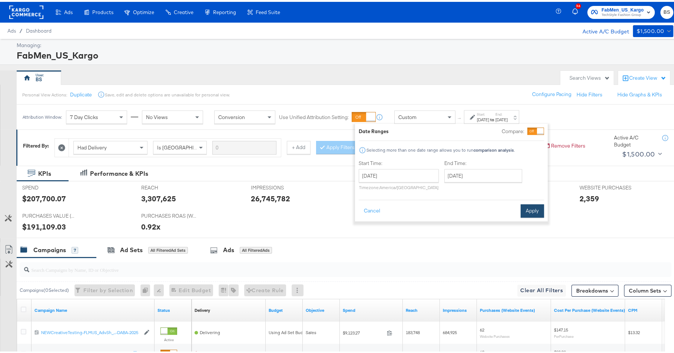
click at [534, 209] on button "Apply" at bounding box center [532, 208] width 23 height 13
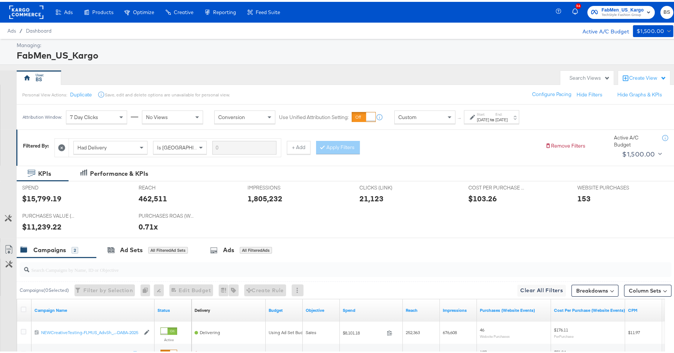
click at [99, 117] on div "7 Day Clicks" at bounding box center [96, 115] width 60 height 13
click at [104, 116] on div "1 Day Clicks" at bounding box center [96, 115] width 60 height 13
click at [103, 127] on div "No Clicks" at bounding box center [96, 128] width 60 height 13
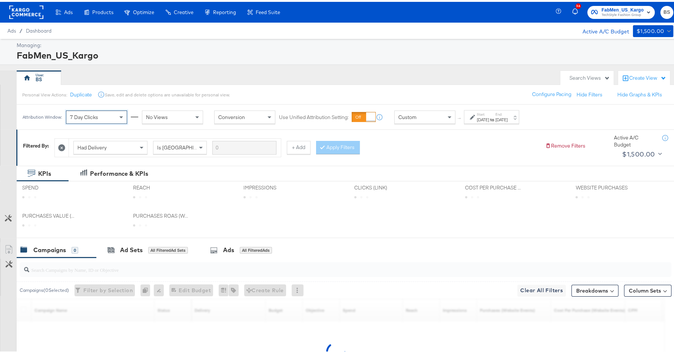
click at [279, 75] on div "BS" at bounding box center [287, 76] width 540 height 15
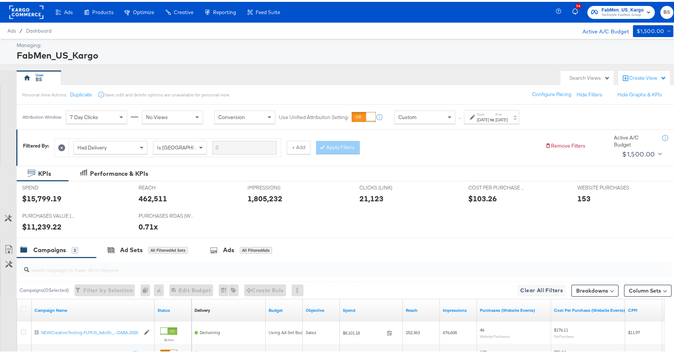
click at [508, 112] on label "End:" at bounding box center [501, 112] width 12 height 5
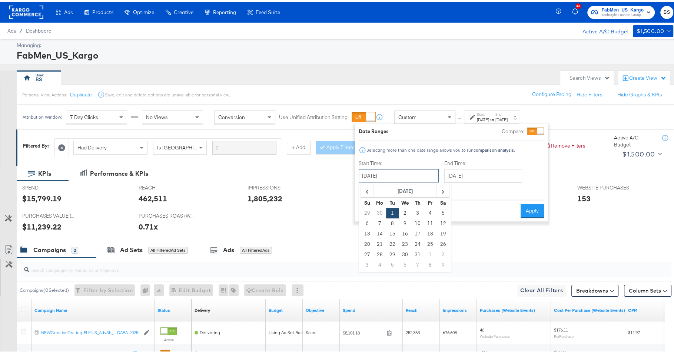
click at [416, 173] on input "July 1st 2025" at bounding box center [399, 173] width 80 height 13
click at [369, 192] on span "‹" at bounding box center [366, 188] width 11 height 11
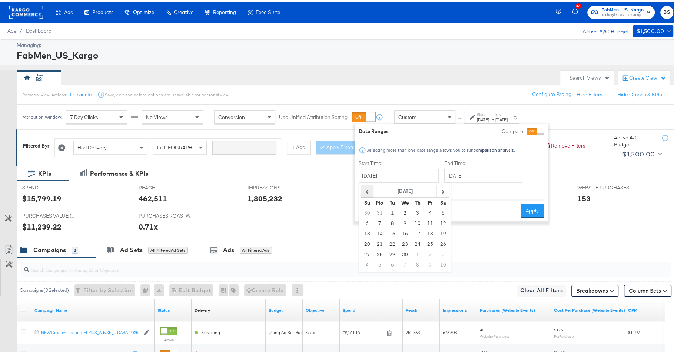
click at [369, 192] on span "‹" at bounding box center [366, 188] width 11 height 11
click at [405, 210] on td "1" at bounding box center [405, 211] width 13 height 10
type input "January 1st 2025"
click at [533, 205] on button "Apply" at bounding box center [533, 208] width 23 height 13
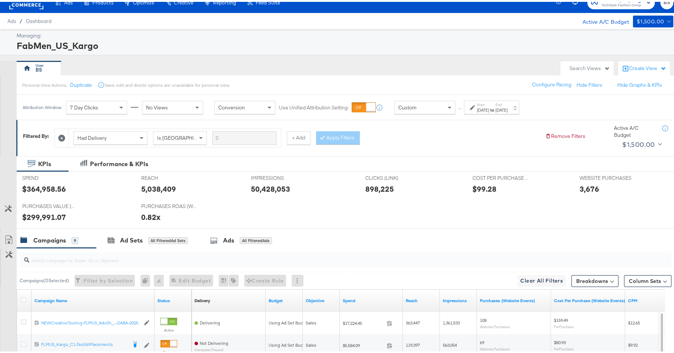
scroll to position [13, 0]
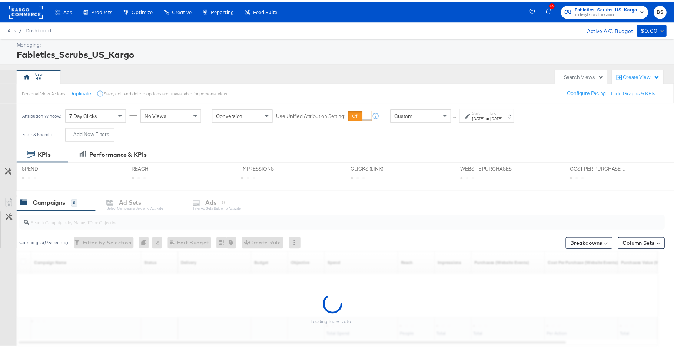
scroll to position [19, 0]
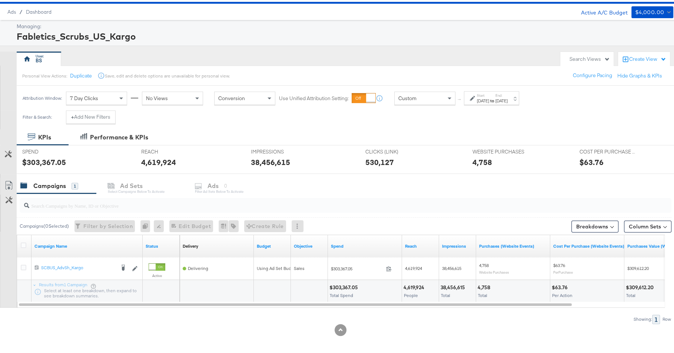
click at [474, 159] on div "4,758" at bounding box center [482, 160] width 20 height 11
copy div "4,758"
click at [100, 90] on div "7 Day Clicks" at bounding box center [96, 96] width 60 height 13
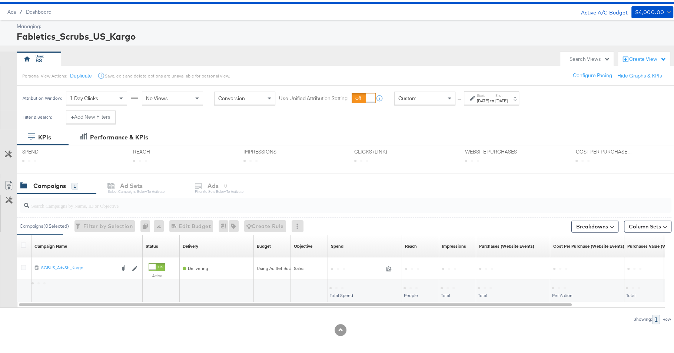
click at [282, 67] on div "Personal View Actions: Duplicate Save, edit and delete options are unavailable …" at bounding box center [348, 74] width 664 height 20
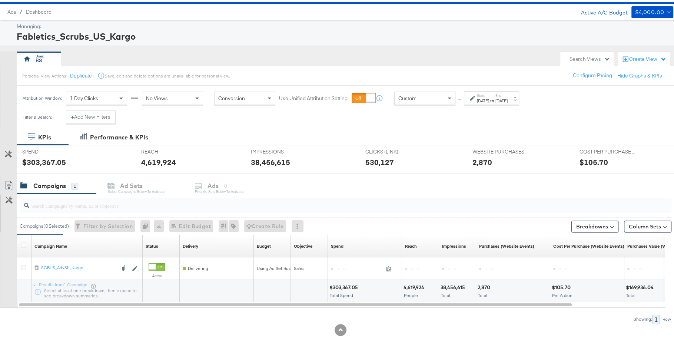
click at [282, 67] on div "Personal View Actions: Duplicate Save, edit and delete options are unavailable …" at bounding box center [348, 74] width 664 height 20
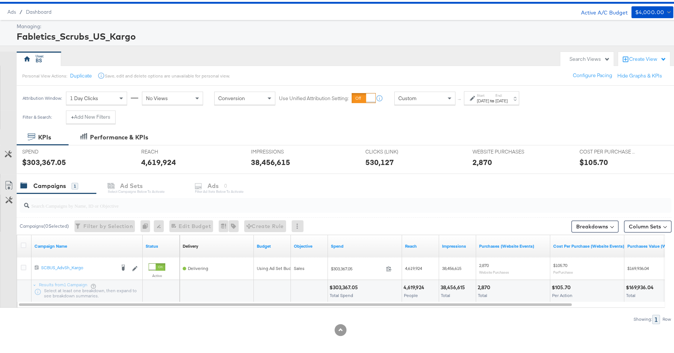
click at [585, 158] on div "$105.70" at bounding box center [593, 160] width 29 height 11
copy div "105.70"
click at [489, 98] on div "[DATE]" at bounding box center [483, 99] width 12 height 6
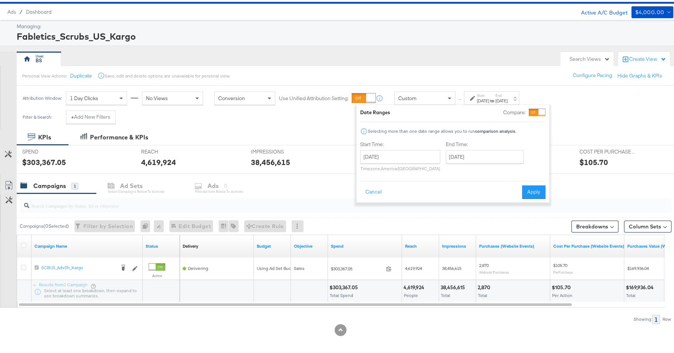
click at [424, 59] on div "BS" at bounding box center [287, 57] width 540 height 15
click at [271, 39] on div "Fabletics_Scrubs_US_Kargo" at bounding box center [344, 34] width 655 height 13
click at [270, 55] on div "BS" at bounding box center [287, 57] width 540 height 15
click at [372, 187] on button "Cancel" at bounding box center [373, 189] width 27 height 13
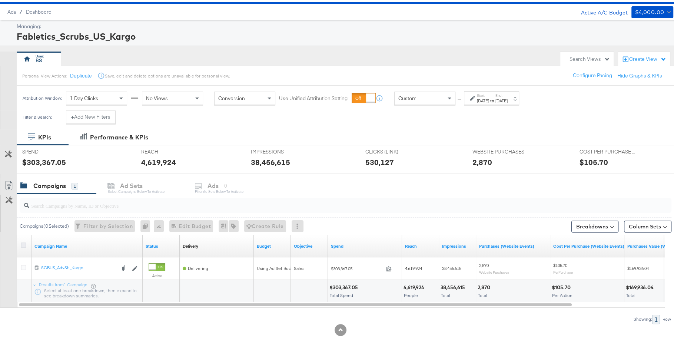
click at [24, 240] on icon at bounding box center [24, 243] width 6 height 6
click at [0, 0] on input "checkbox" at bounding box center [0, 0] width 0 height 0
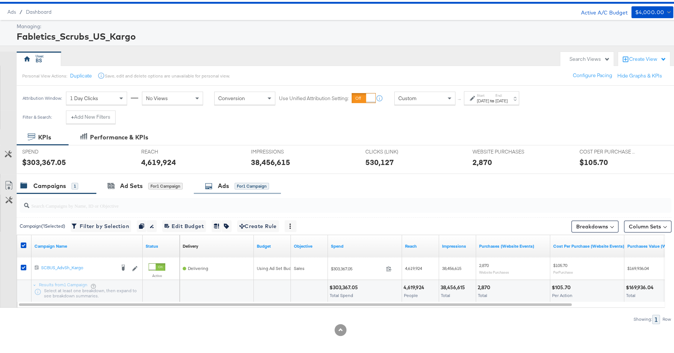
click at [212, 182] on icon at bounding box center [208, 183] width 7 height 7
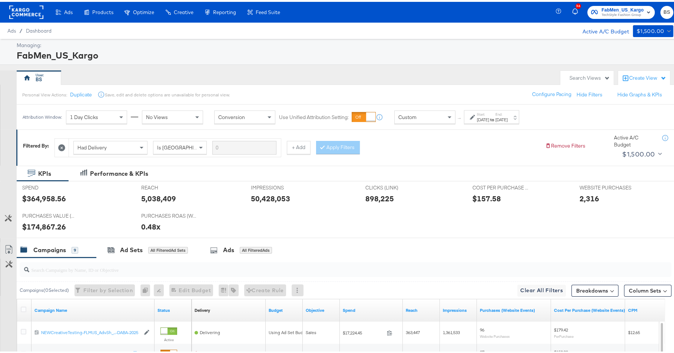
click at [503, 109] on div "Start: [DATE] to End: [DATE]" at bounding box center [491, 115] width 55 height 14
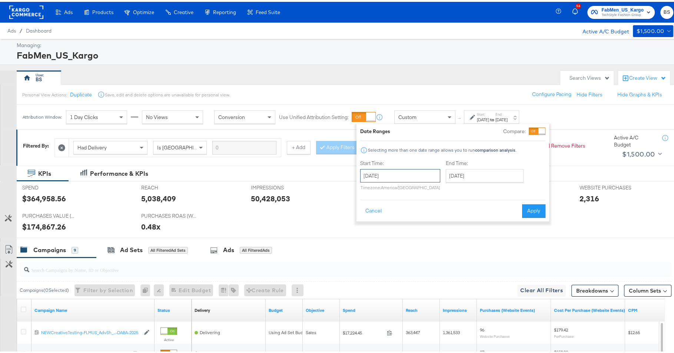
click at [405, 169] on input "[DATE]" at bounding box center [400, 173] width 80 height 13
click at [368, 187] on span "‹" at bounding box center [368, 188] width 11 height 11
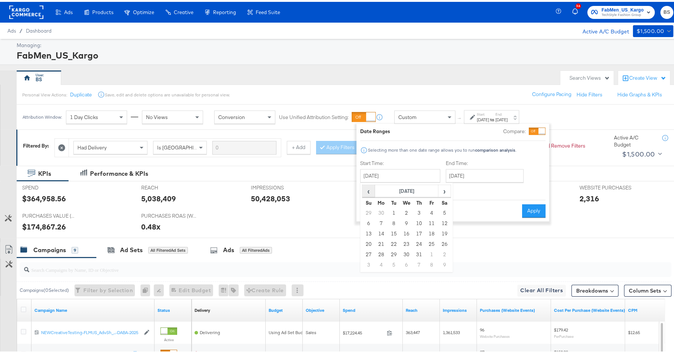
click at [368, 187] on span "‹" at bounding box center [368, 188] width 11 height 11
click at [446, 188] on span "›" at bounding box center [444, 188] width 11 height 11
click at [447, 189] on span "›" at bounding box center [444, 188] width 11 height 11
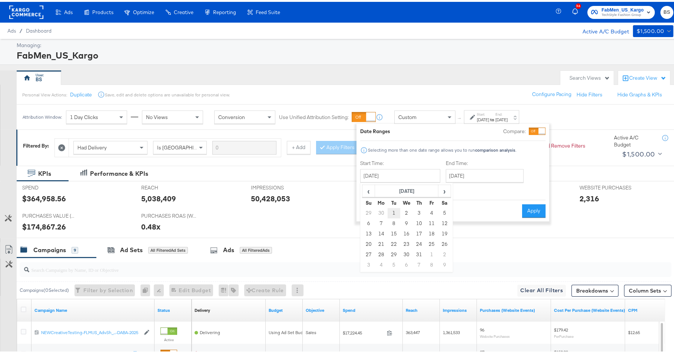
click at [394, 210] on td "1" at bounding box center [394, 211] width 13 height 10
type input "[DATE]"
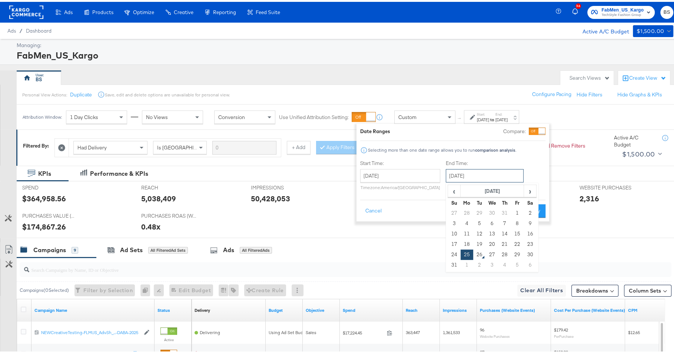
click at [473, 173] on input "[DATE]" at bounding box center [485, 173] width 78 height 13
click at [454, 189] on span "‹" at bounding box center [453, 188] width 11 height 11
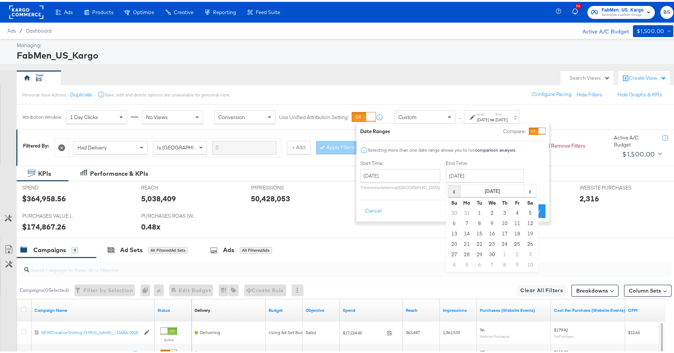
click at [454, 189] on span "‹" at bounding box center [453, 188] width 11 height 11
click at [475, 261] on td "31" at bounding box center [479, 263] width 13 height 10
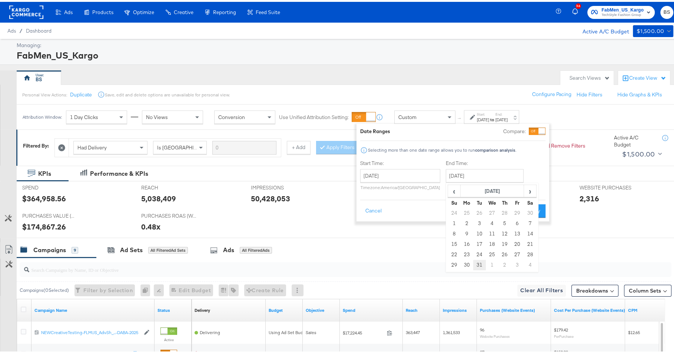
type input "December 31st 2024"
click at [536, 202] on button "Apply" at bounding box center [533, 208] width 23 height 13
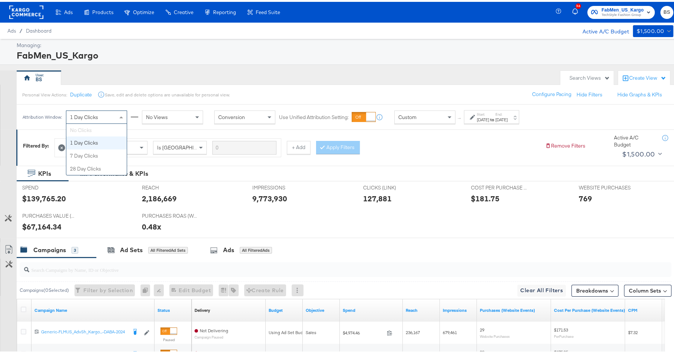
click at [79, 113] on span "1 Day Clicks" at bounding box center [84, 115] width 28 height 7
